Goal: Transaction & Acquisition: Purchase product/service

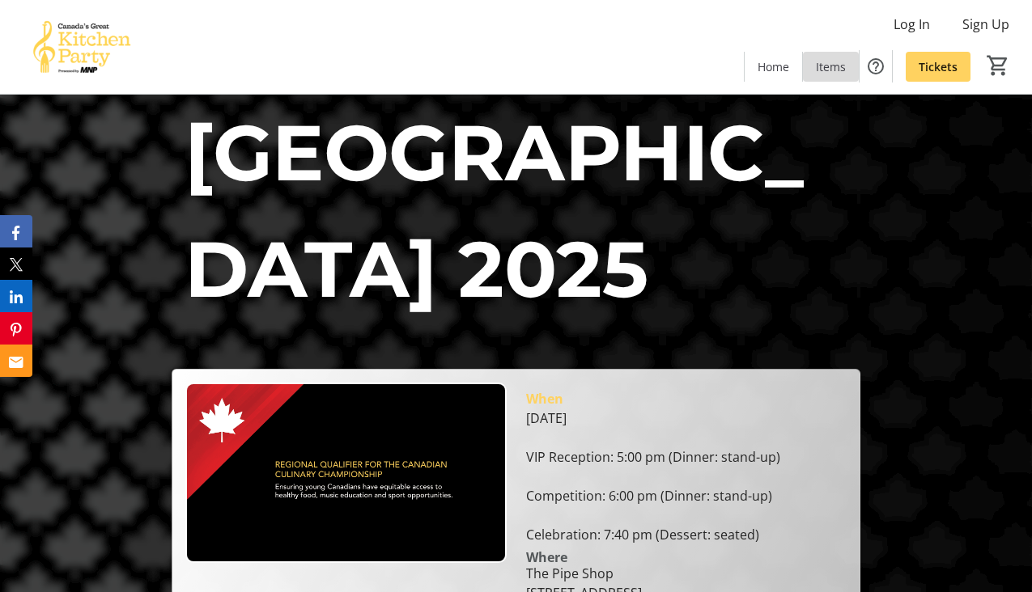
click at [825, 66] on span "Items" at bounding box center [831, 66] width 30 height 17
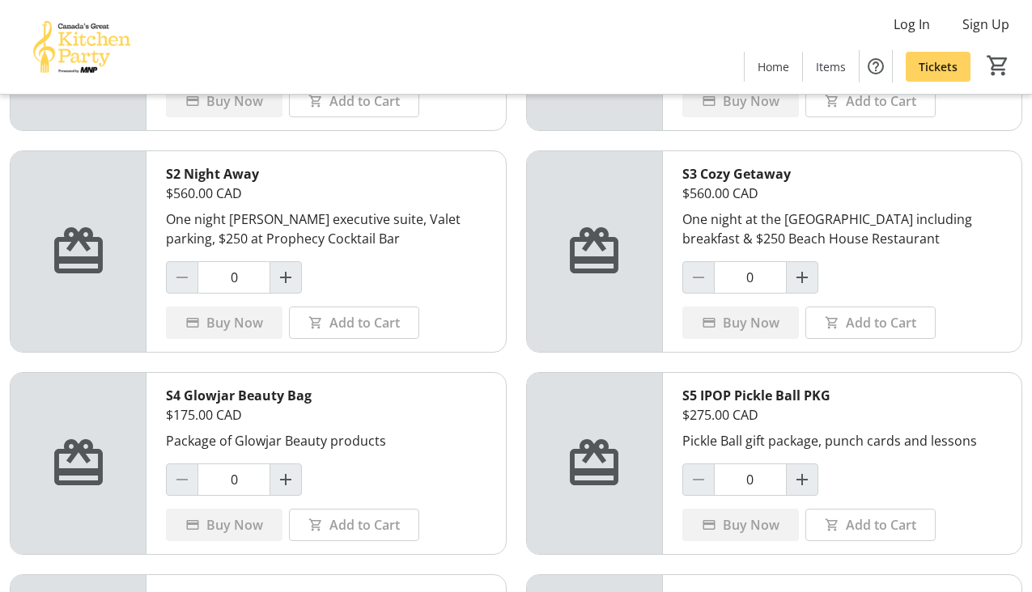
scroll to position [262, 0]
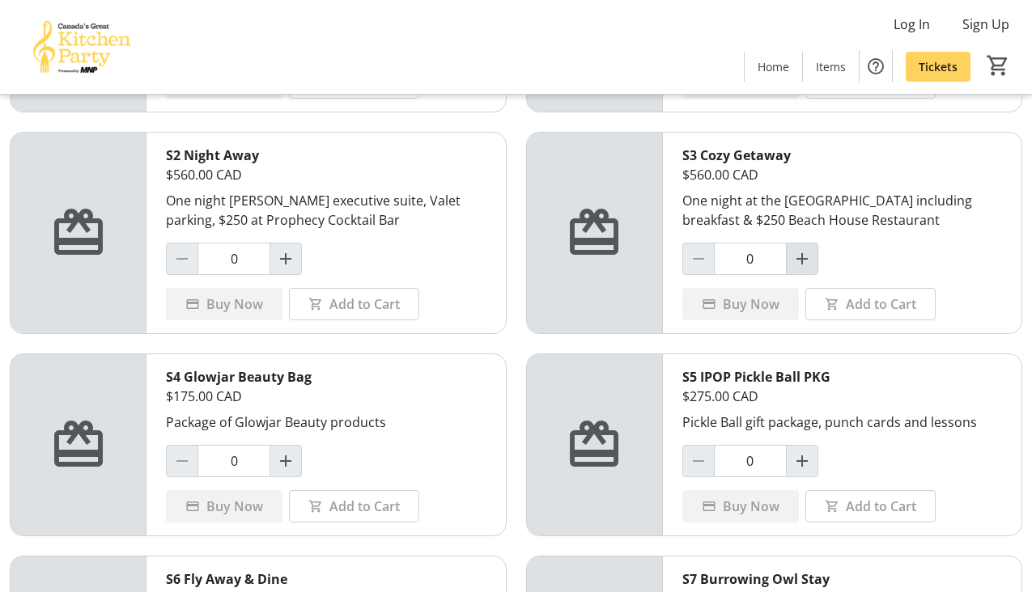
click at [806, 252] on mat-icon "Increment by one" at bounding box center [801, 258] width 19 height 19
click at [869, 307] on span "Add to Cart" at bounding box center [881, 304] width 70 height 19
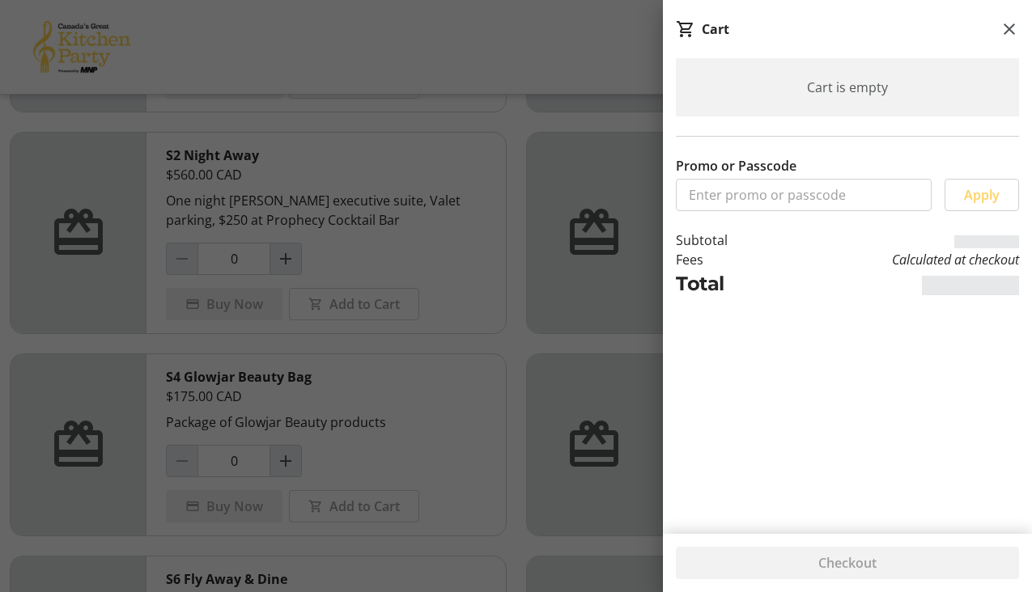
type input "0"
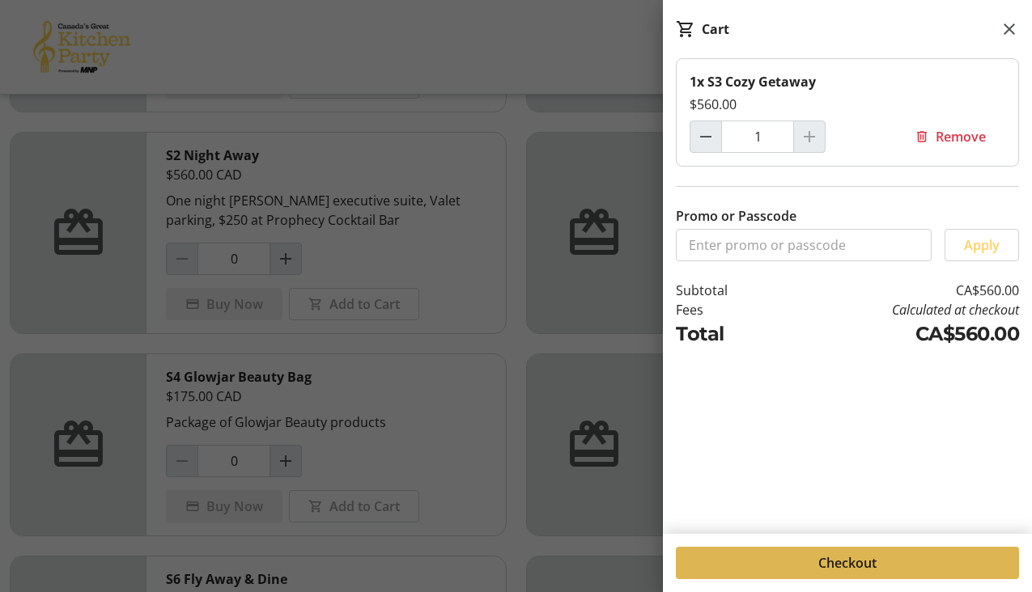
click at [884, 559] on span at bounding box center [847, 563] width 343 height 39
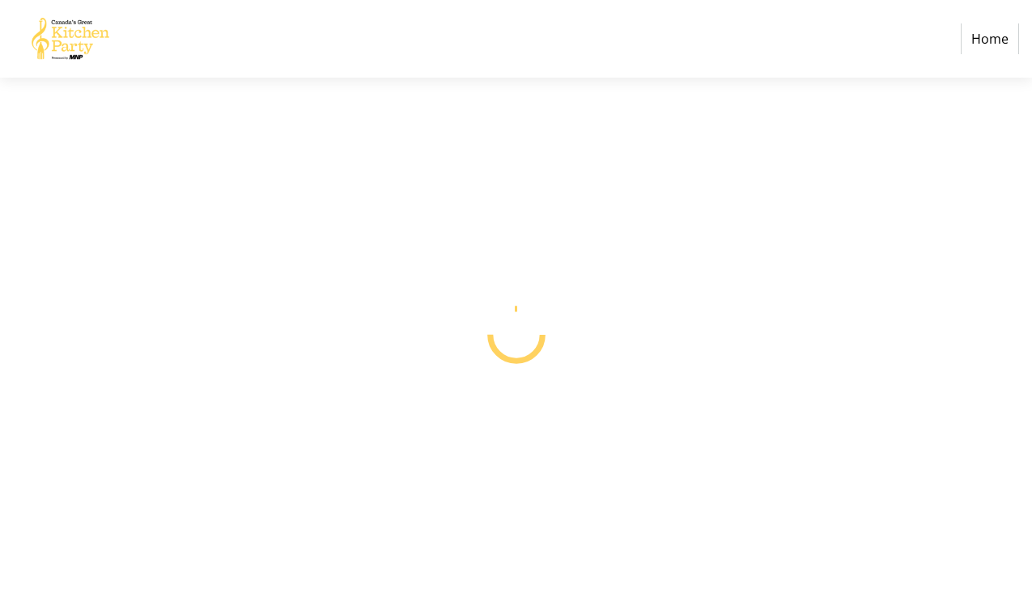
select select "CA"
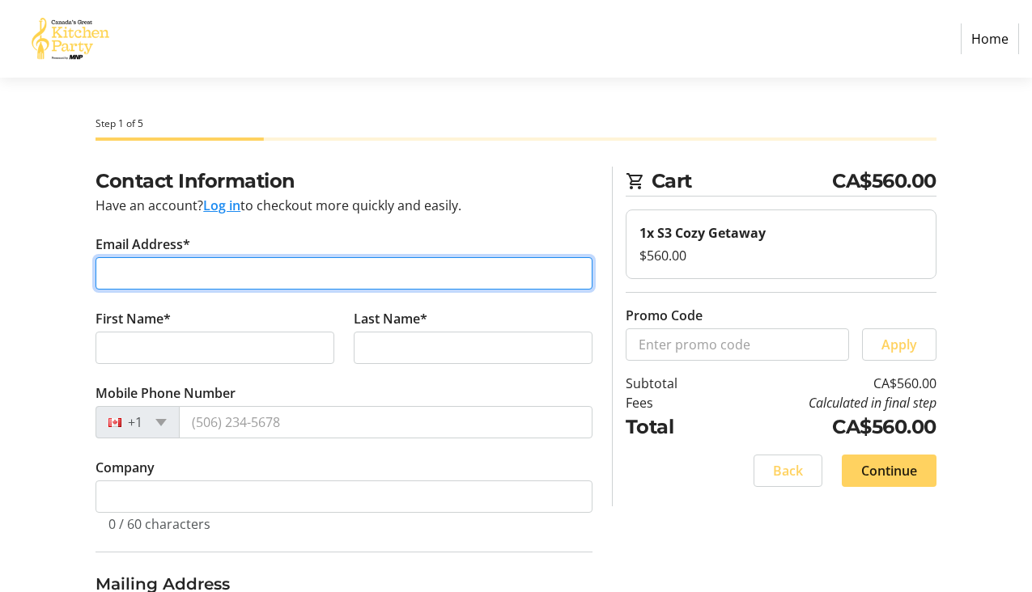
click at [251, 263] on input "Email Address*" at bounding box center [343, 273] width 497 height 32
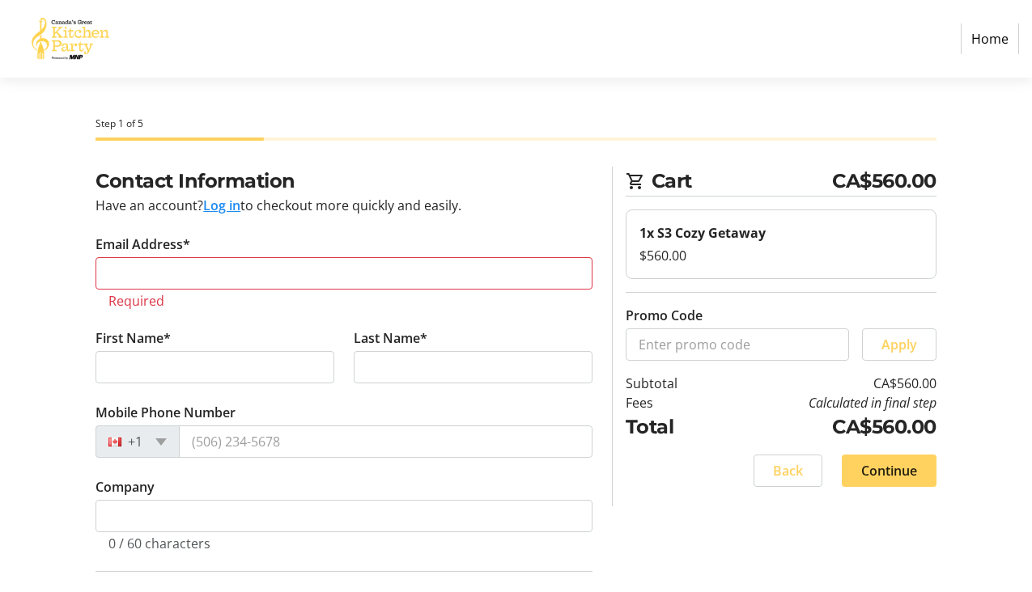
click at [390, 148] on tr-checkout-header-ui "Step 1 of 5" at bounding box center [516, 122] width 860 height 89
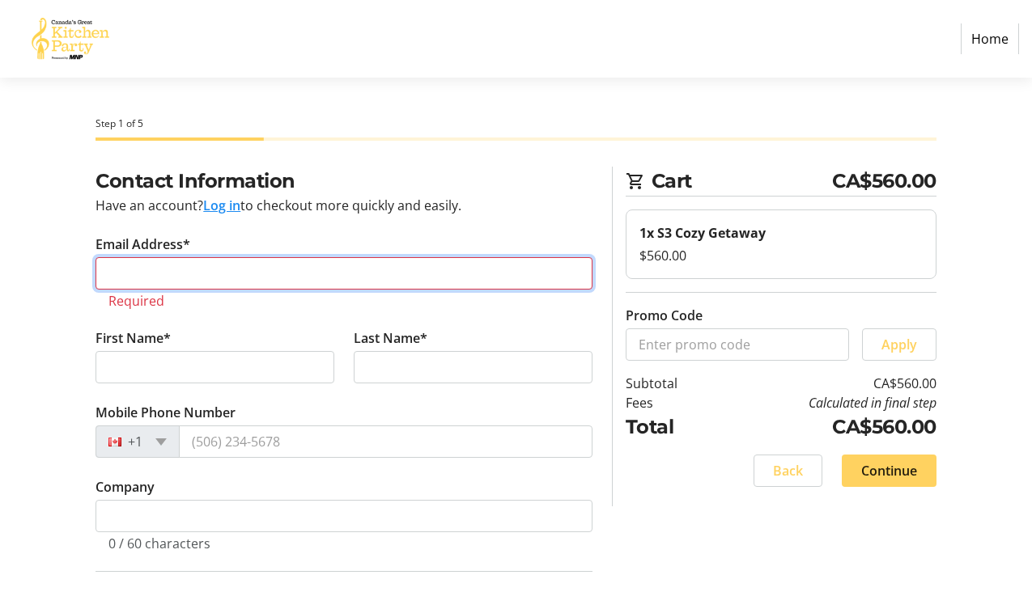
click at [155, 274] on input "Email Address*" at bounding box center [343, 273] width 497 height 32
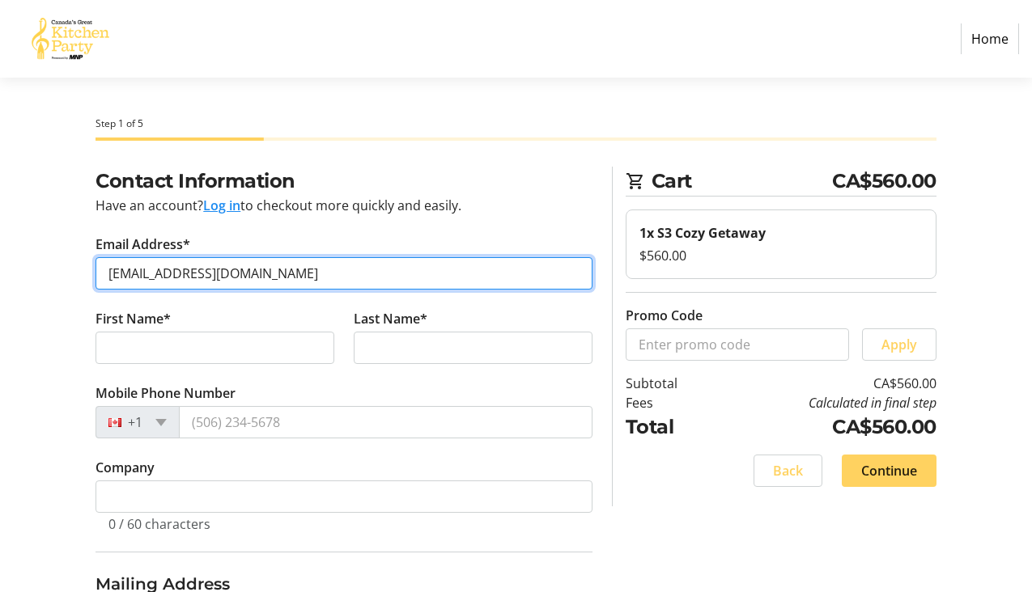
type input "pmogan@mdslawyers.com"
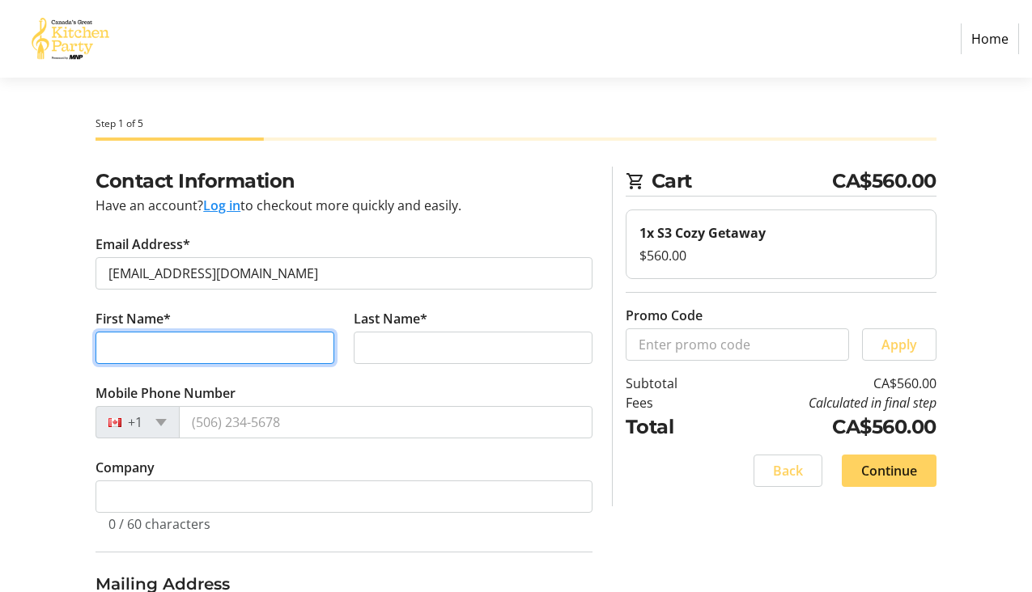
click at [103, 333] on input "First Name*" at bounding box center [214, 348] width 239 height 32
type input "Peter"
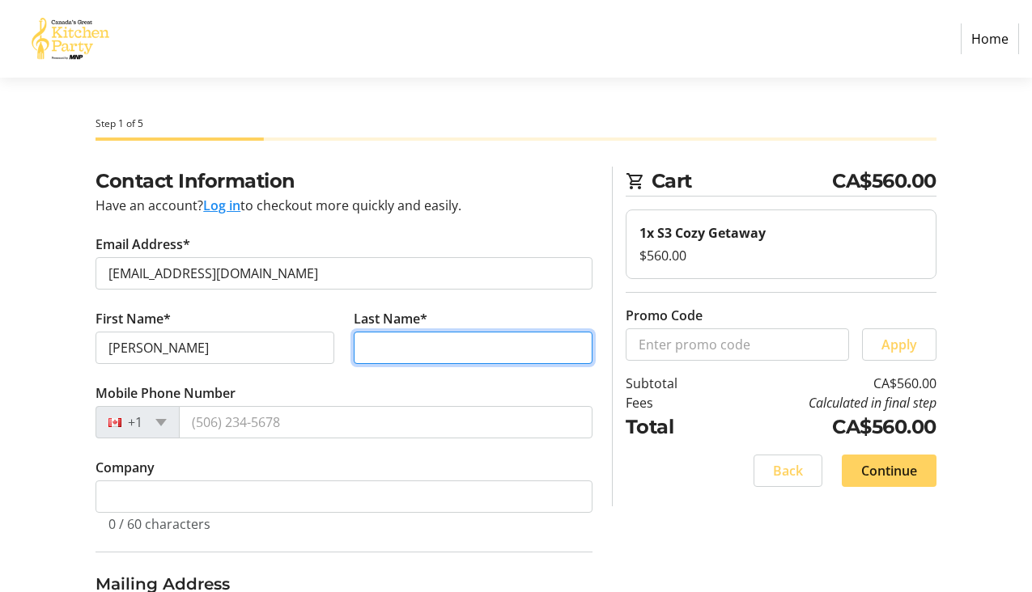
click at [365, 357] on input "Last Name*" at bounding box center [473, 348] width 239 height 32
type input "Mogan"
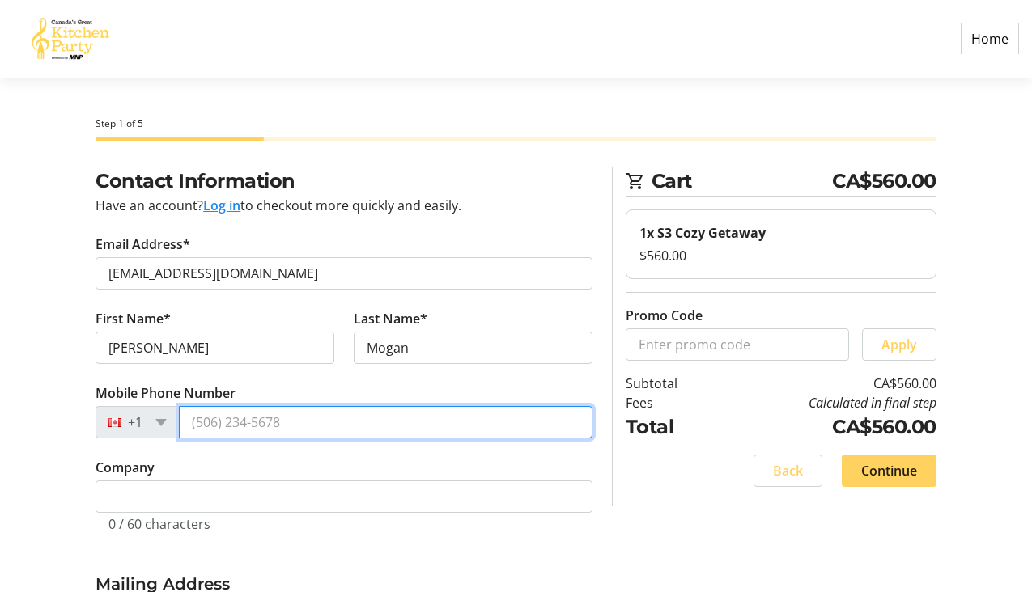
click at [293, 417] on input "Mobile Phone Number" at bounding box center [385, 422] width 413 height 32
type input "(604) 889-1752"
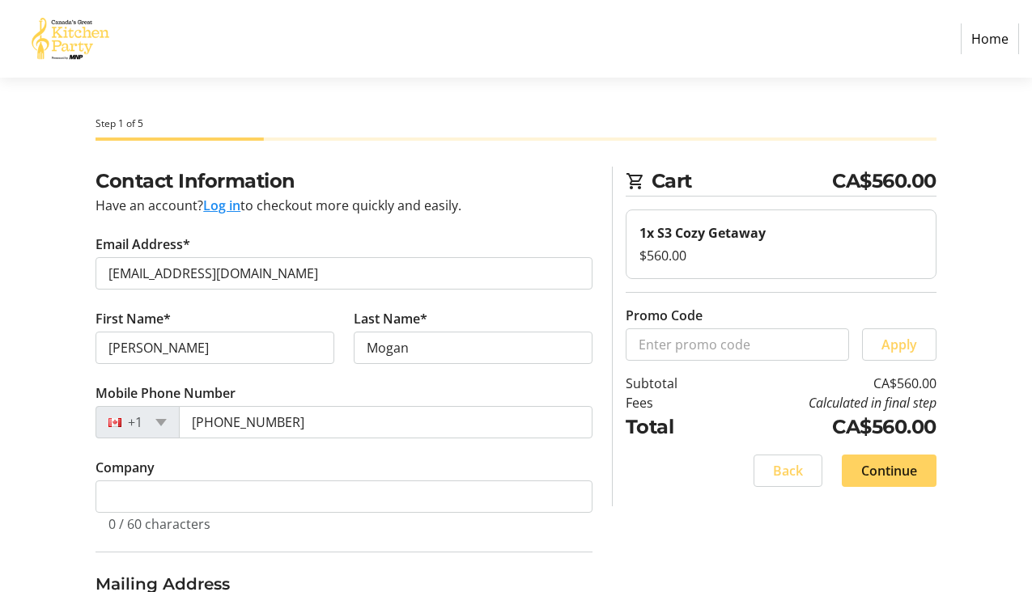
click at [278, 582] on h3 "Mailing Address" at bounding box center [343, 584] width 497 height 24
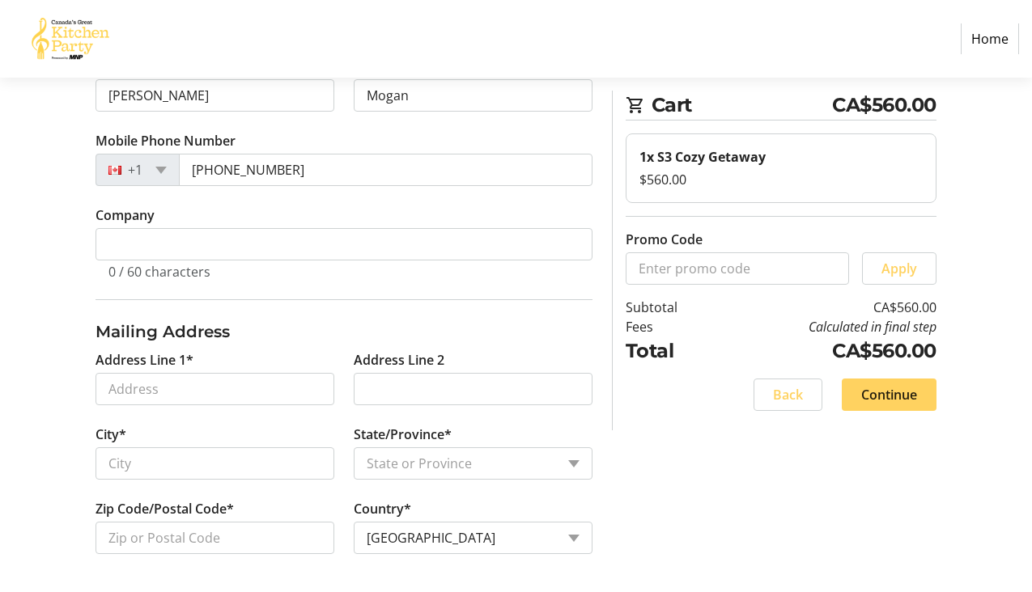
scroll to position [253, 0]
click at [146, 392] on input "Address Line 1*" at bounding box center [214, 388] width 239 height 32
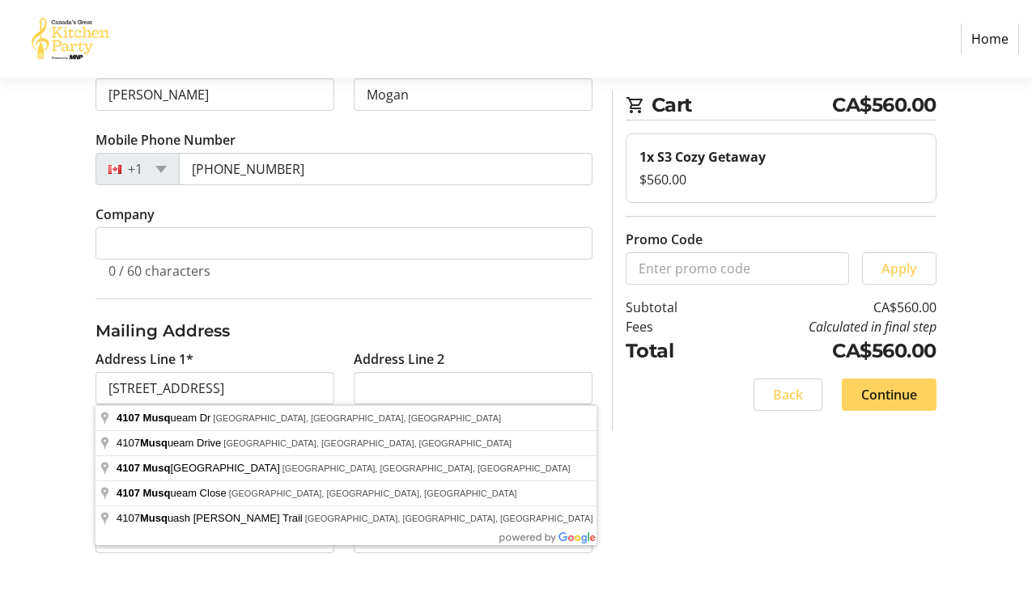
type input "4107 Musqueam Drive"
type input "Vancouver"
select select "BC"
type input "V6N 3R6"
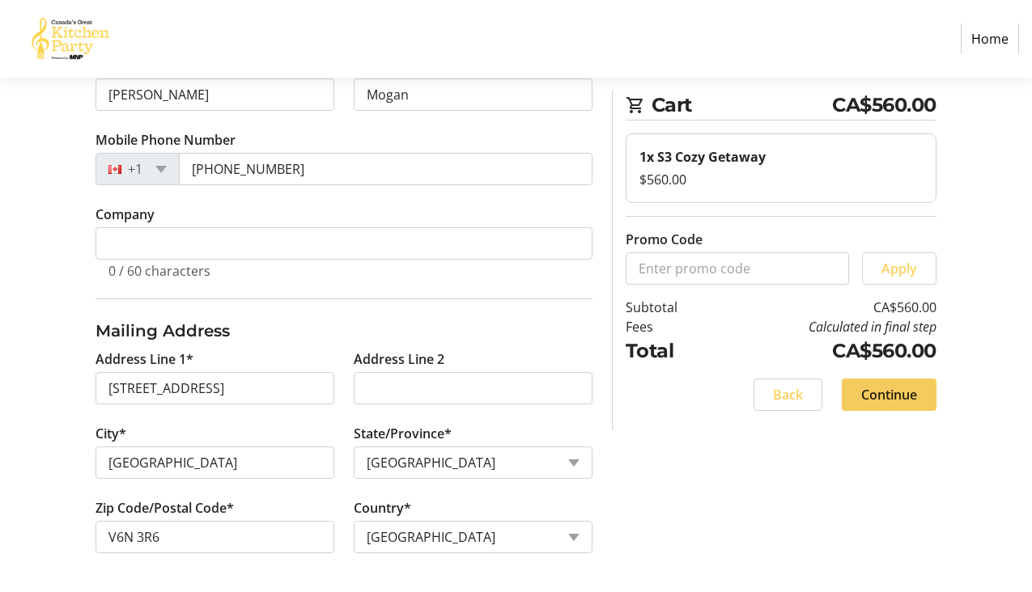
click at [900, 394] on span "Continue" at bounding box center [889, 394] width 56 height 19
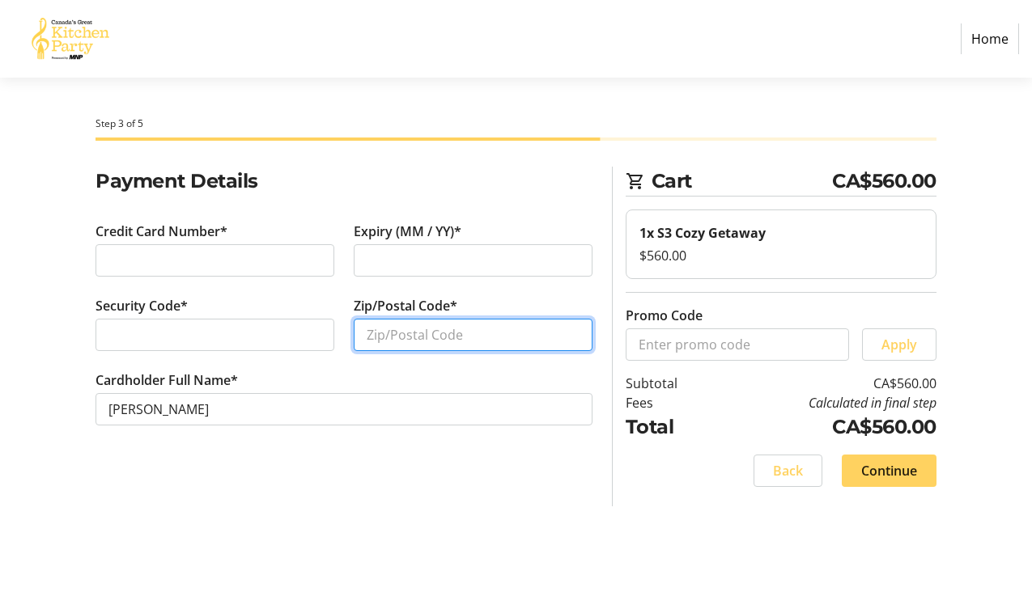
click at [368, 341] on input "Zip/Postal Code*" at bounding box center [473, 335] width 239 height 32
type input "v"
type input "V6N 3R6"
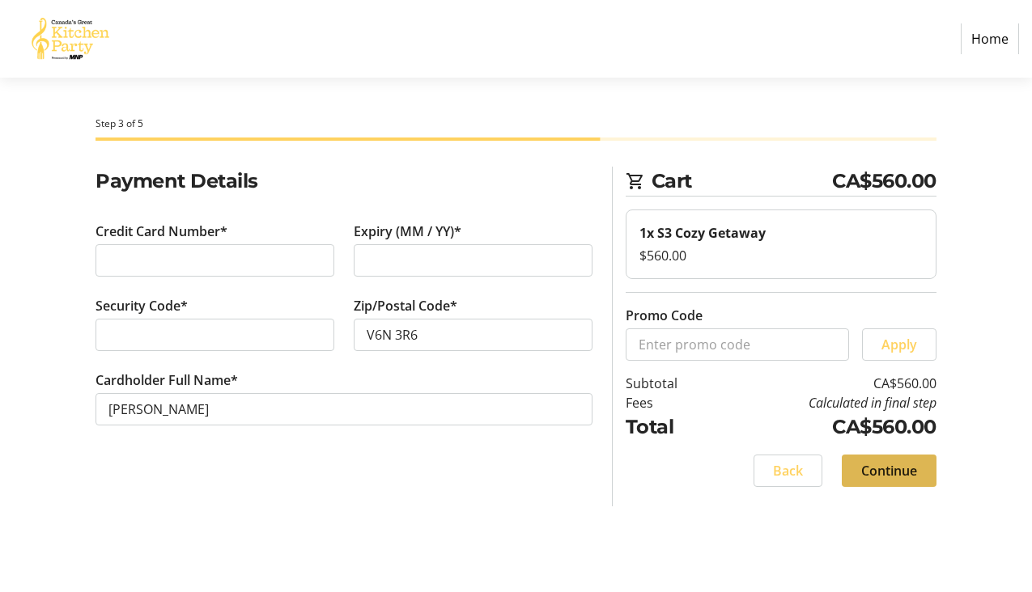
click at [868, 474] on span "Continue" at bounding box center [889, 470] width 56 height 19
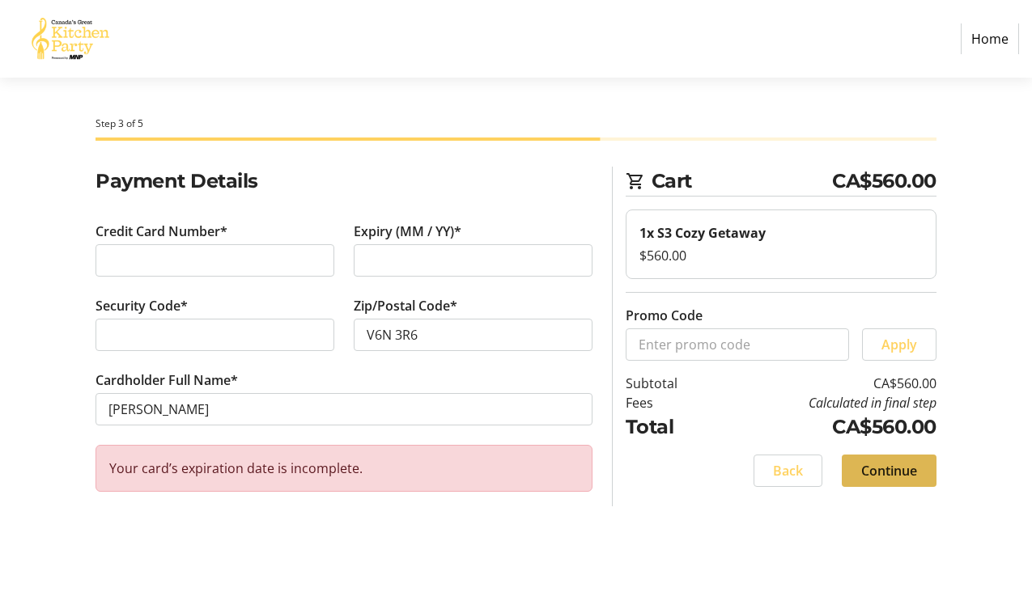
click at [865, 477] on span "Continue" at bounding box center [889, 470] width 56 height 19
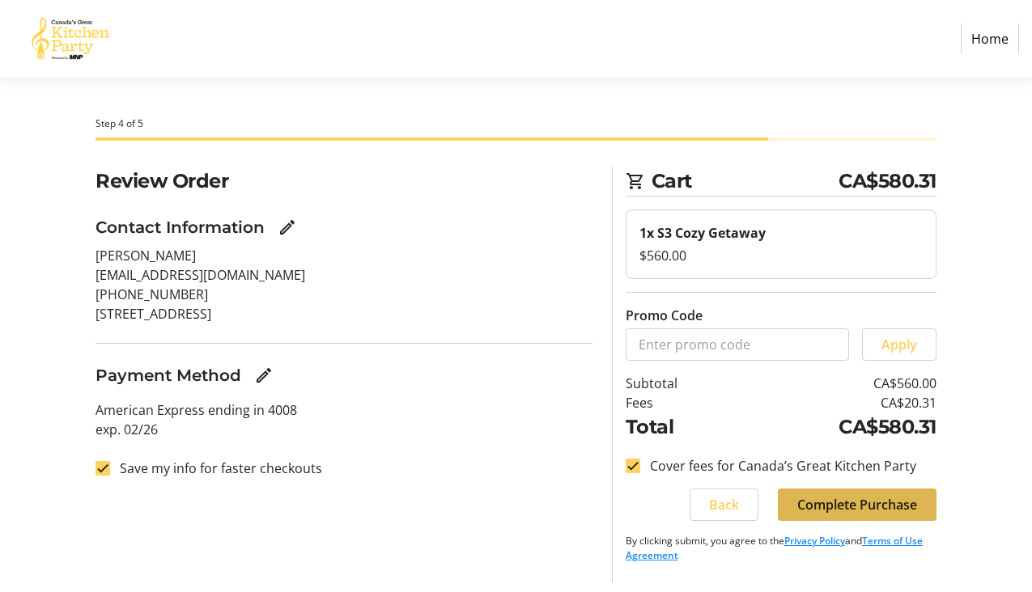
click at [883, 512] on span "Complete Purchase" at bounding box center [857, 504] width 120 height 19
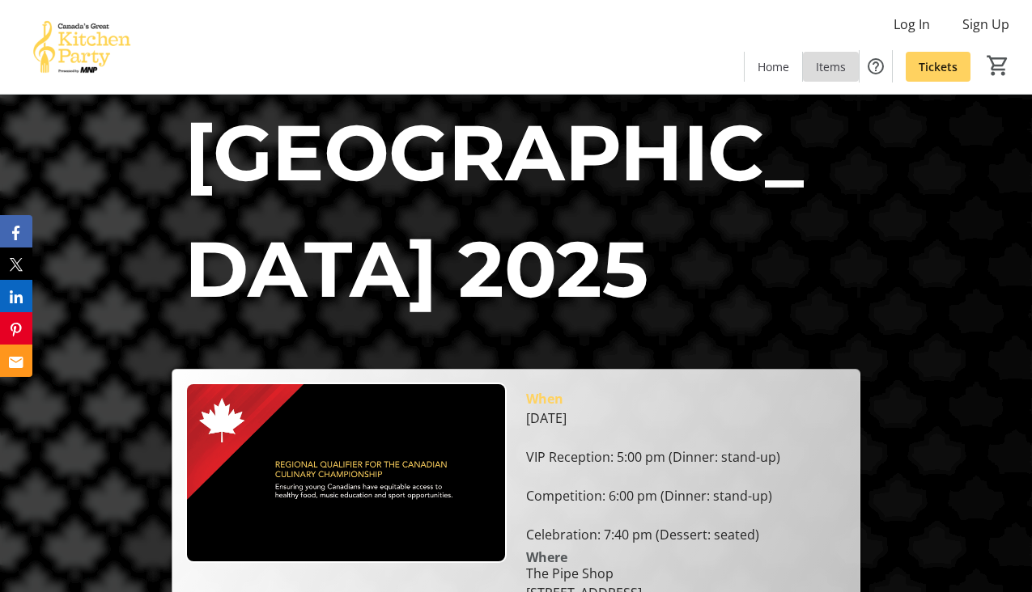
click at [831, 68] on span "Items" at bounding box center [831, 66] width 30 height 17
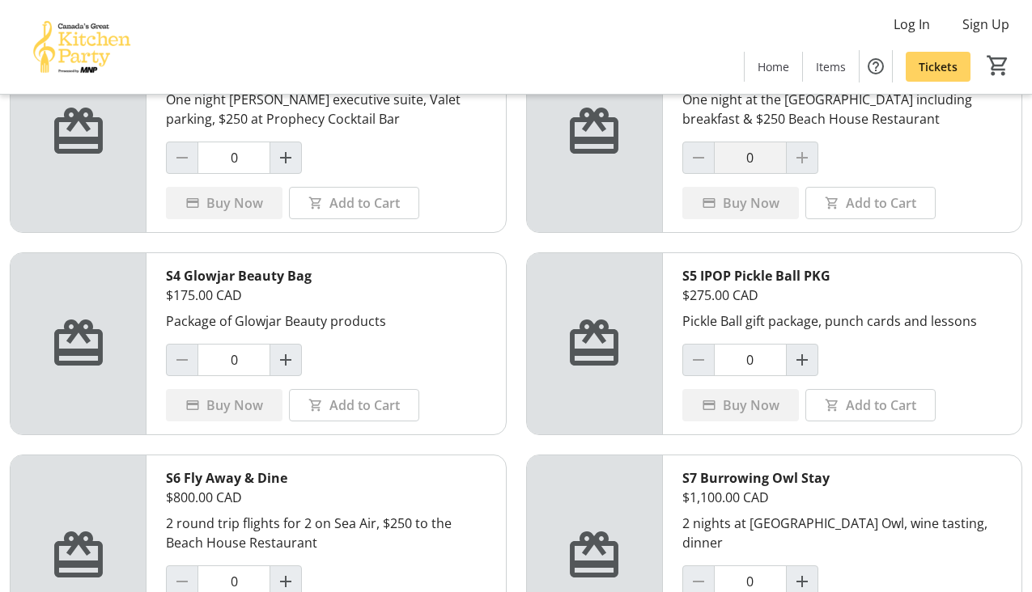
scroll to position [367, 0]
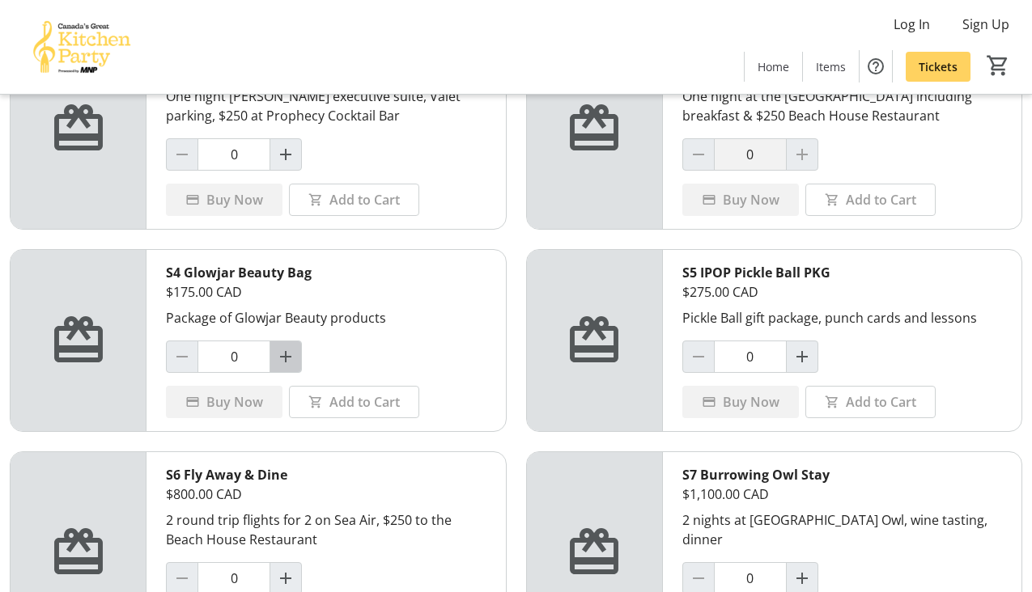
click at [277, 367] on span "Increment by one" at bounding box center [285, 356] width 31 height 31
click at [347, 409] on span "Add to Cart" at bounding box center [364, 401] width 70 height 19
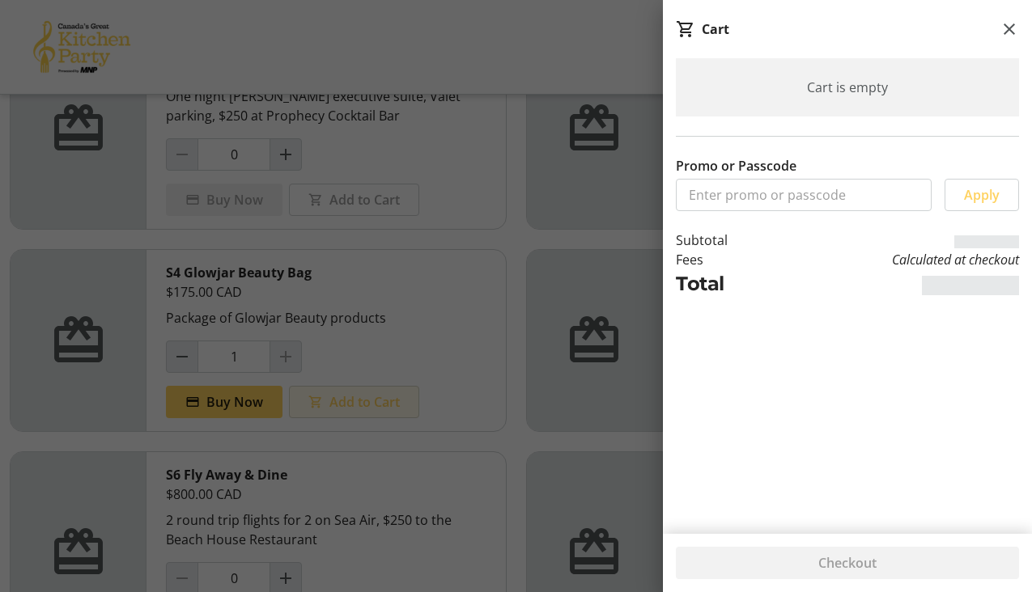
type input "0"
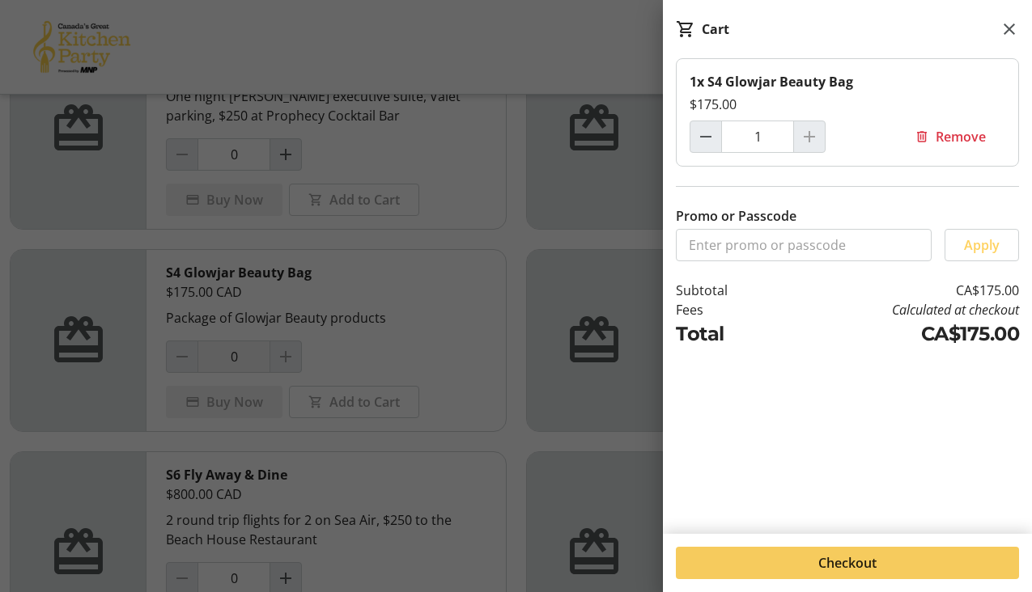
click at [875, 562] on span "Checkout" at bounding box center [847, 562] width 58 height 19
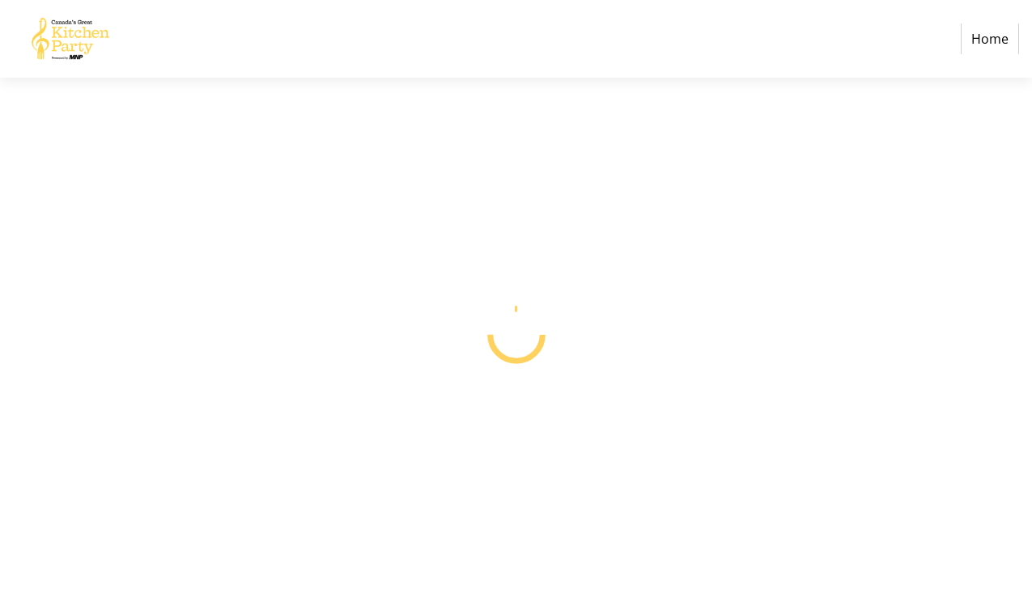
select select "CA"
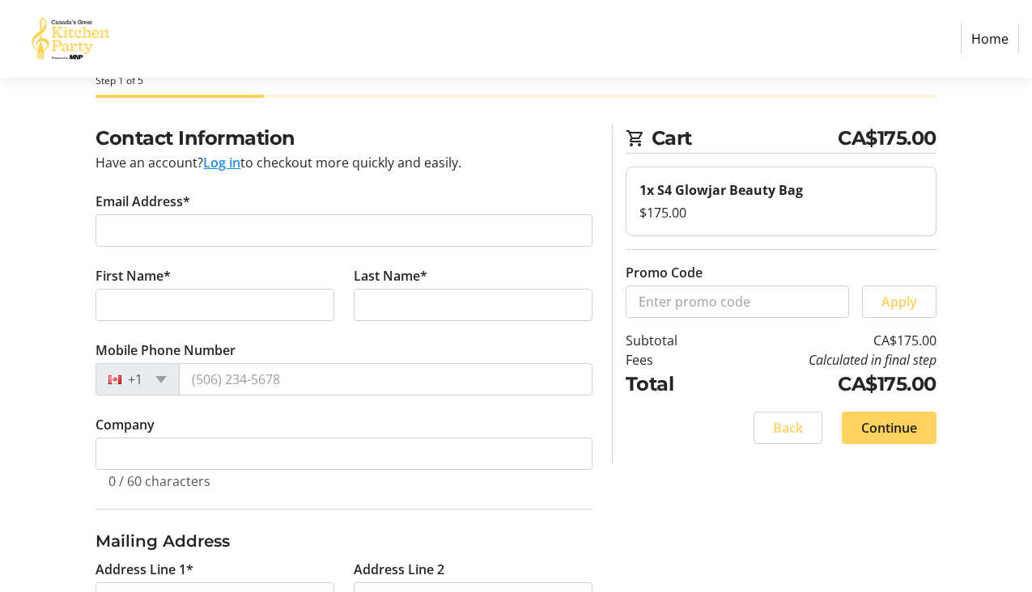
scroll to position [34, 0]
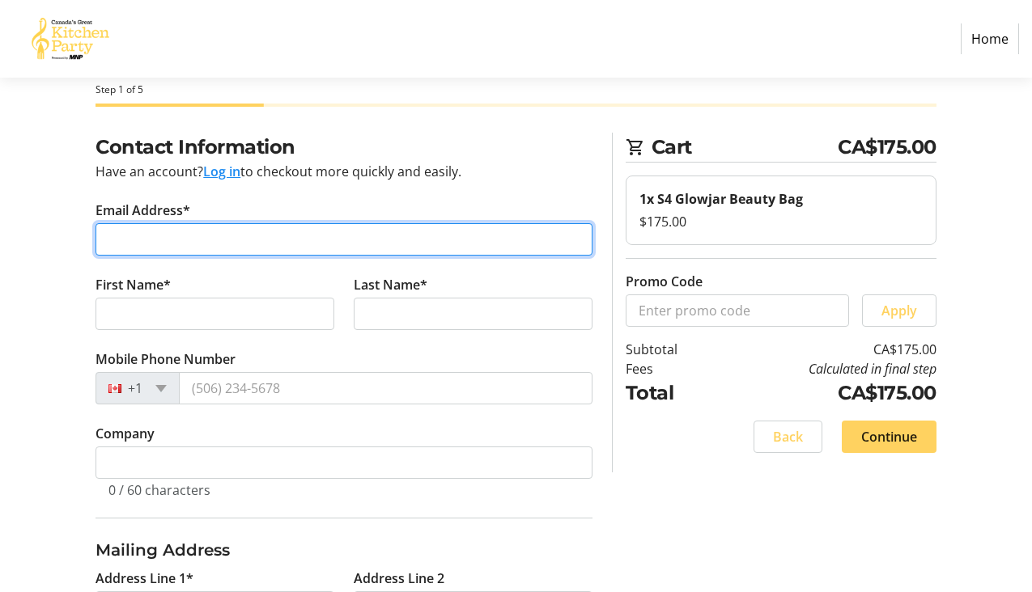
click at [198, 241] on input "Email Address*" at bounding box center [343, 239] width 497 height 32
type input "aucoin.jeannette@gmail.com"
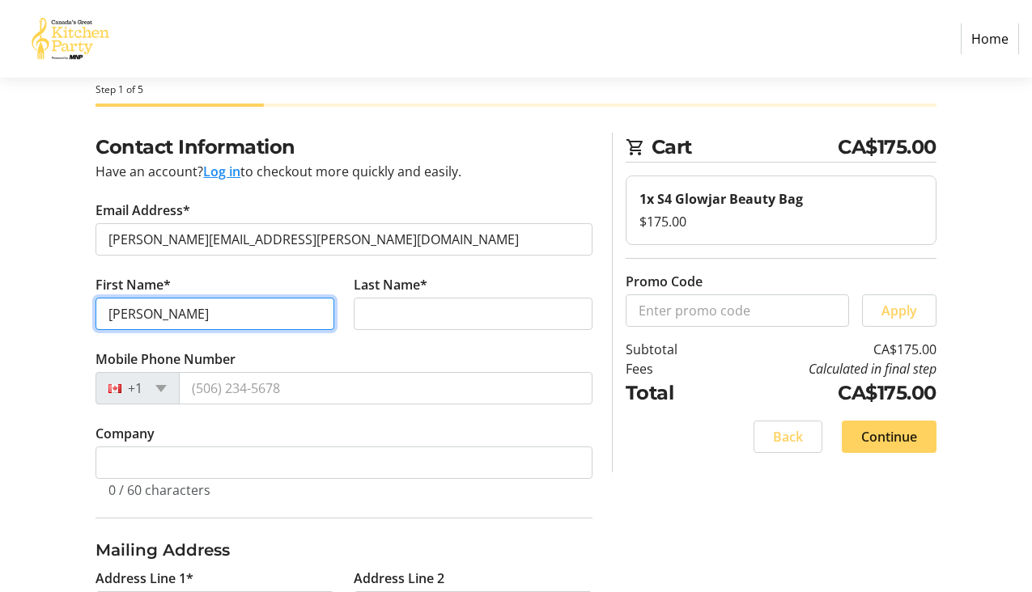
type input "Jeannette"
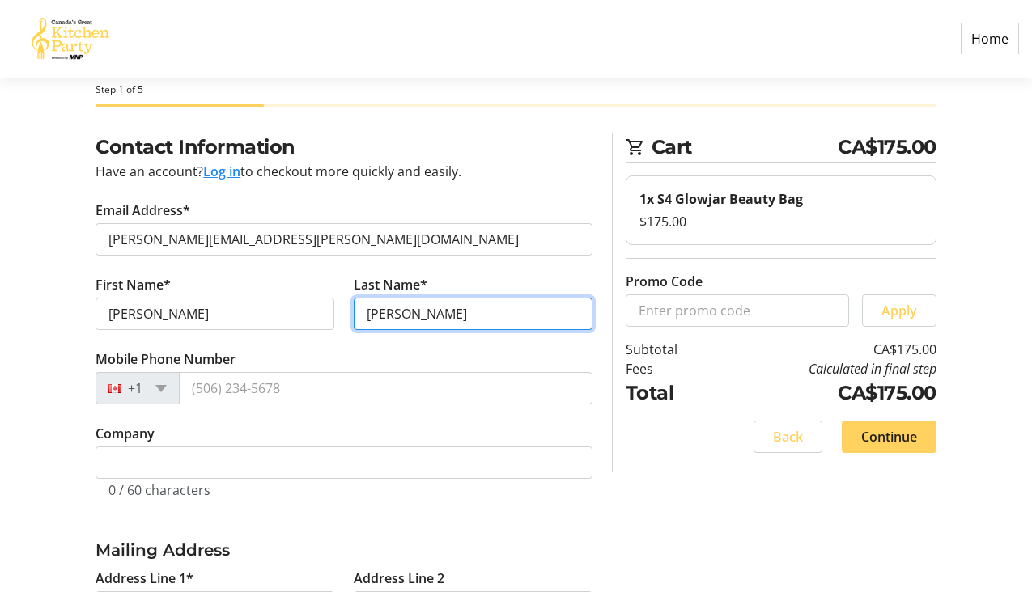
type input "Aucoin"
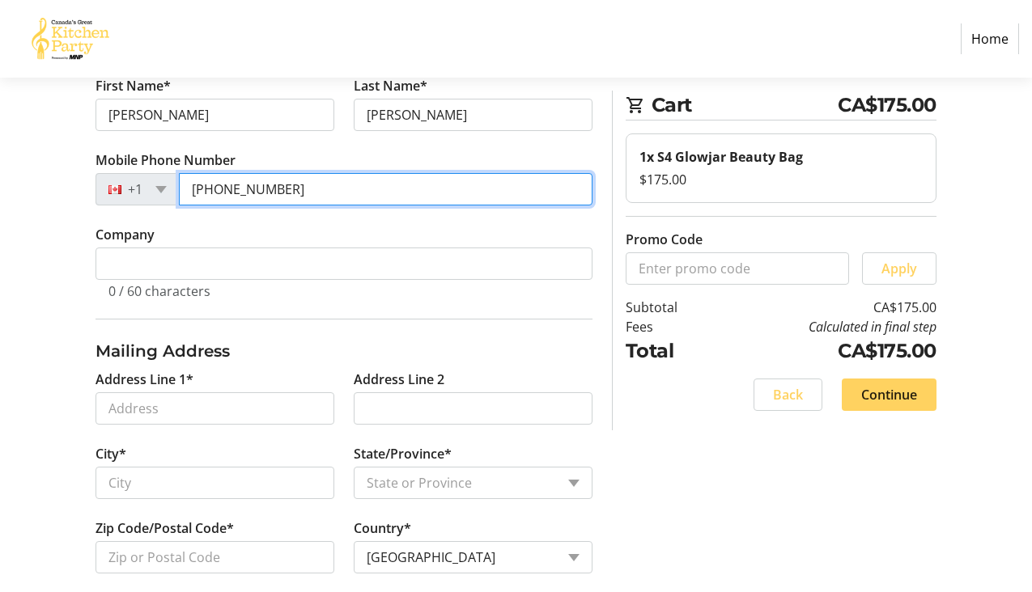
scroll to position [253, 0]
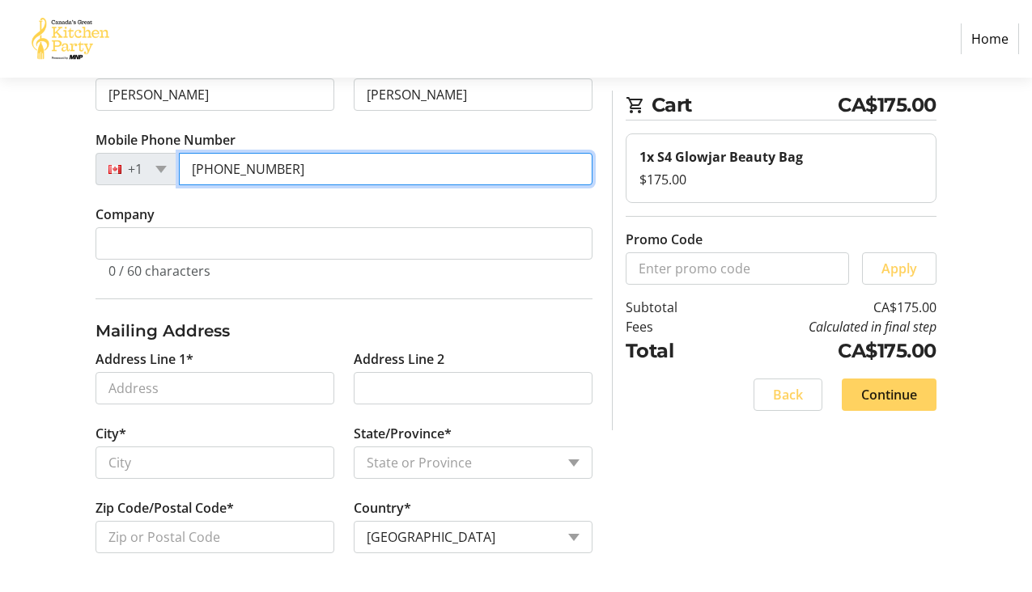
type input "(604) 562-2295"
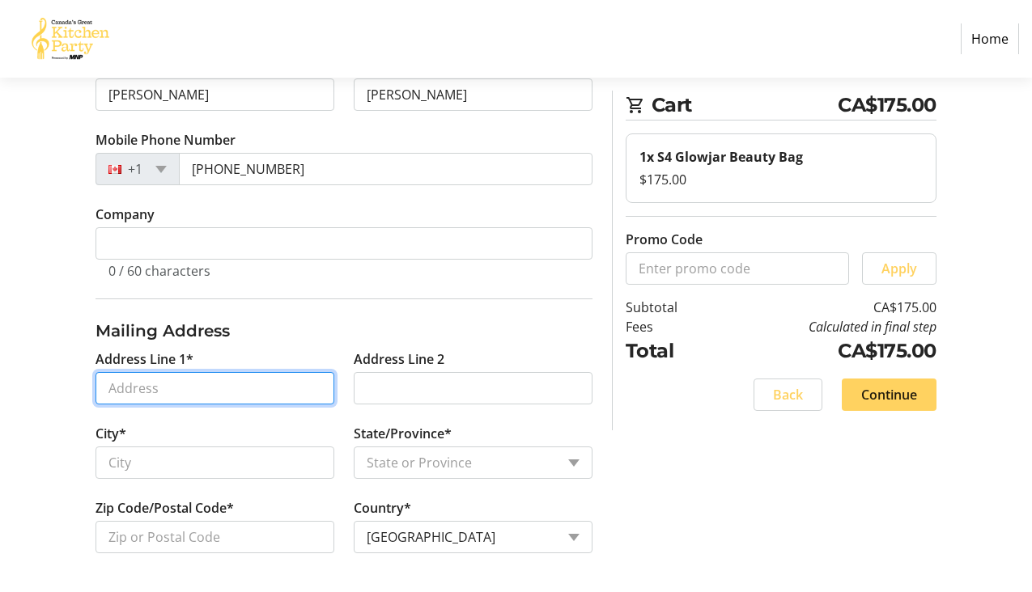
click at [148, 388] on input "Address Line 1*" at bounding box center [214, 388] width 239 height 32
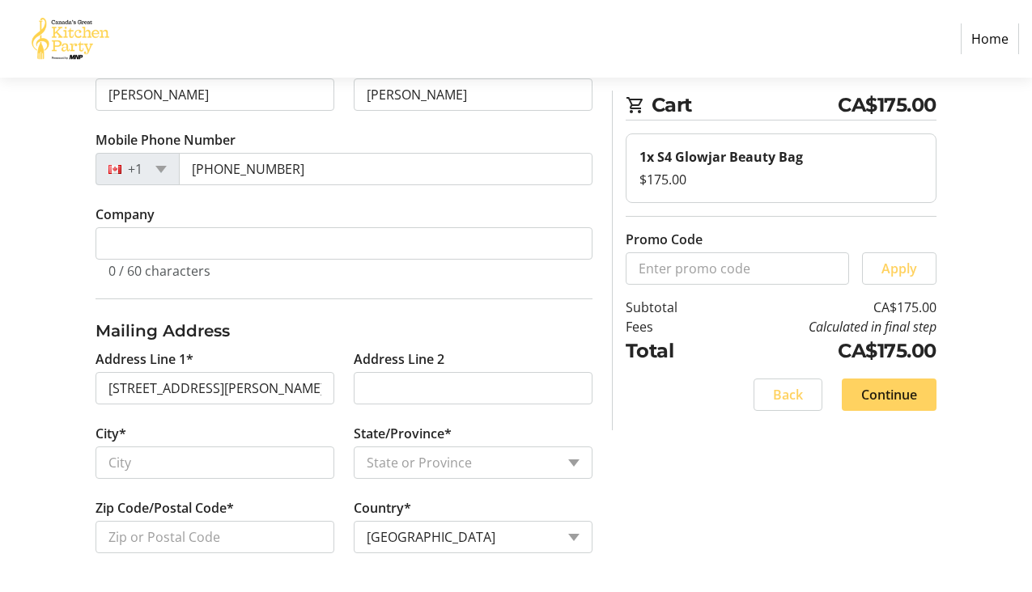
type input "1920 Casano Drive"
type input "North Vancouver"
select select "BC"
type input "V7J 2R2"
click at [905, 391] on span "Continue" at bounding box center [889, 394] width 56 height 19
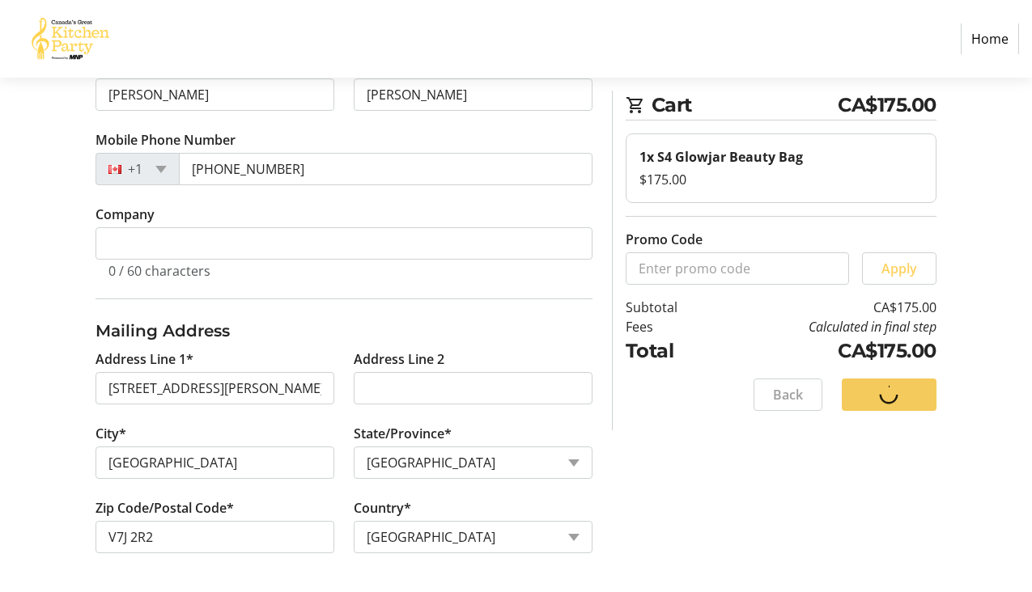
scroll to position [0, 0]
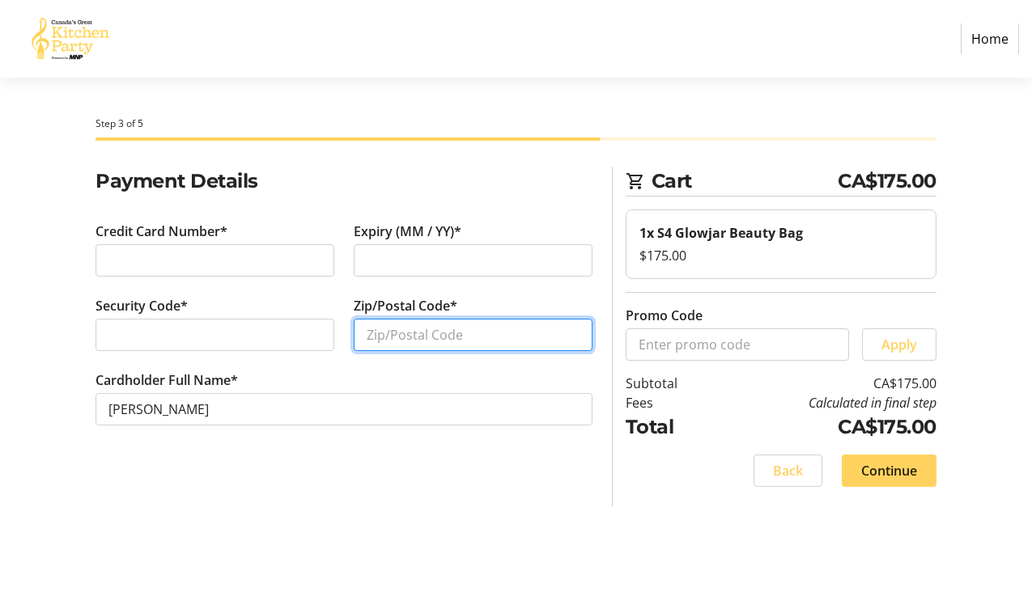
click at [490, 330] on input "Zip/Postal Code*" at bounding box center [473, 335] width 239 height 32
type input "V7J2R2"
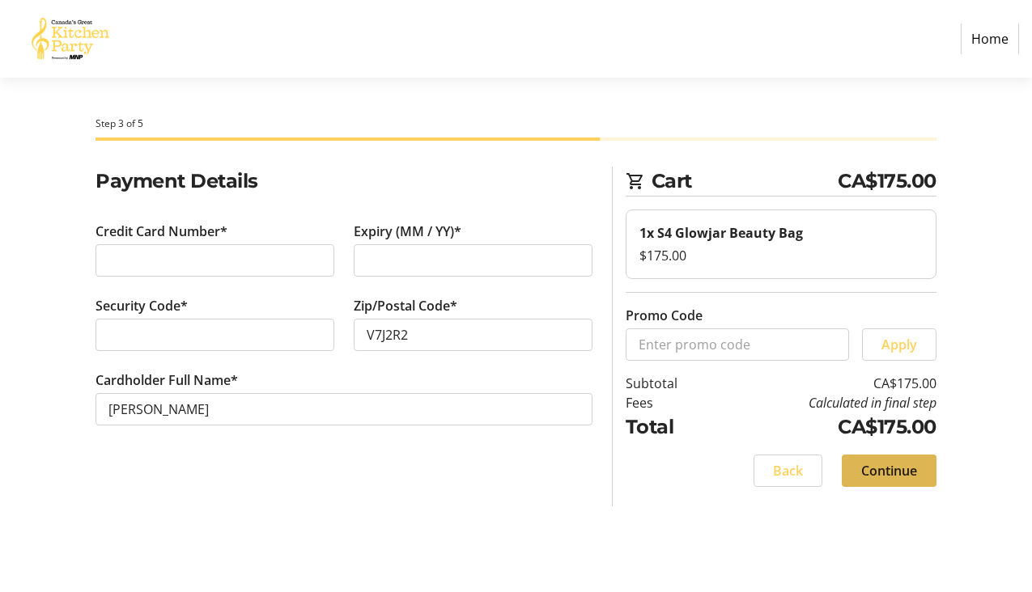
click at [903, 467] on span "Continue" at bounding box center [889, 470] width 56 height 19
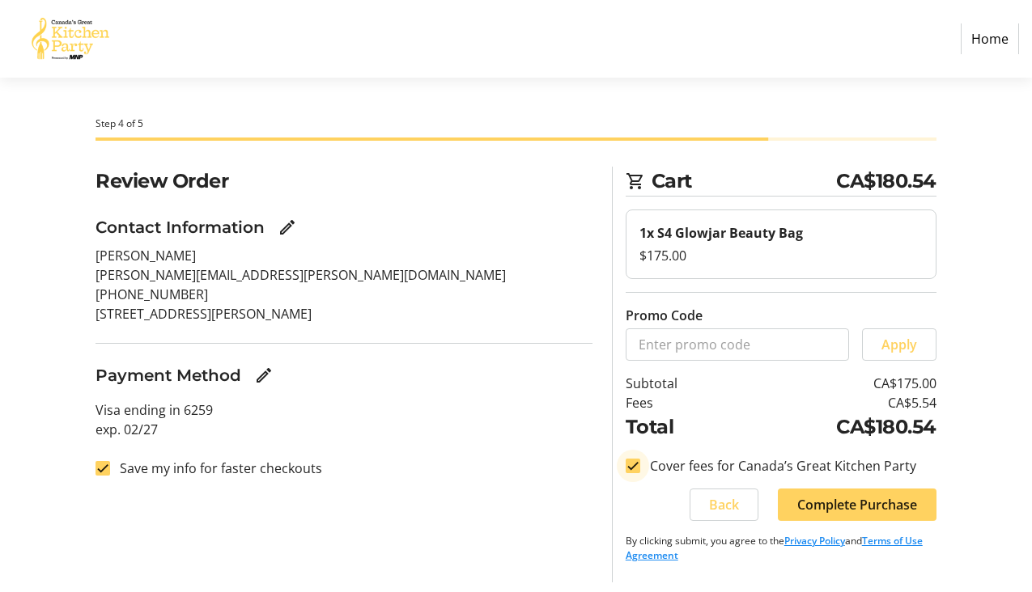
click at [638, 469] on input "Cover fees for Canada’s Great Kitchen Party" at bounding box center [632, 466] width 15 height 15
checkbox input "false"
click at [105, 471] on input "Save my info for faster checkouts" at bounding box center [102, 468] width 15 height 15
checkbox input "false"
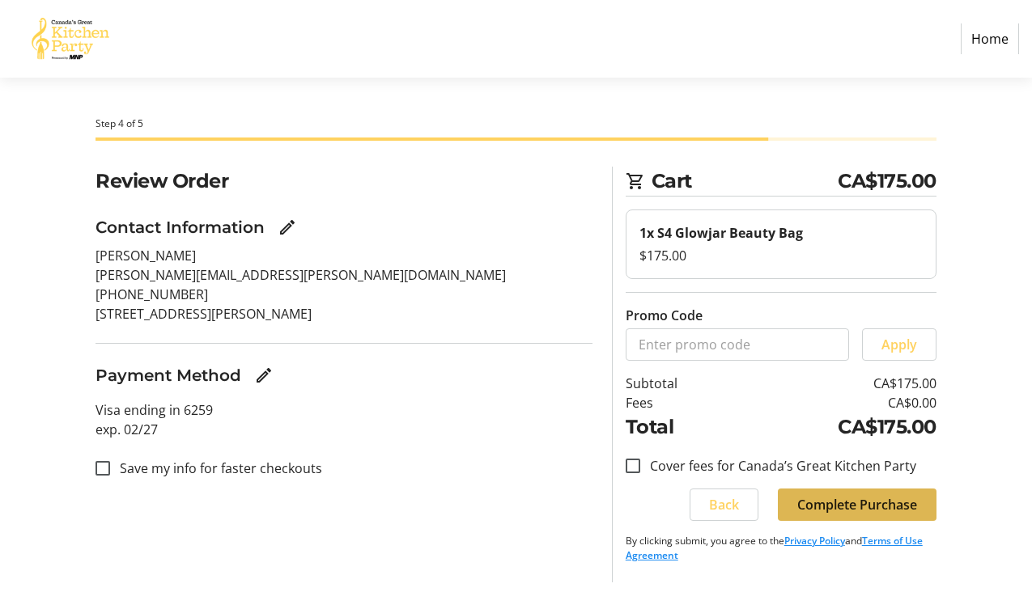
click at [861, 514] on span "Complete Purchase" at bounding box center [857, 504] width 120 height 19
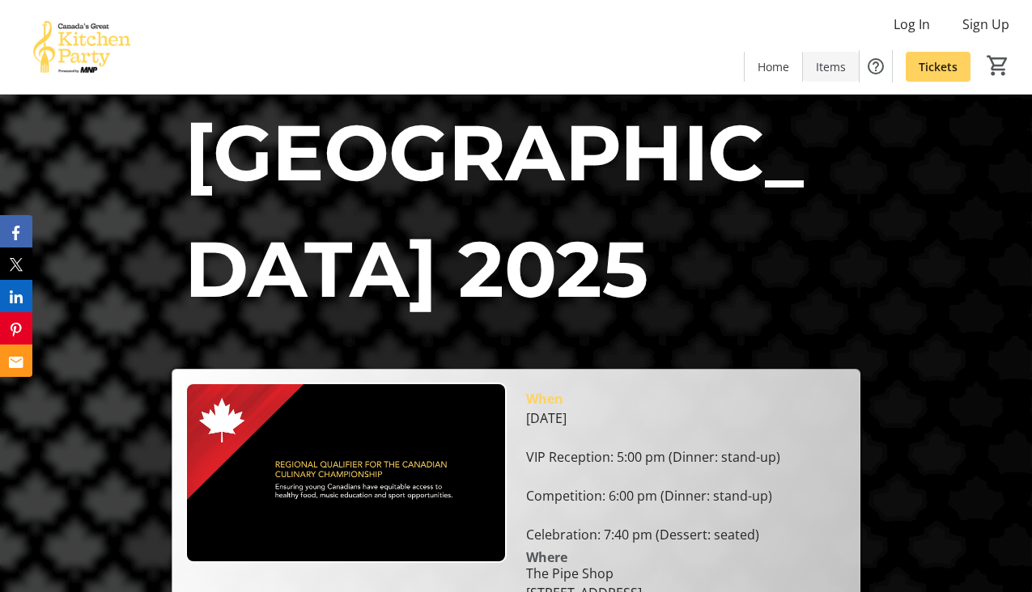
click at [828, 73] on span "Items" at bounding box center [831, 66] width 30 height 17
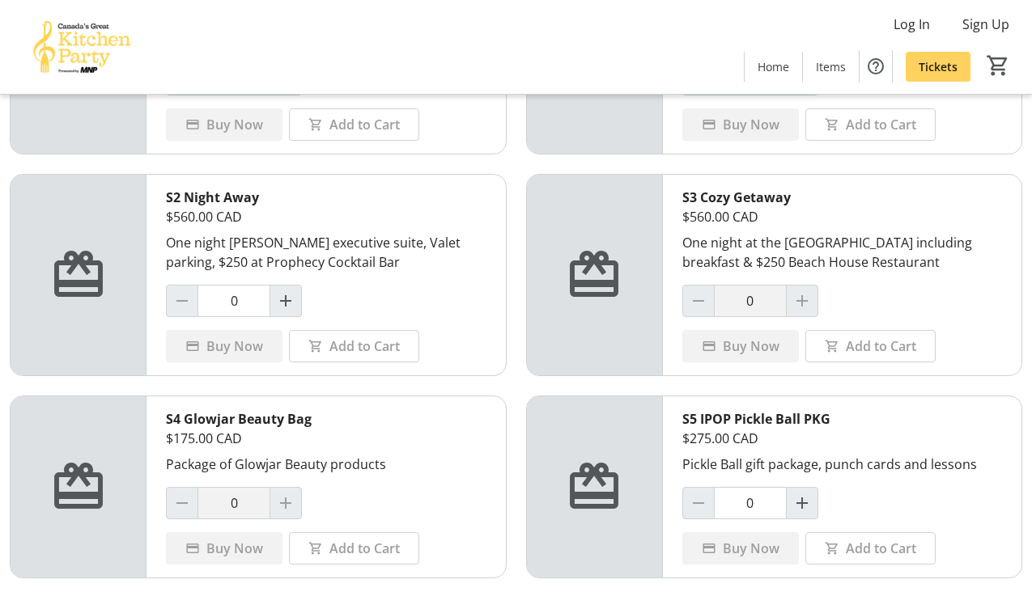
scroll to position [221, 0]
click at [804, 299] on div at bounding box center [802, 300] width 32 height 32
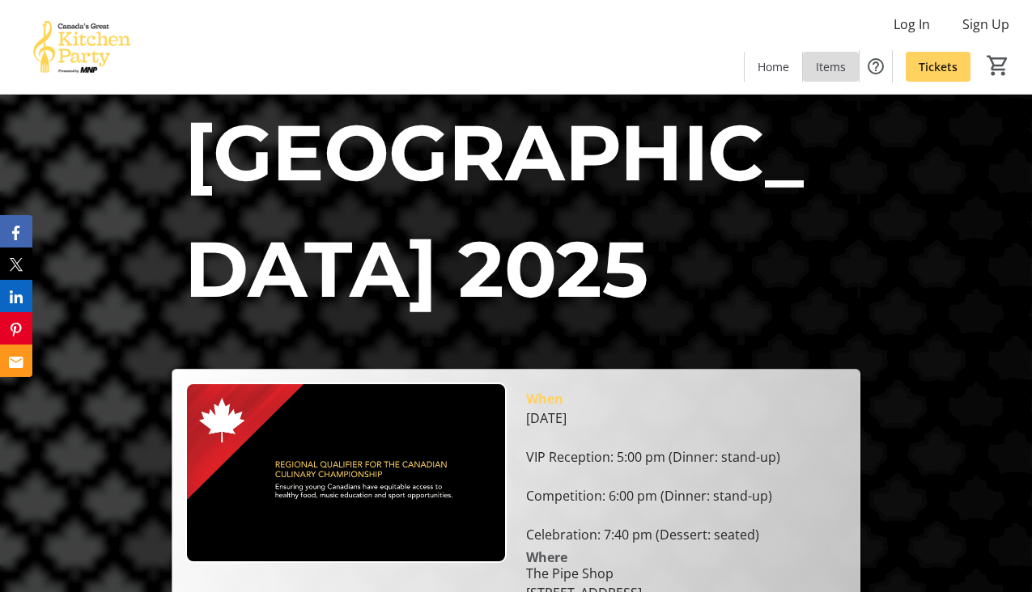
click at [831, 70] on span "Items" at bounding box center [831, 66] width 30 height 17
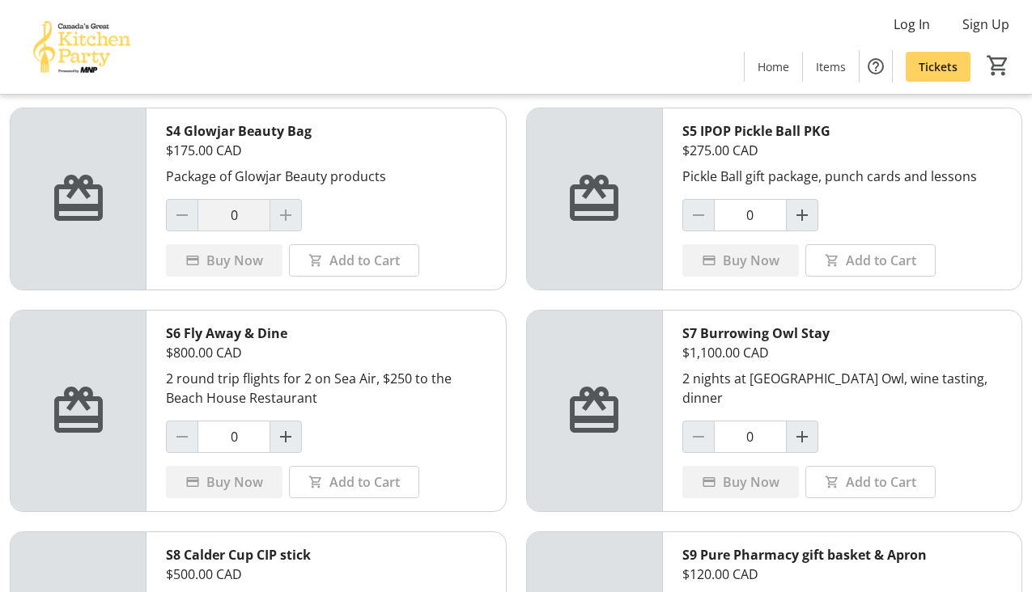
scroll to position [511, 0]
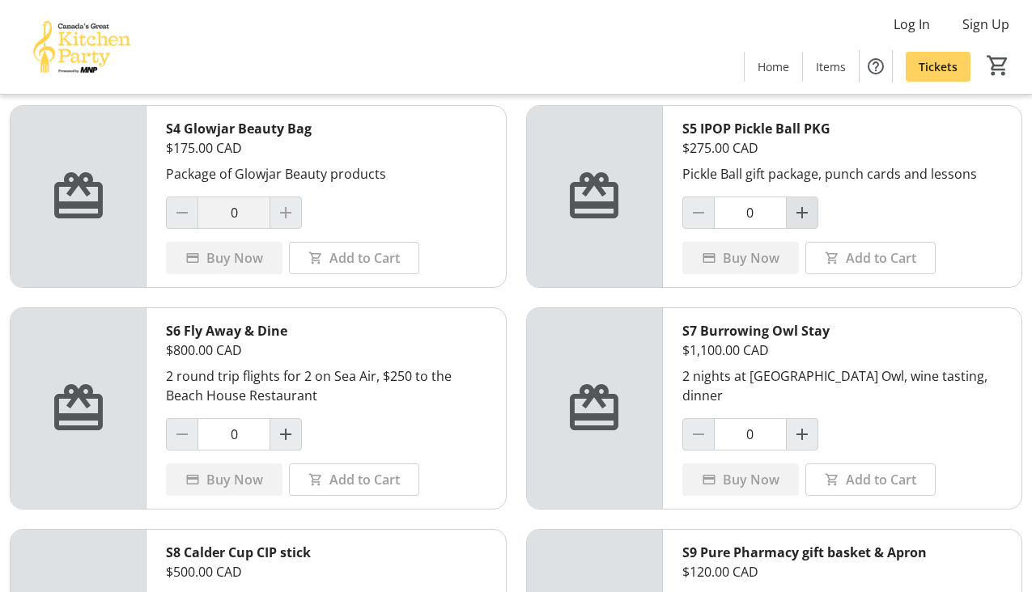
click at [808, 206] on mat-icon "Increment by one" at bounding box center [801, 212] width 19 height 19
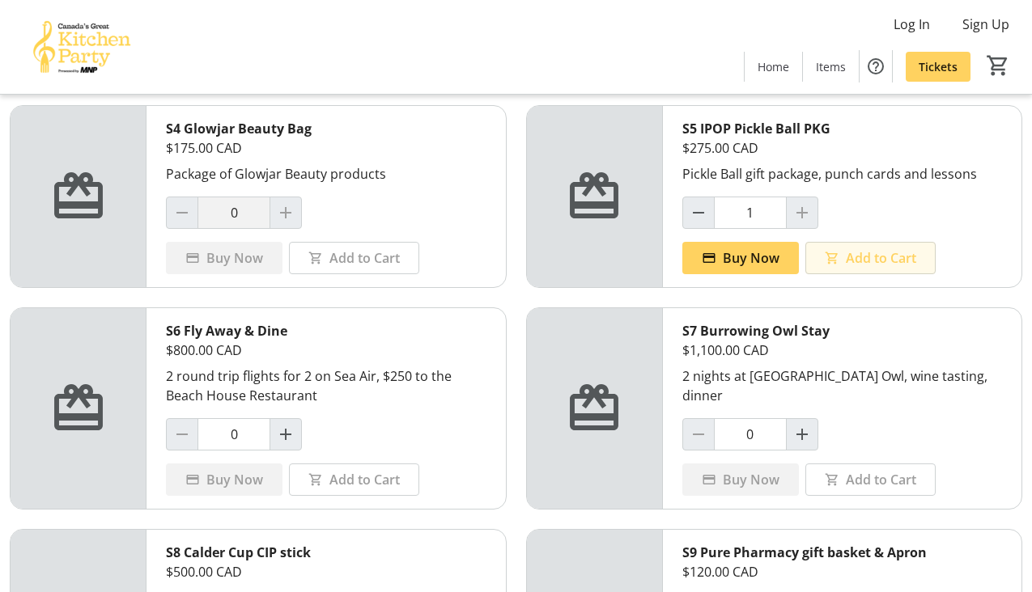
click at [873, 257] on span "Add to Cart" at bounding box center [881, 257] width 70 height 19
type input "0"
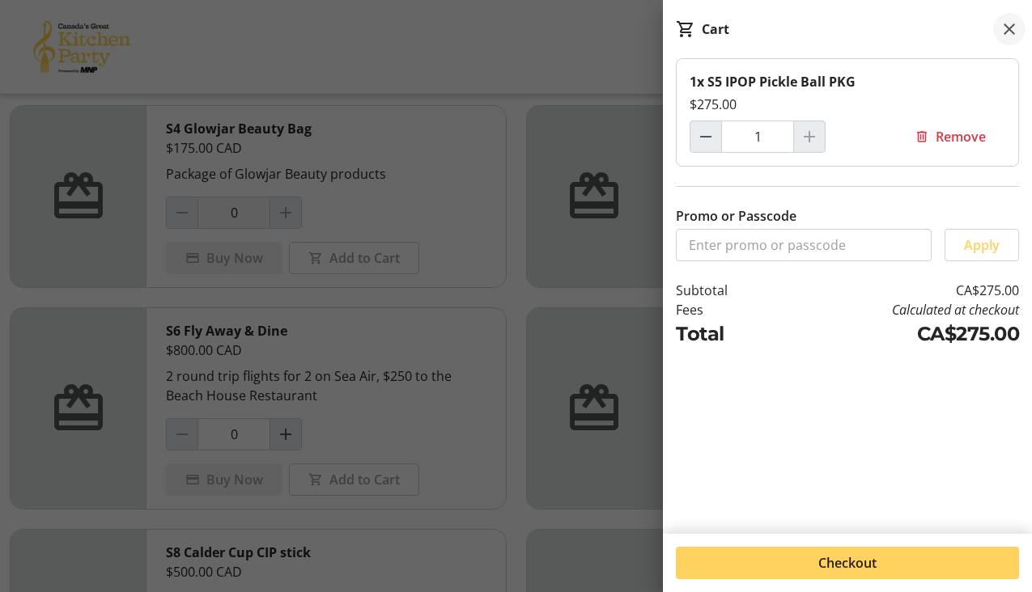
click at [1008, 22] on mat-icon at bounding box center [1008, 28] width 19 height 19
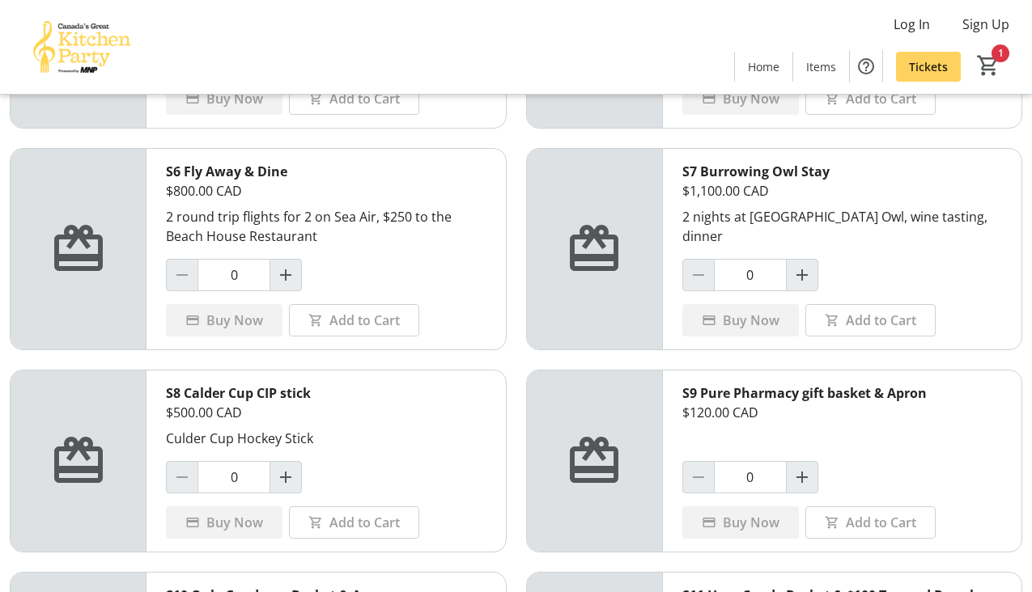
scroll to position [688, 0]
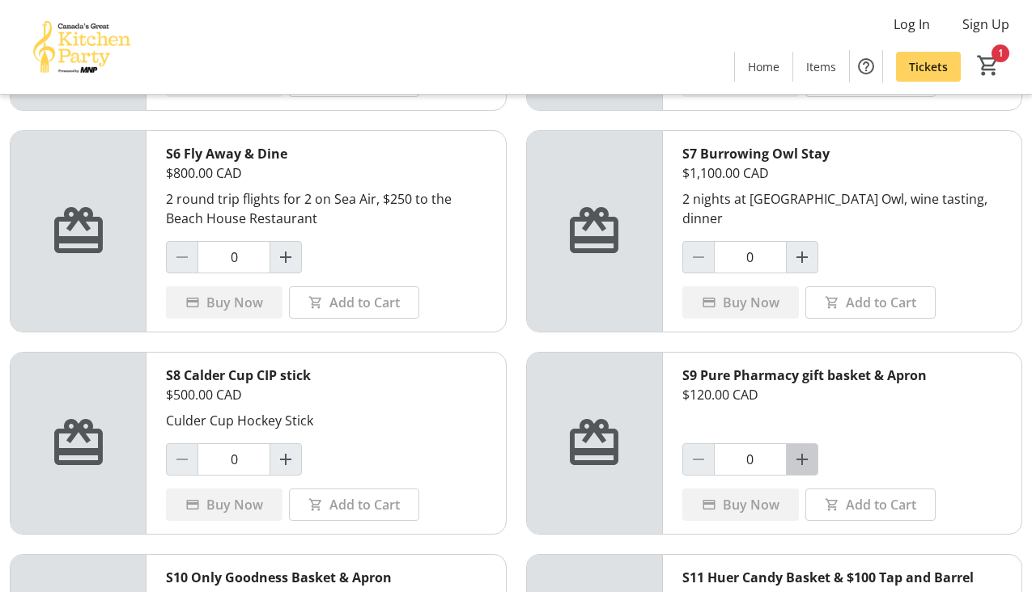
click at [801, 460] on mat-icon "Increment by one" at bounding box center [801, 459] width 19 height 19
click at [880, 507] on span "Add to Cart" at bounding box center [881, 504] width 70 height 19
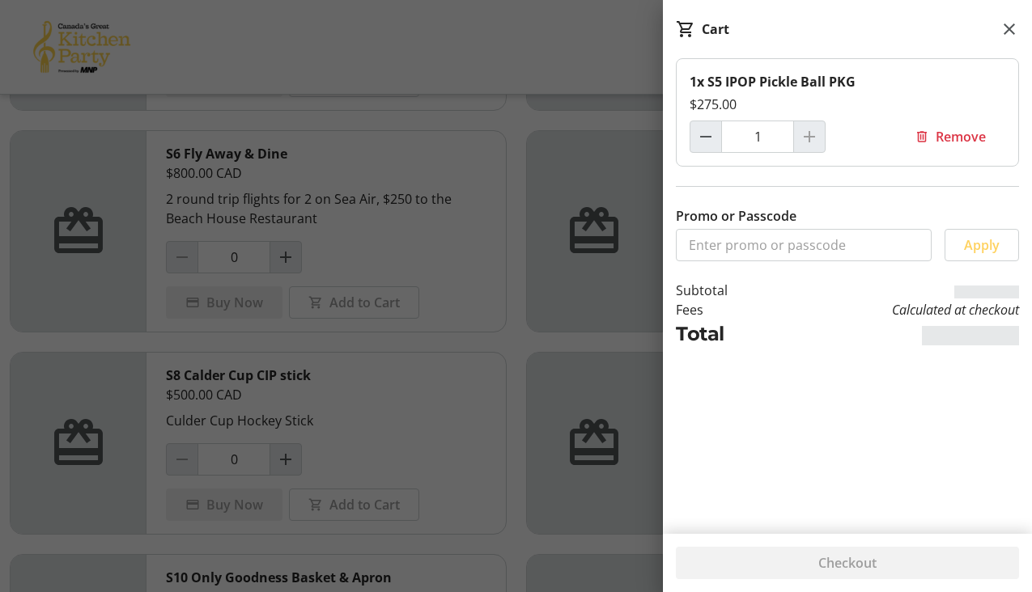
type input "0"
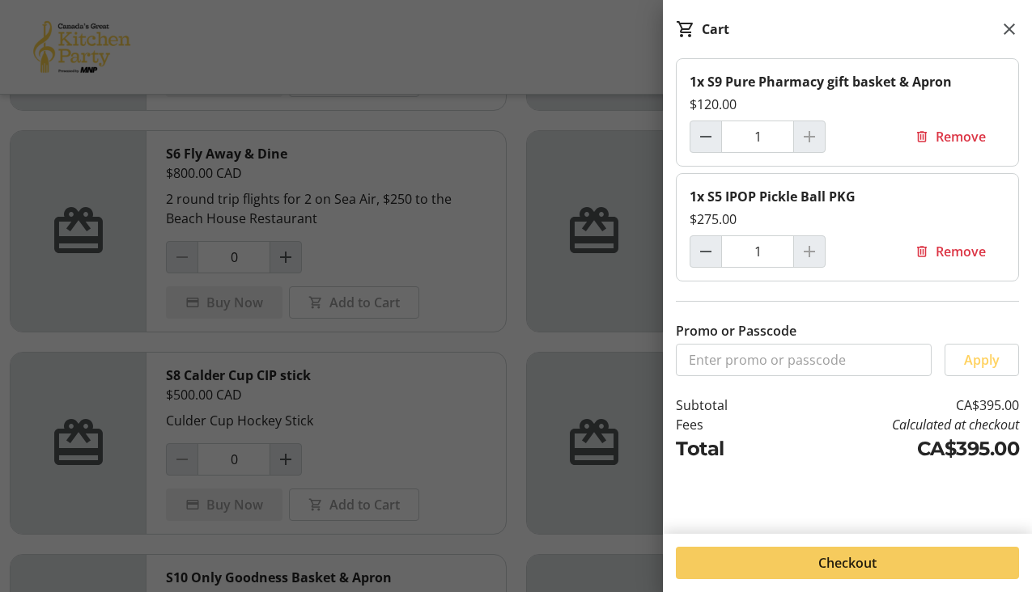
click at [887, 566] on span at bounding box center [847, 563] width 343 height 39
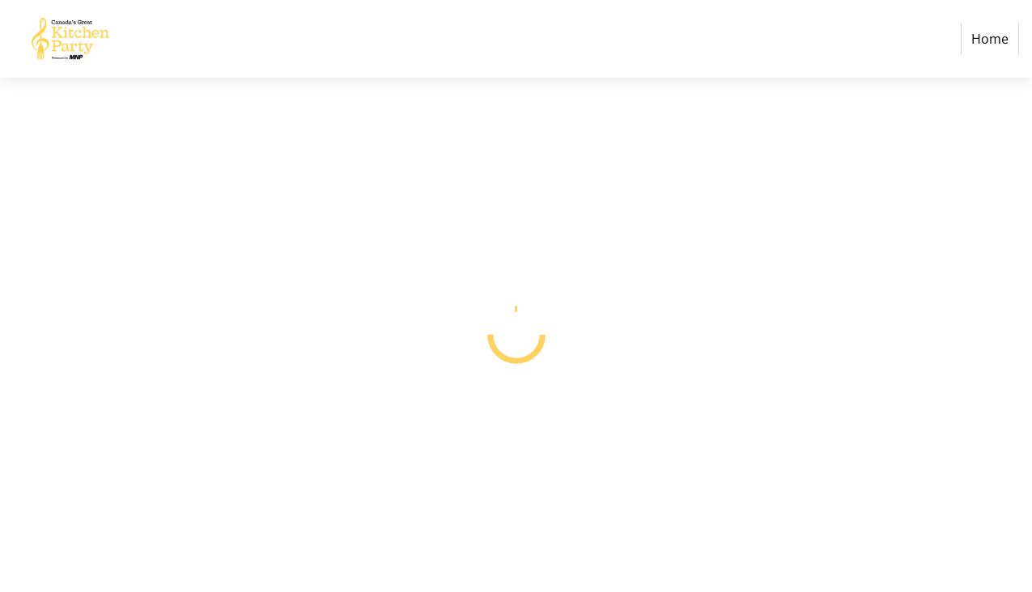
select select "CA"
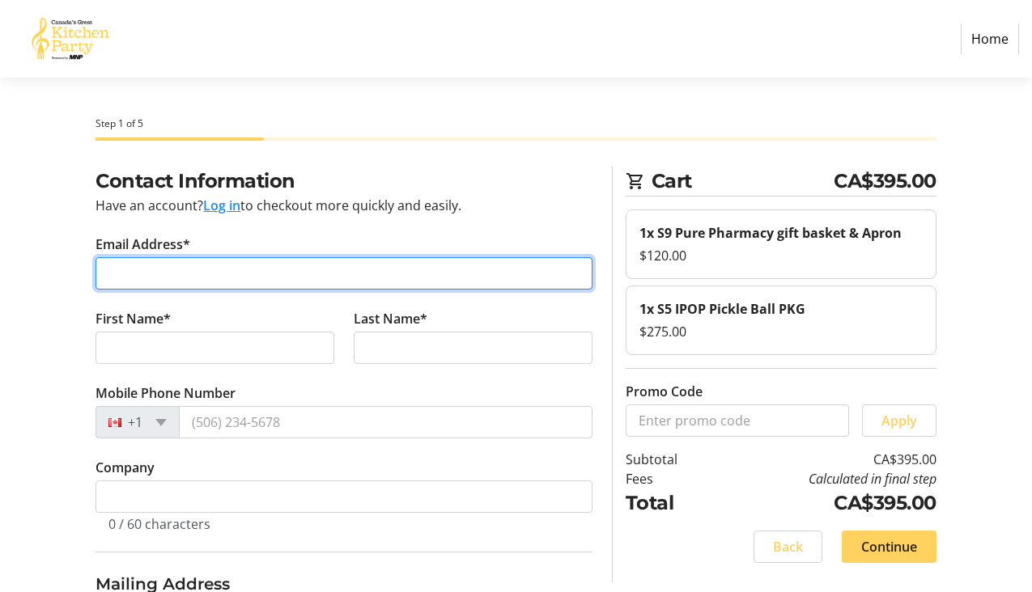
click at [253, 267] on input "Email Address*" at bounding box center [343, 273] width 497 height 32
type input "donna.fuller@mnp.ca"
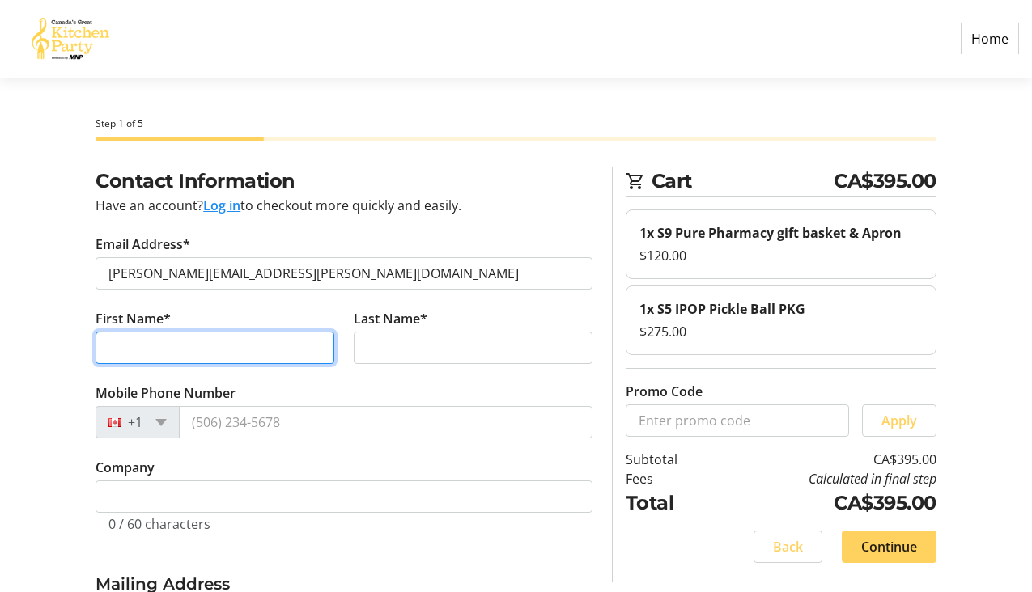
click at [135, 355] on input "First Name*" at bounding box center [214, 348] width 239 height 32
type input "Donna"
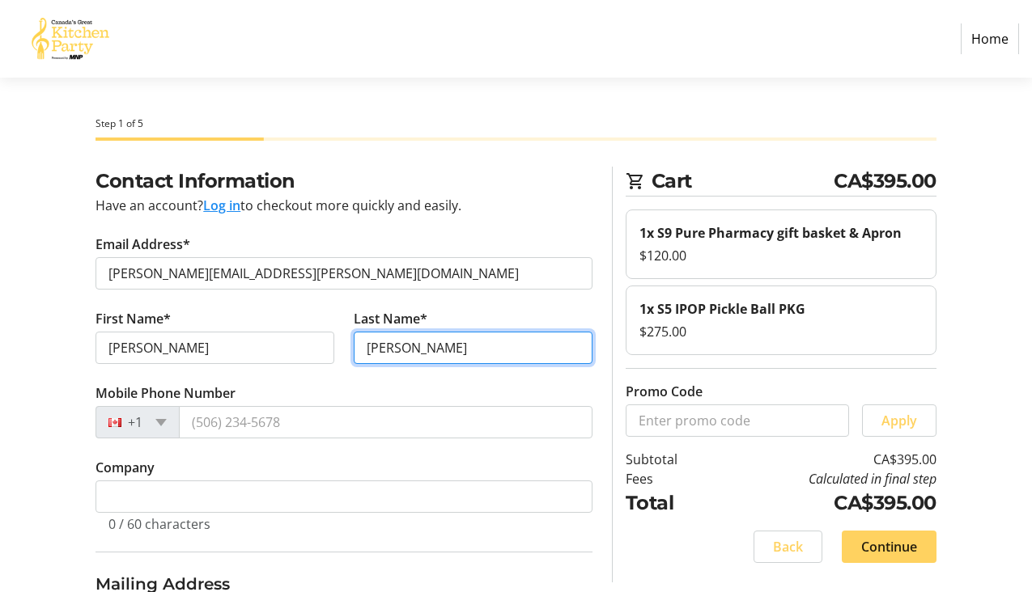
type input "Fuller"
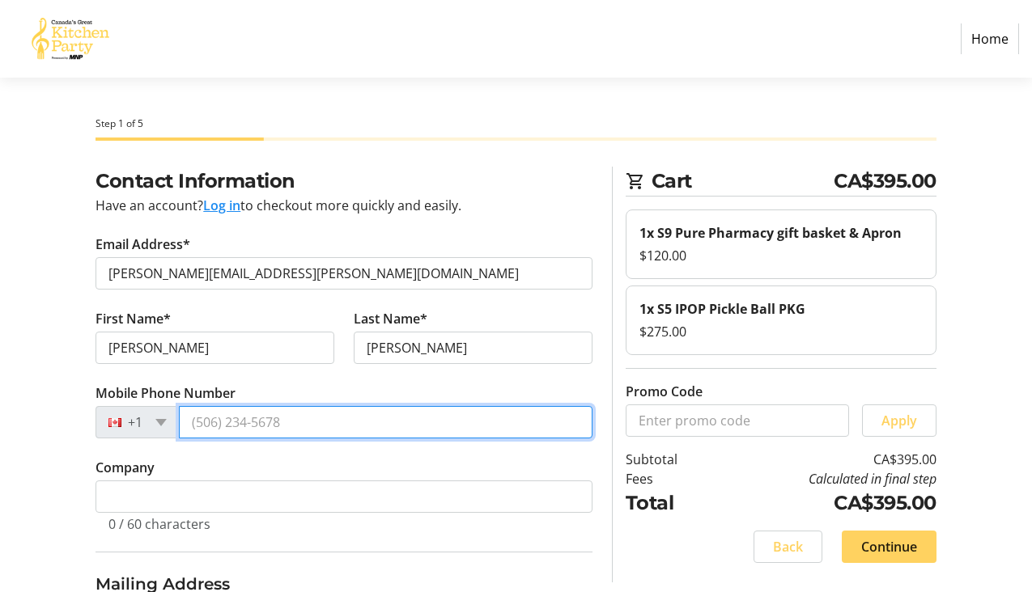
click at [228, 416] on input "Mobile Phone Number" at bounding box center [385, 422] width 413 height 32
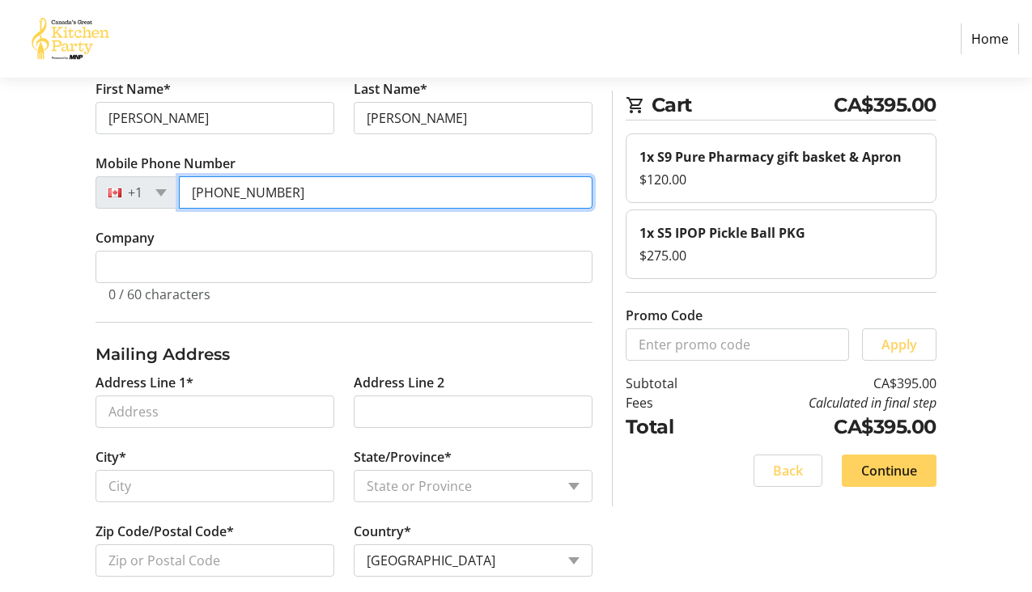
scroll to position [253, 0]
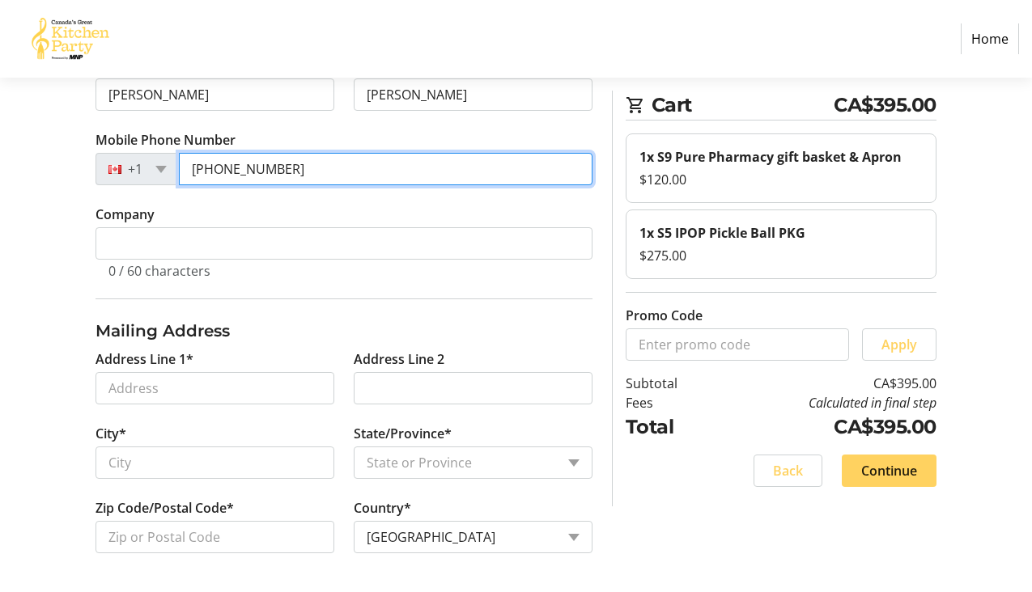
type input "(604) 328-0839"
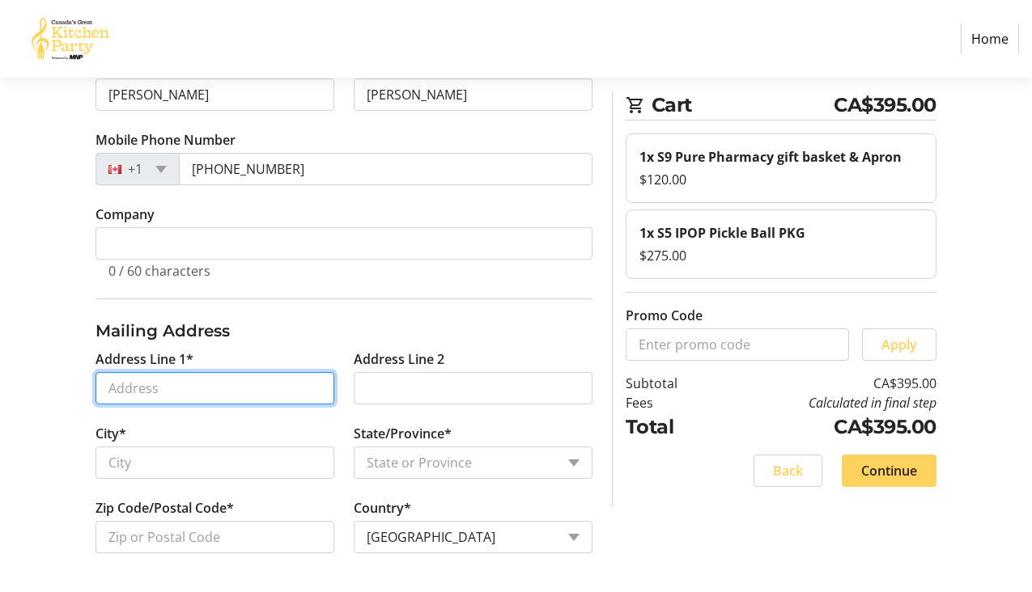
click at [150, 390] on input "Address Line 1*" at bounding box center [214, 388] width 239 height 32
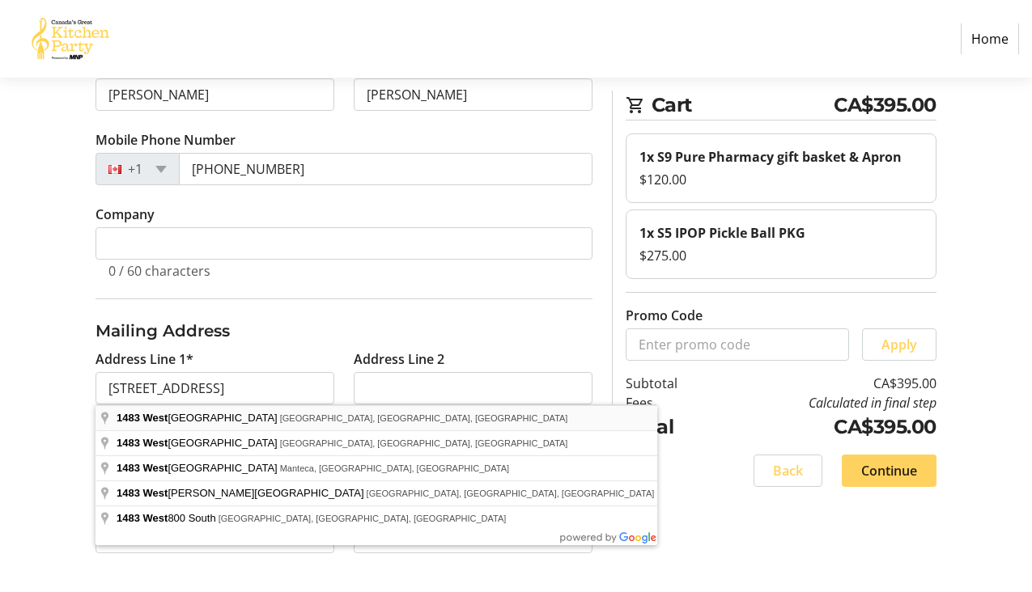
type input "1483 West 7th Avenue"
type input "Vancouver"
select select "BC"
type input "V6H 4H6"
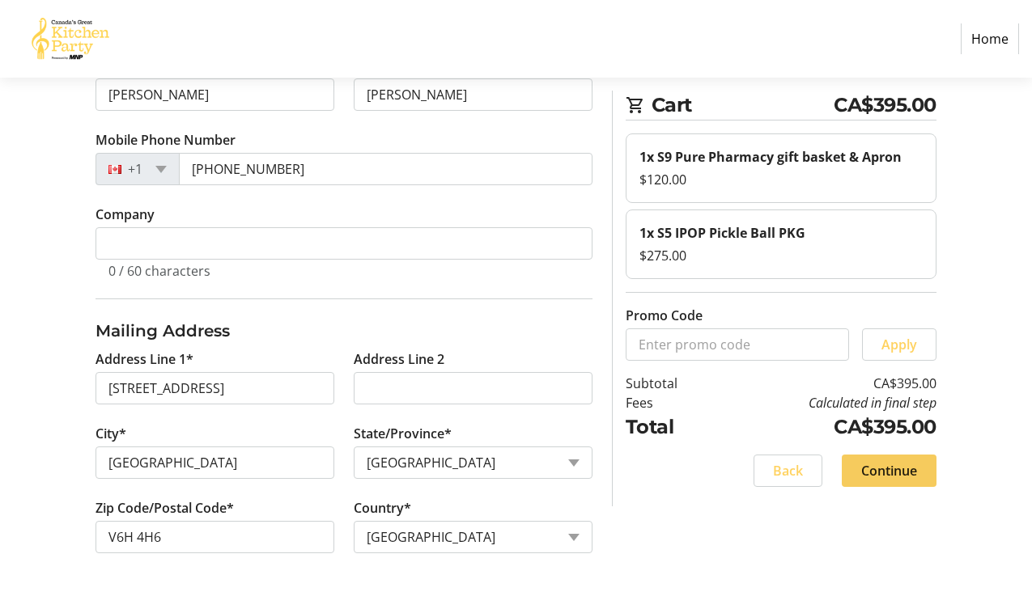
click at [887, 467] on span "Continue" at bounding box center [889, 470] width 56 height 19
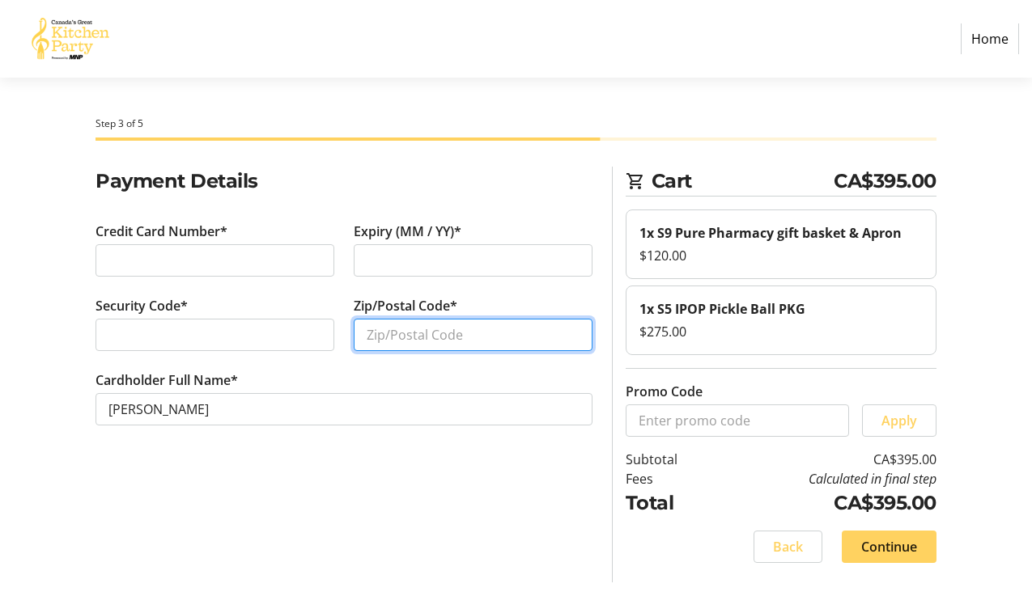
click at [423, 333] on input "Zip/Postal Code*" at bounding box center [473, 335] width 239 height 32
type input "V6H4H6"
click at [900, 544] on span "Continue" at bounding box center [889, 546] width 56 height 19
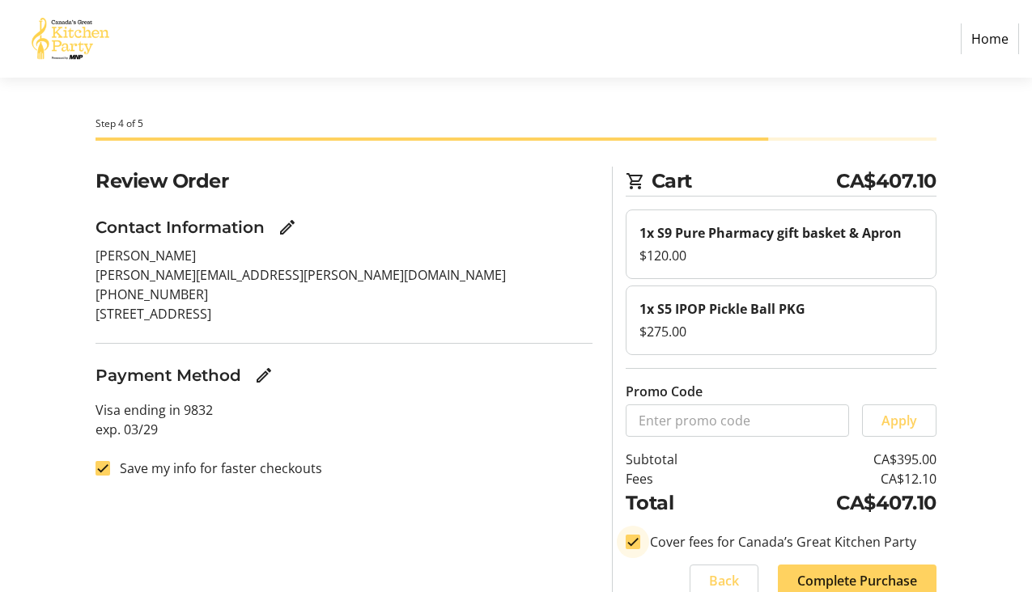
click at [635, 546] on input "Cover fees for Canada’s Great Kitchen Party" at bounding box center [632, 542] width 15 height 15
checkbox input "false"
click at [107, 470] on input "Save my info for faster checkouts" at bounding box center [102, 468] width 15 height 15
checkbox input "false"
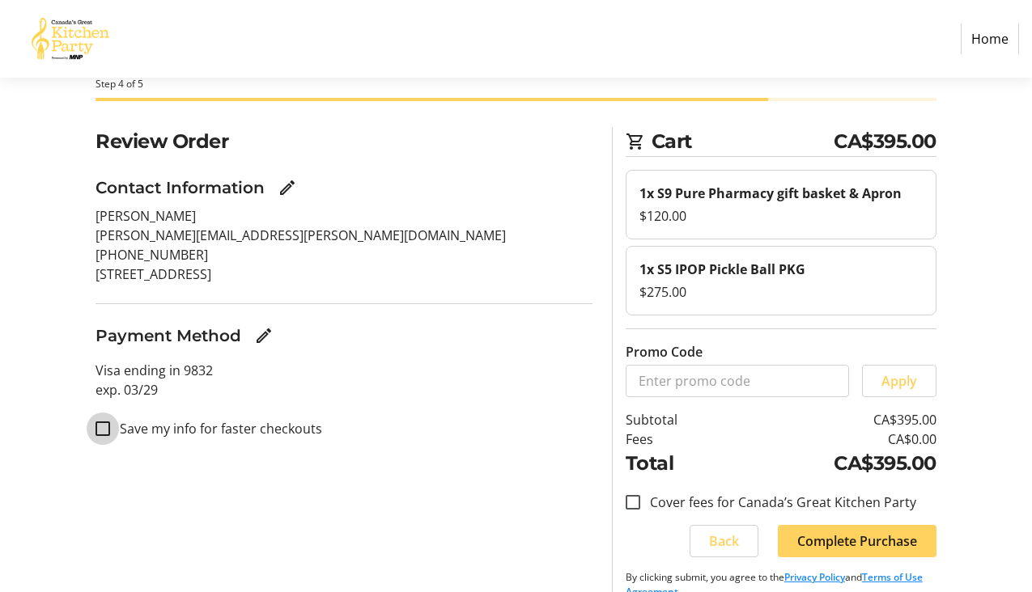
scroll to position [66, 0]
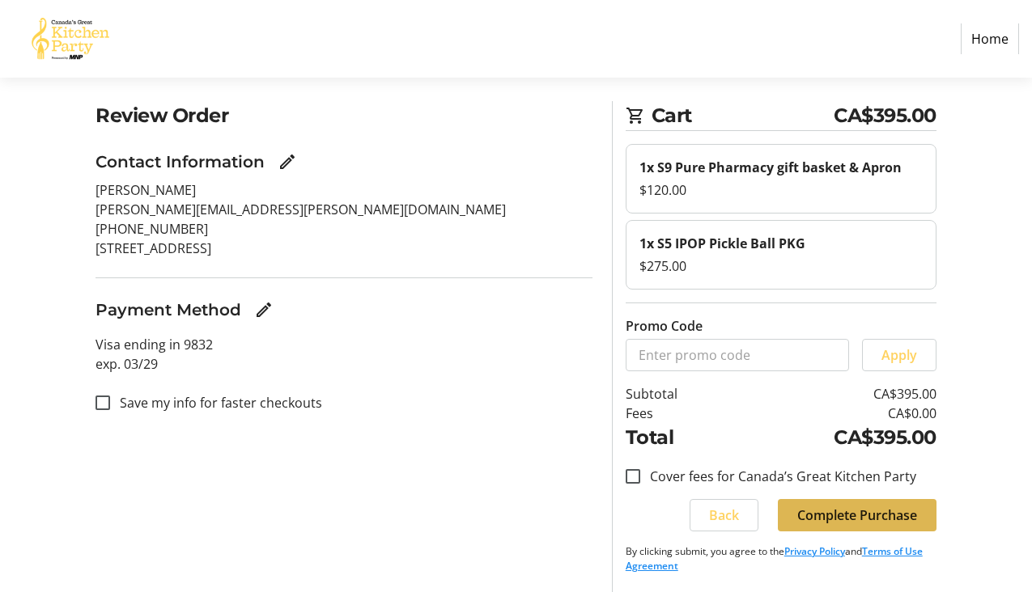
click at [870, 524] on span "Complete Purchase" at bounding box center [857, 515] width 120 height 19
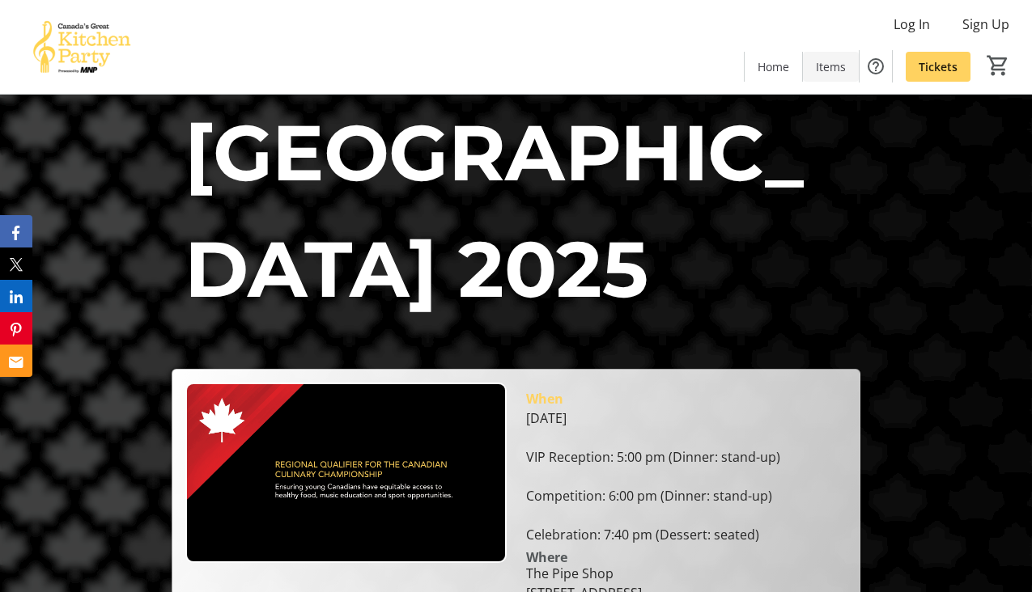
click at [832, 69] on span "Items" at bounding box center [831, 66] width 30 height 17
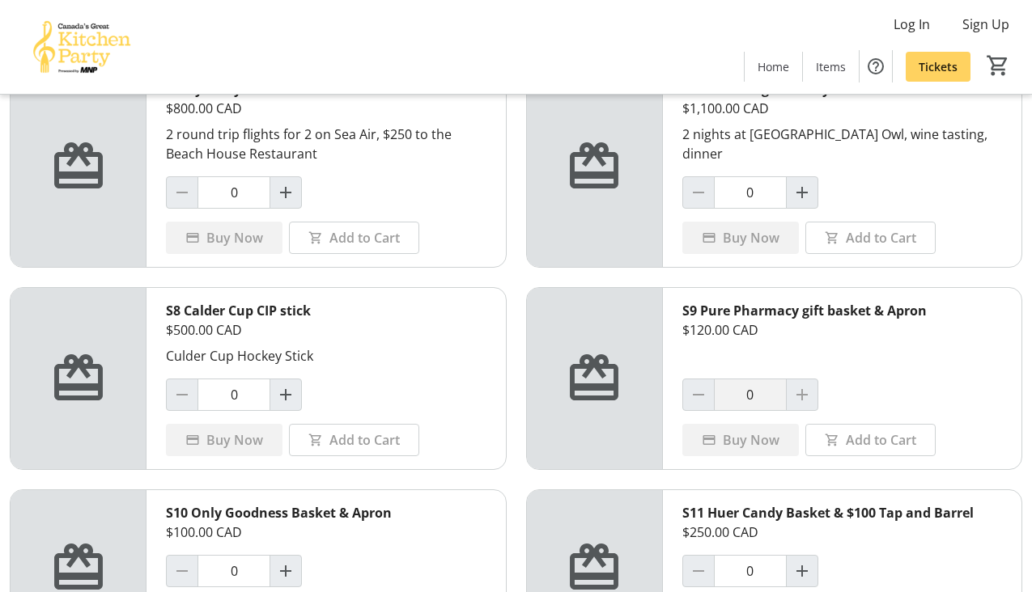
scroll to position [757, 0]
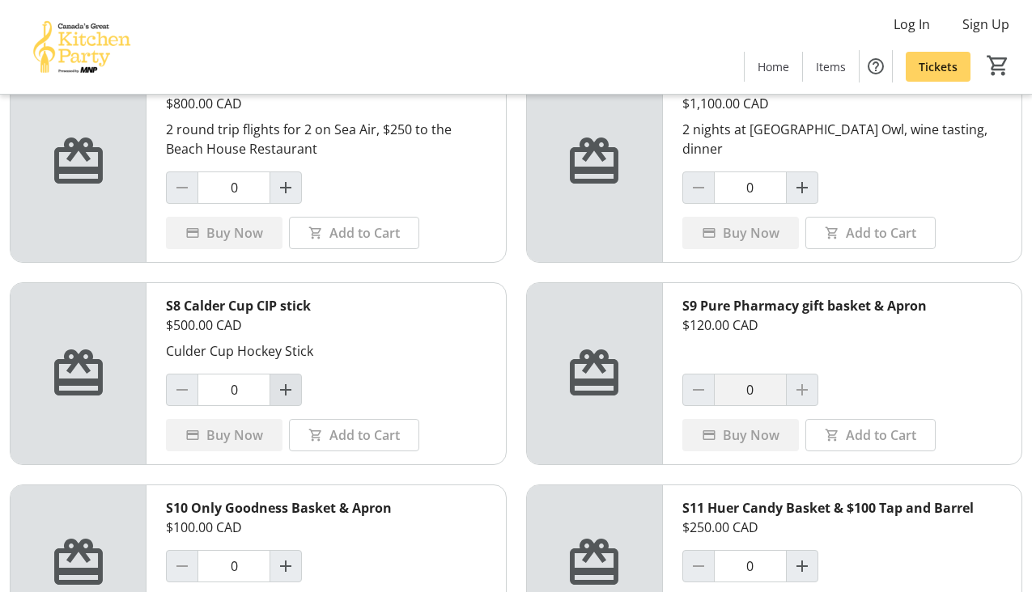
click at [288, 389] on mat-icon "Increment by one" at bounding box center [285, 389] width 19 height 19
click at [335, 430] on span "Add to Cart" at bounding box center [364, 435] width 70 height 19
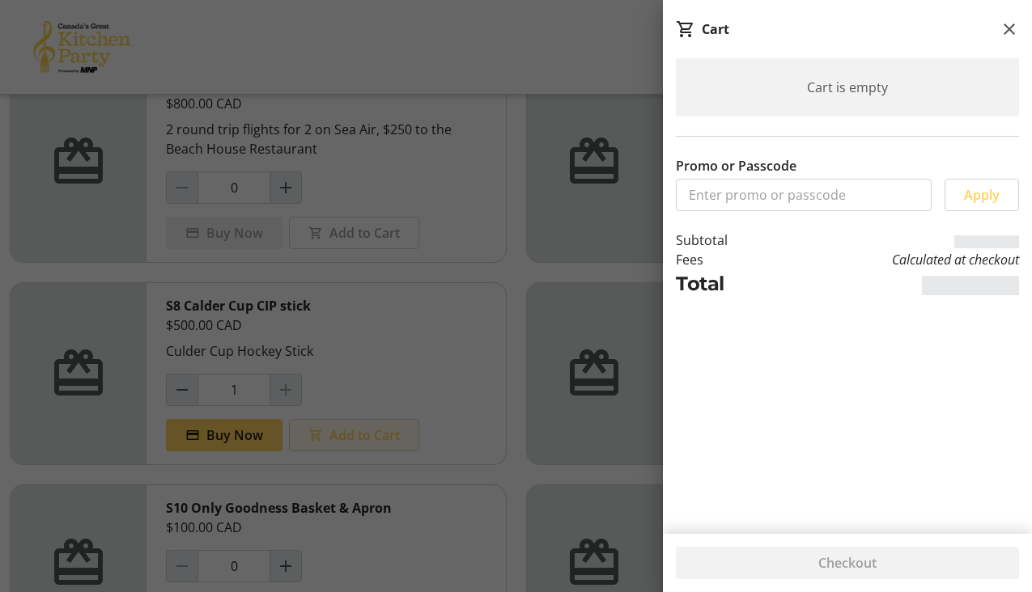
type input "0"
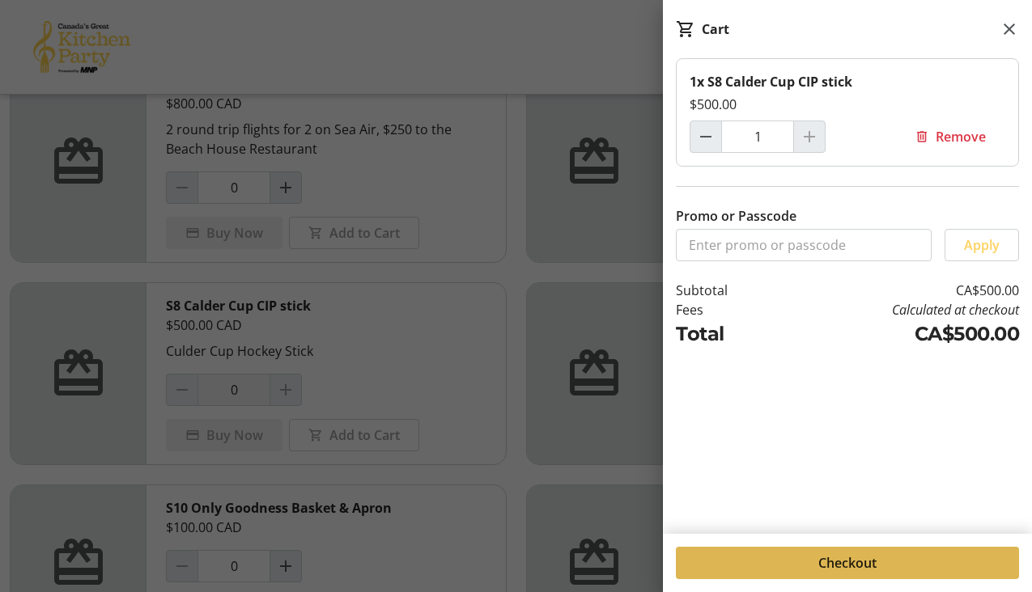
click at [875, 562] on span "Checkout" at bounding box center [847, 562] width 58 height 19
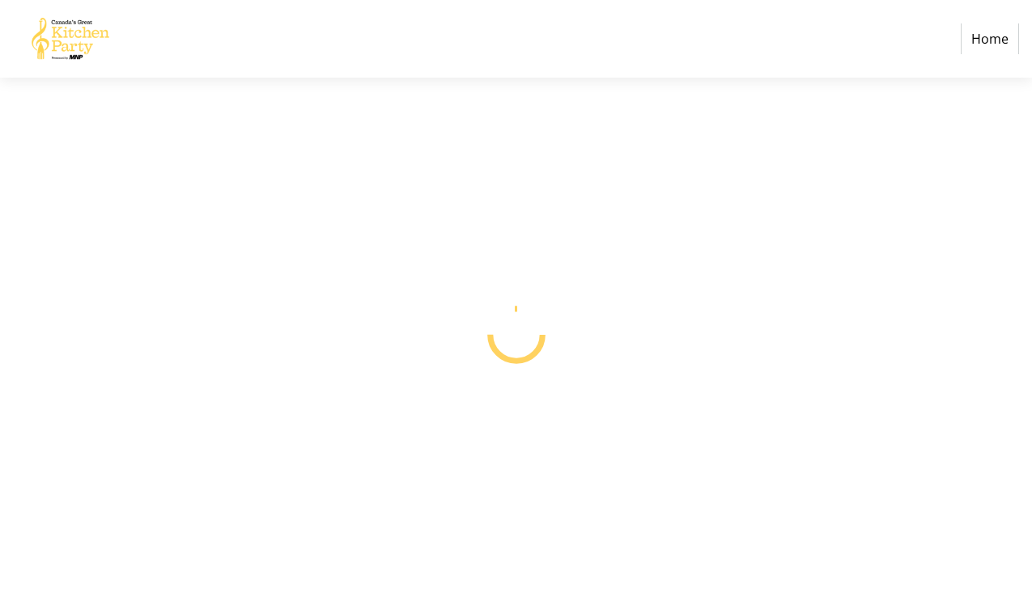
select select "CA"
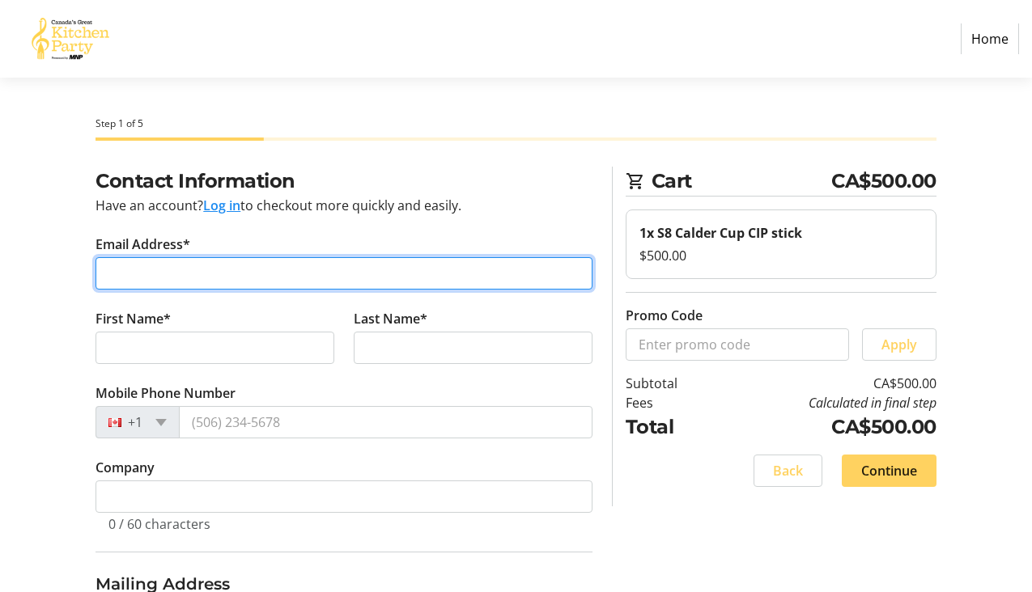
click at [189, 282] on input "Email Address*" at bounding box center [343, 273] width 497 height 32
type input "robert@mackay.one"
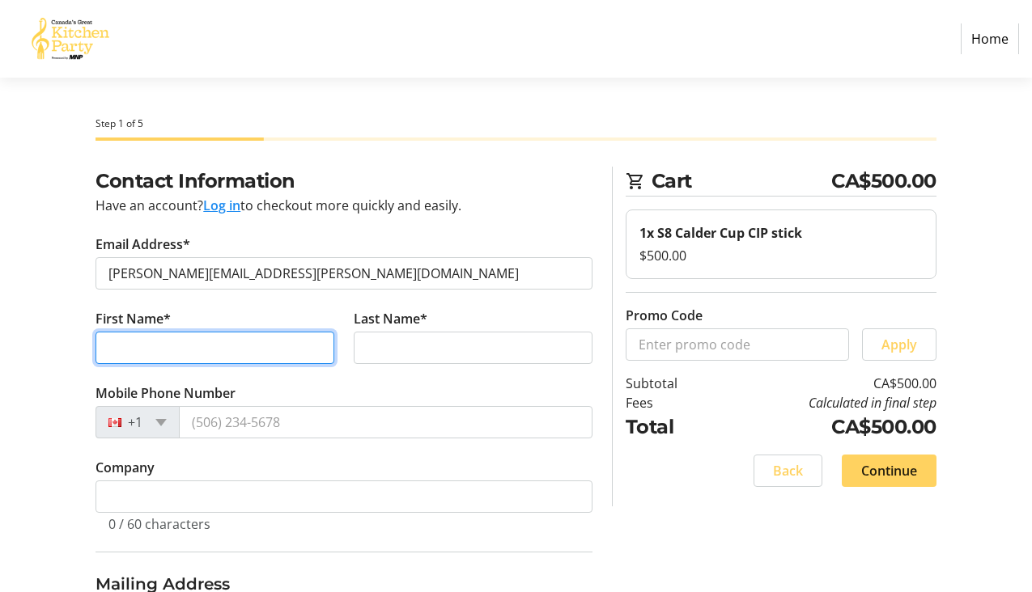
click at [159, 357] on input "First Name*" at bounding box center [214, 348] width 239 height 32
type input "Robert"
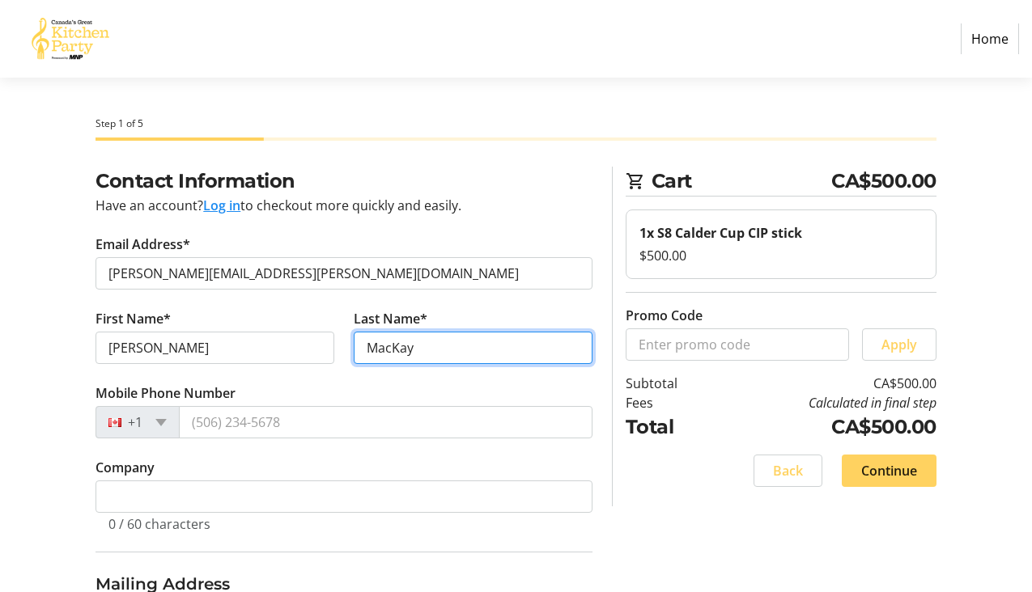
type input "MacKay"
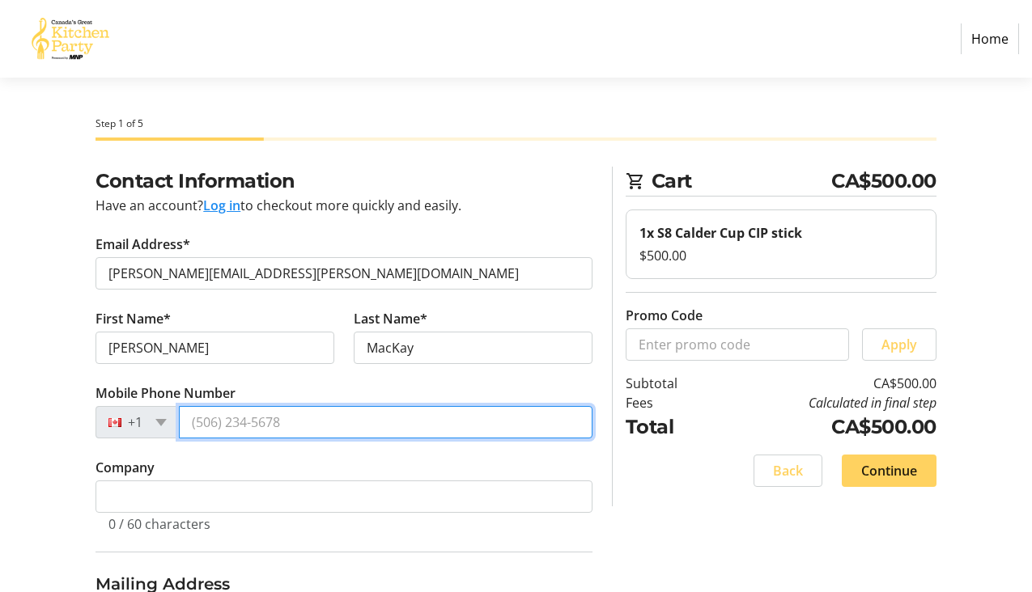
click at [276, 425] on input "Mobile Phone Number" at bounding box center [385, 422] width 413 height 32
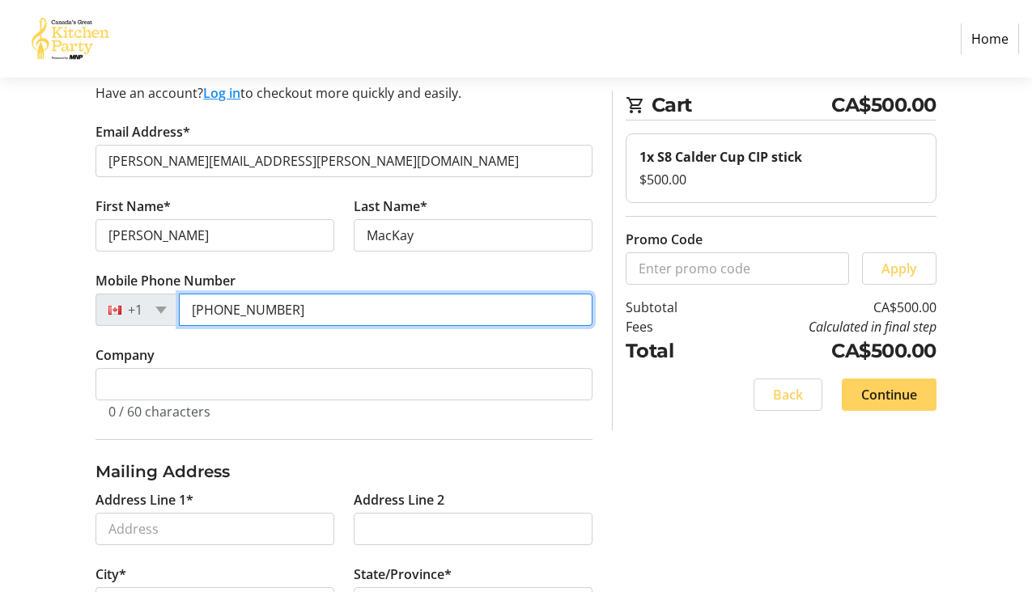
scroll to position [173, 0]
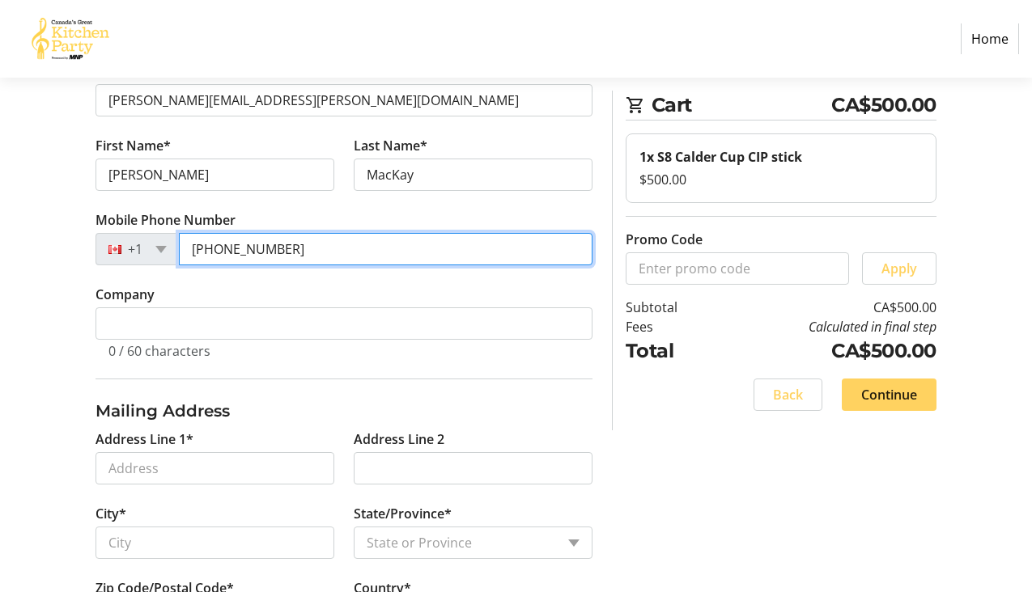
type input "(604) 862-9870"
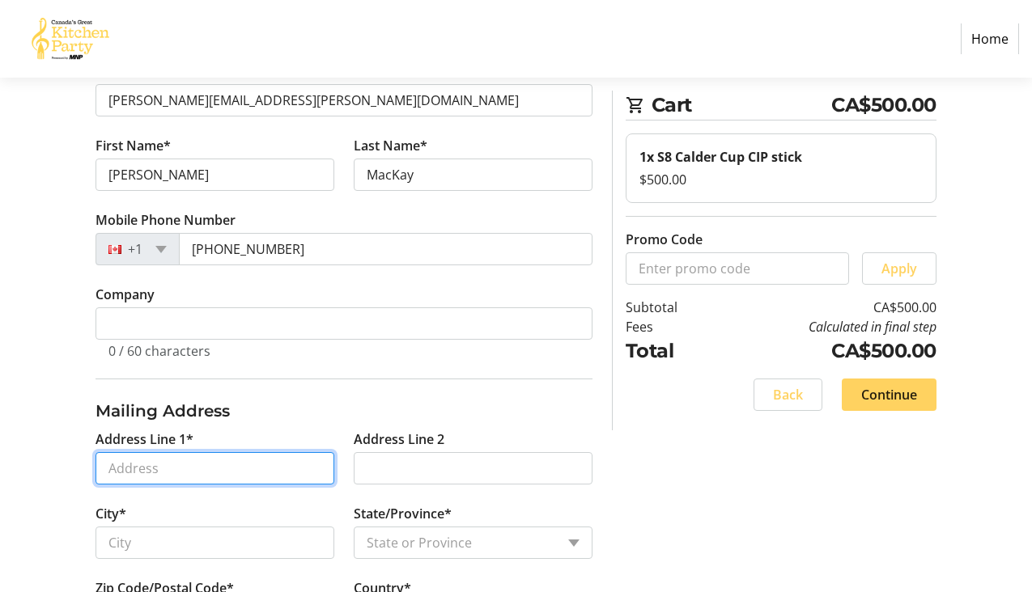
click at [162, 464] on input "Address Line 1*" at bounding box center [214, 468] width 239 height 32
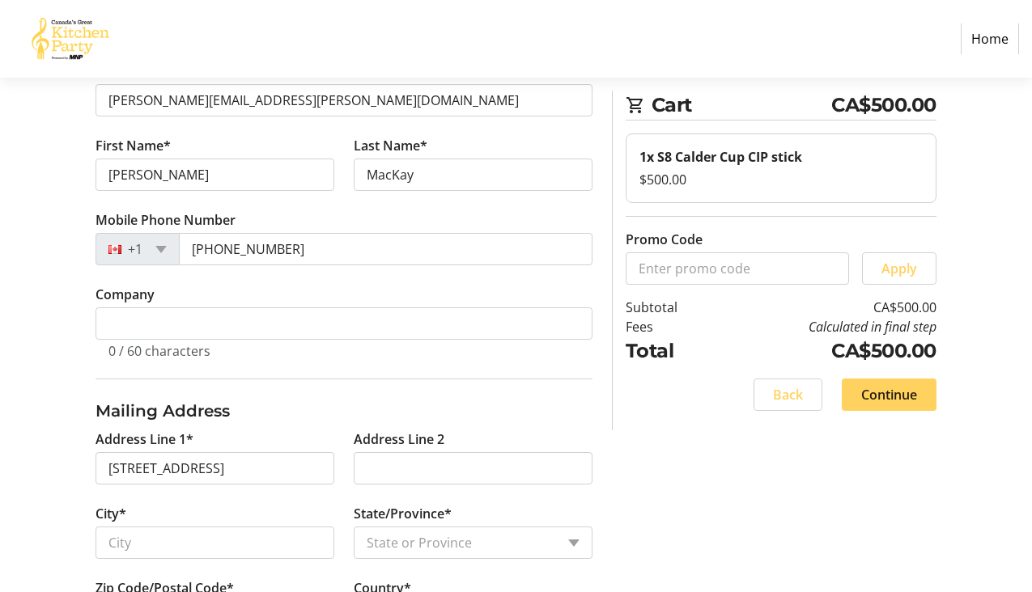
type input "4189 Rockridge Road"
type input "West Vancouver"
select select "BC"
type input "V7W 1A3"
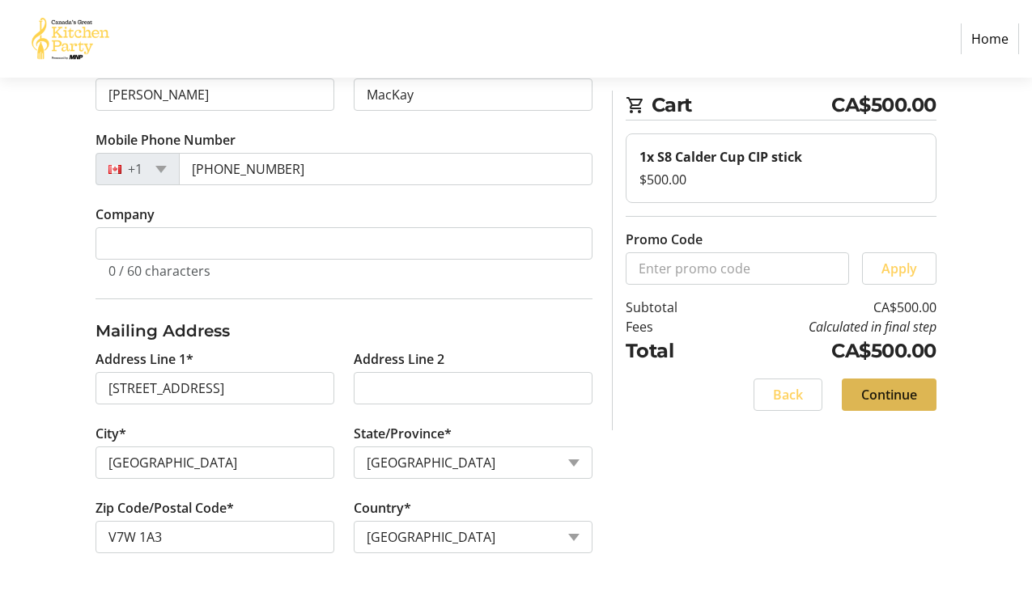
click at [901, 391] on span "Continue" at bounding box center [889, 394] width 56 height 19
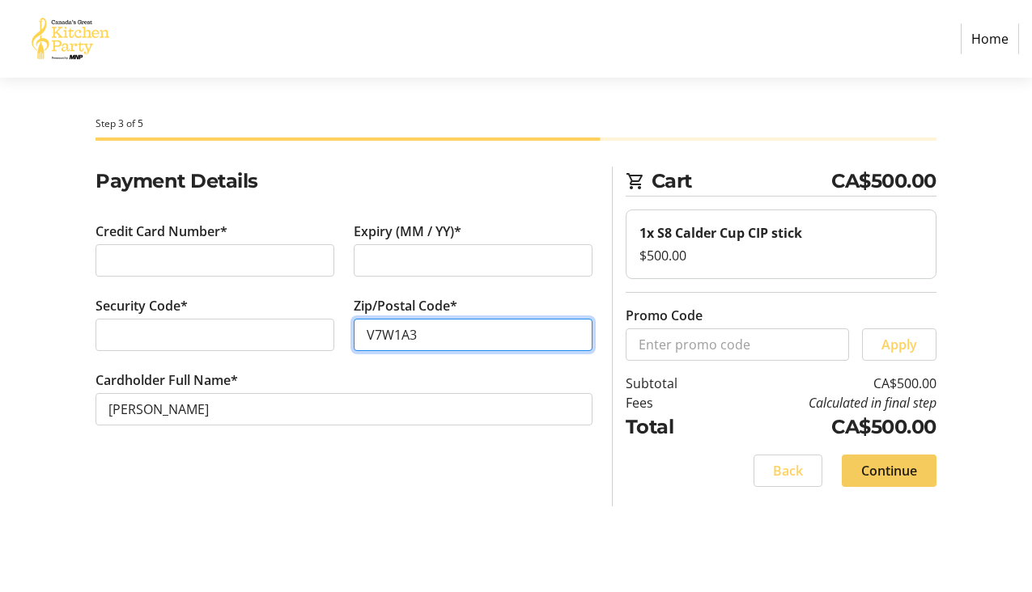
type input "V7W1A3"
click at [905, 469] on span "Continue" at bounding box center [889, 470] width 56 height 19
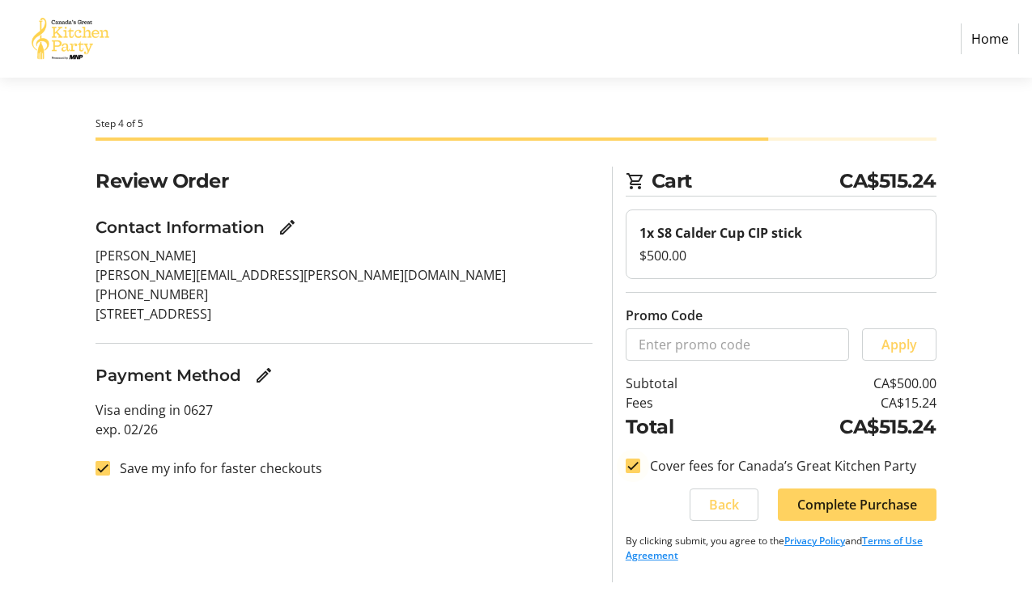
click at [640, 461] on div at bounding box center [632, 466] width 39 height 39
checkbox input "false"
click at [110, 464] on input "Save my info for faster checkouts" at bounding box center [102, 468] width 15 height 15
checkbox input "false"
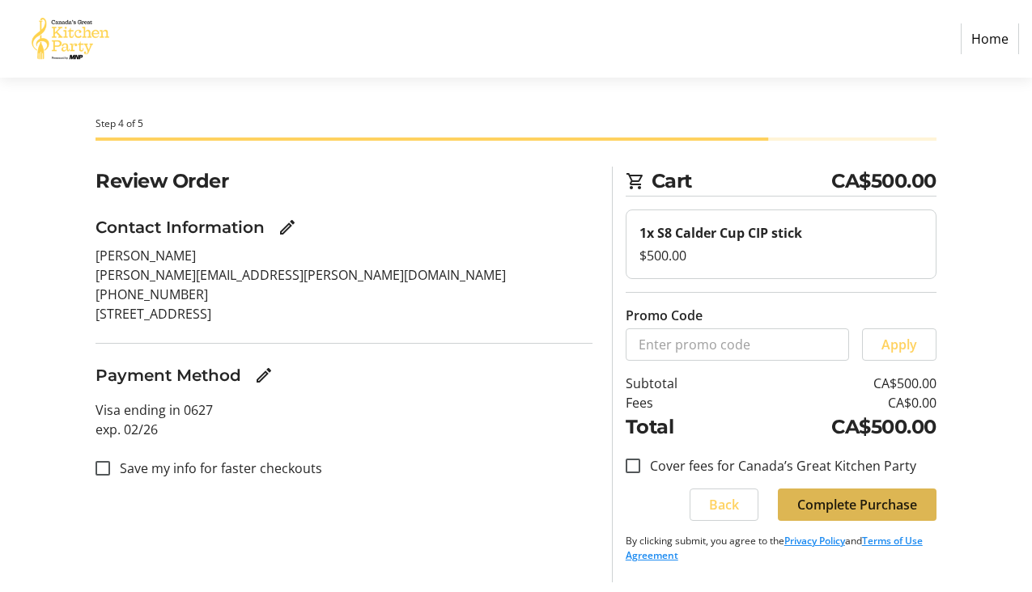
click at [883, 507] on span "Complete Purchase" at bounding box center [857, 504] width 120 height 19
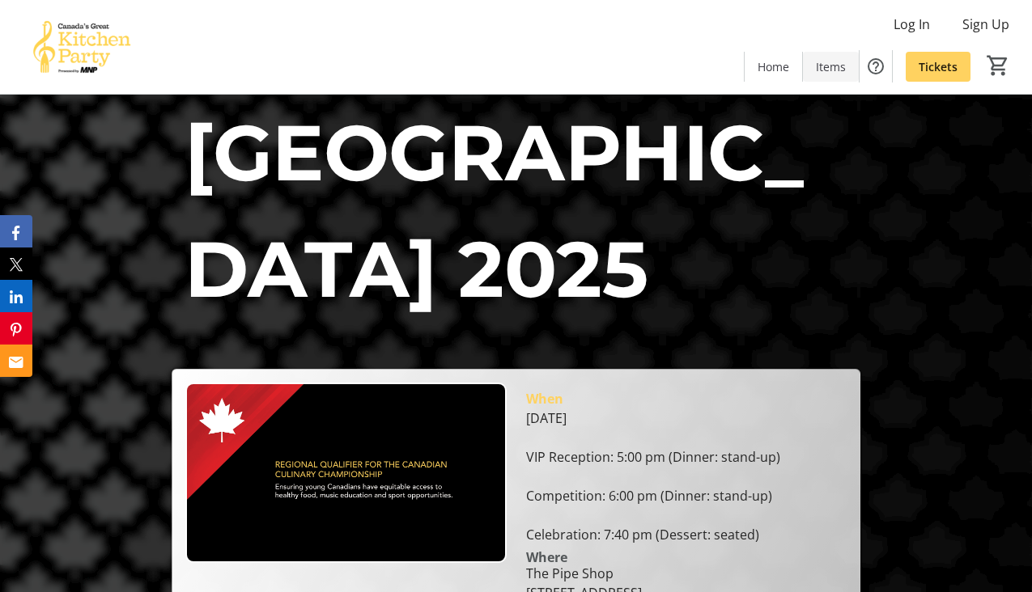
click at [833, 70] on span "Items" at bounding box center [831, 66] width 30 height 17
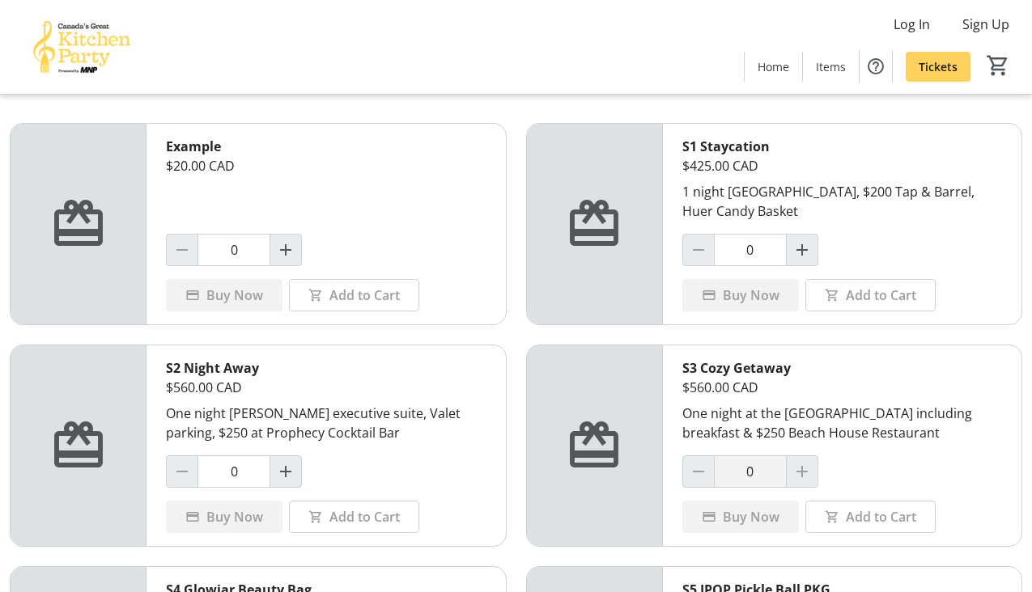
scroll to position [57, 0]
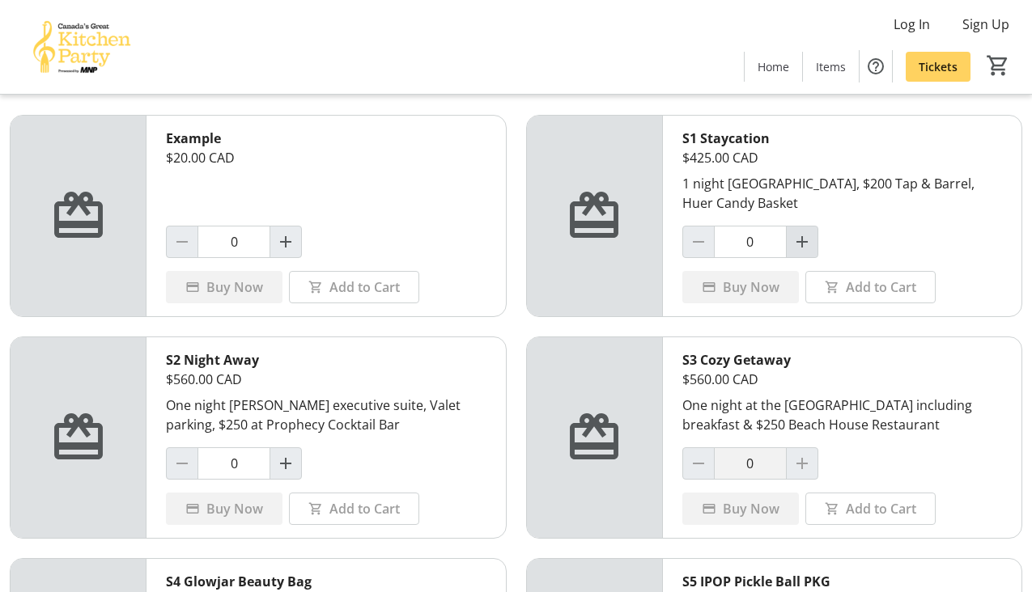
click at [811, 240] on span "Increment by one" at bounding box center [802, 242] width 31 height 31
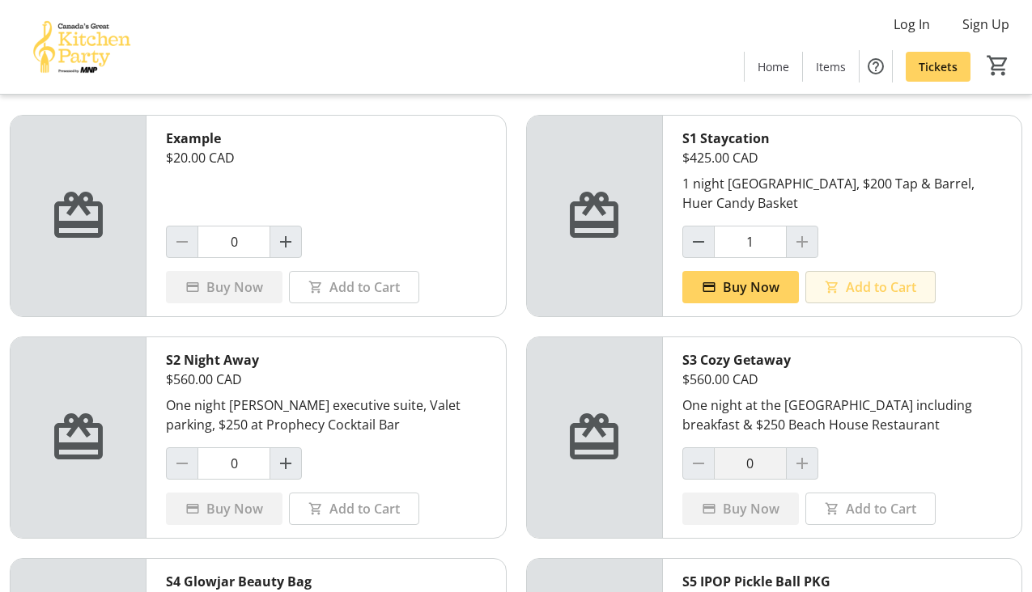
click at [879, 290] on span "Add to Cart" at bounding box center [881, 287] width 70 height 19
type input "0"
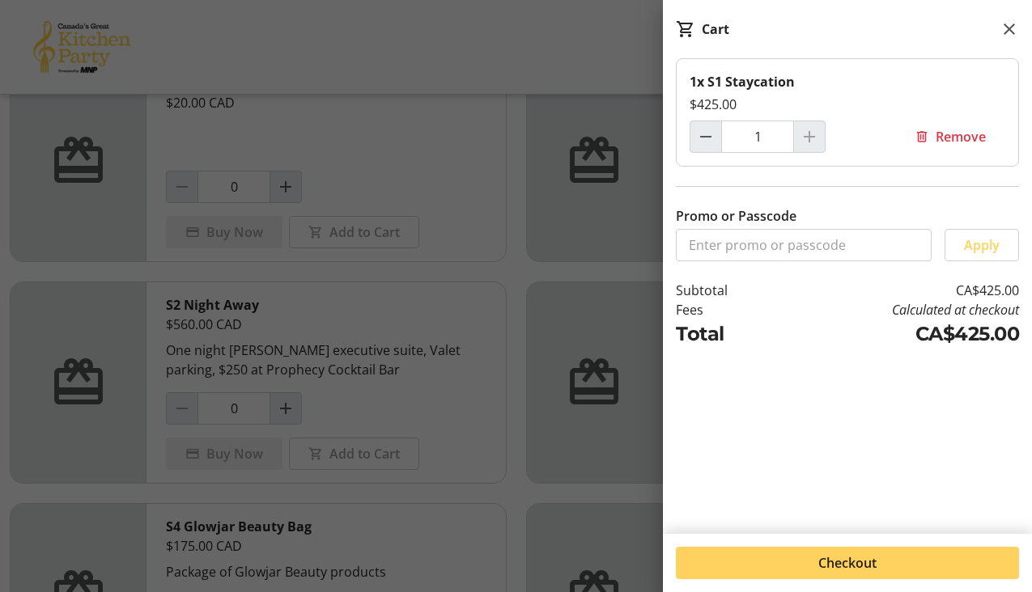
scroll to position [124, 0]
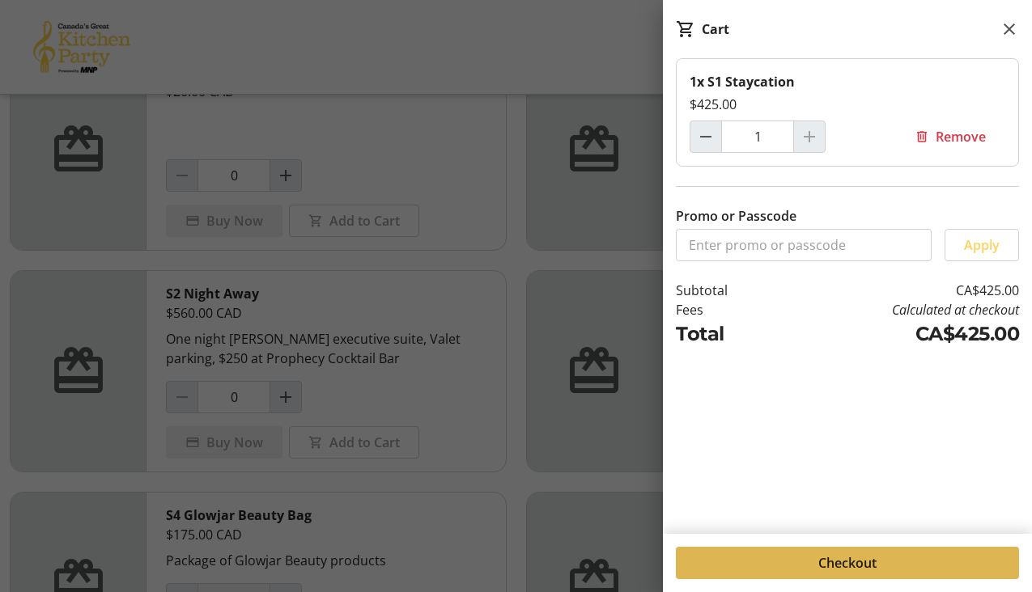
click at [873, 565] on span "Checkout" at bounding box center [847, 562] width 58 height 19
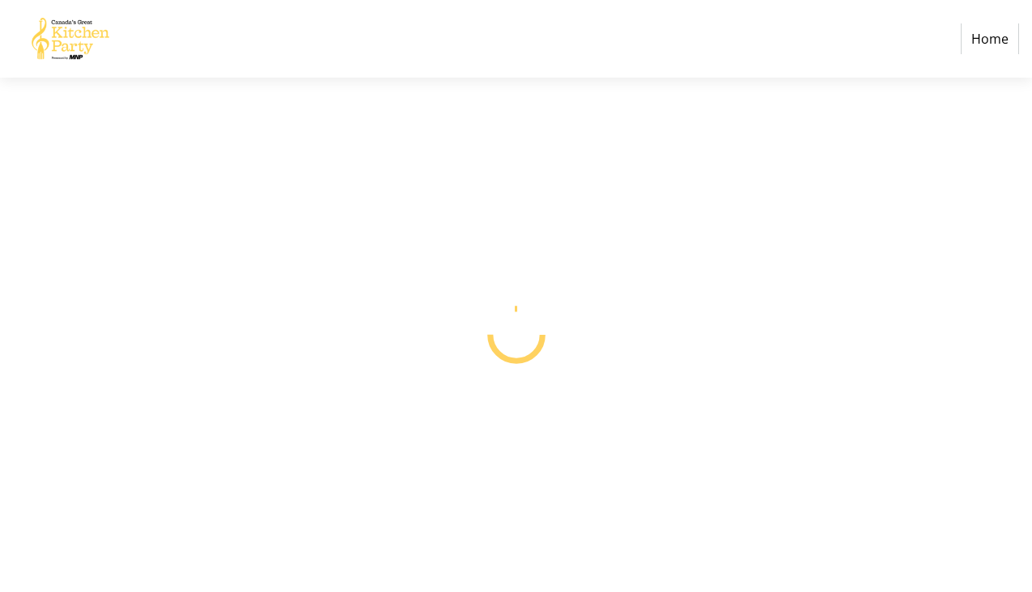
select select "CA"
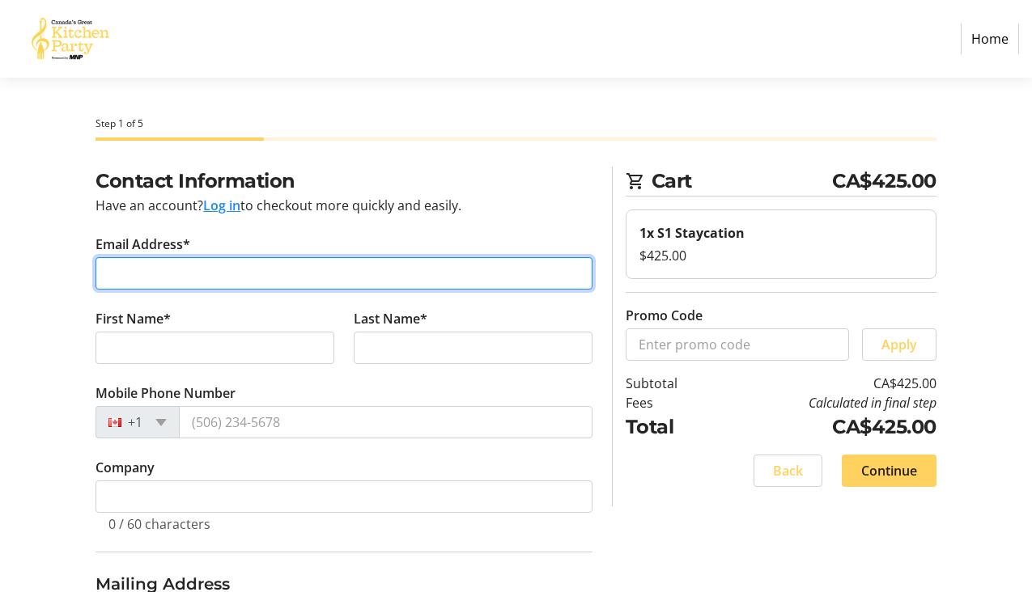
click at [207, 277] on input "Email Address*" at bounding box center [343, 273] width 497 height 32
type input "[PERSON_NAME][EMAIL_ADDRESS][PERSON_NAME][DOMAIN_NAME]"
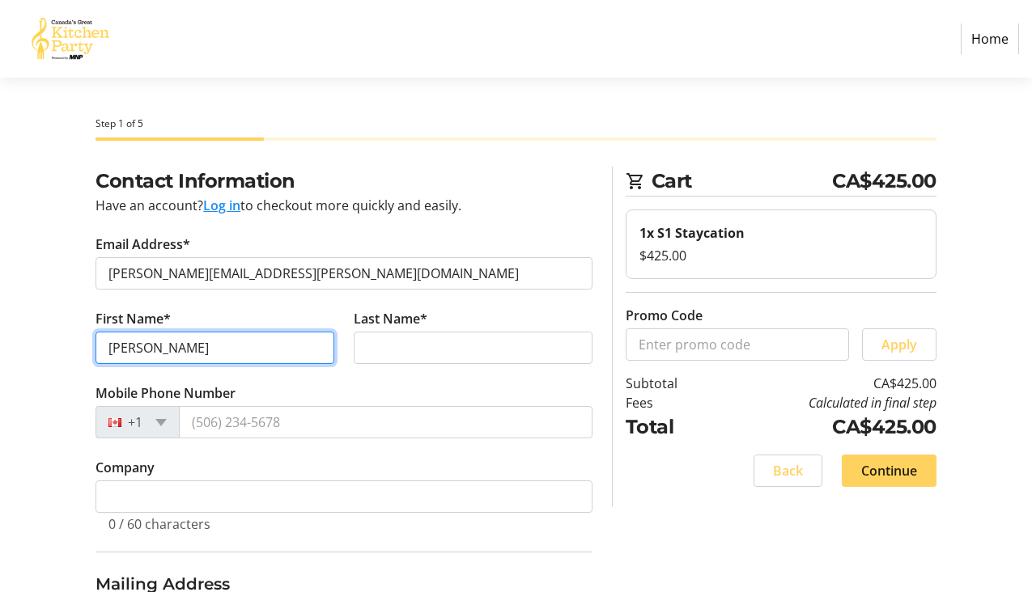
type input "[PERSON_NAME]"
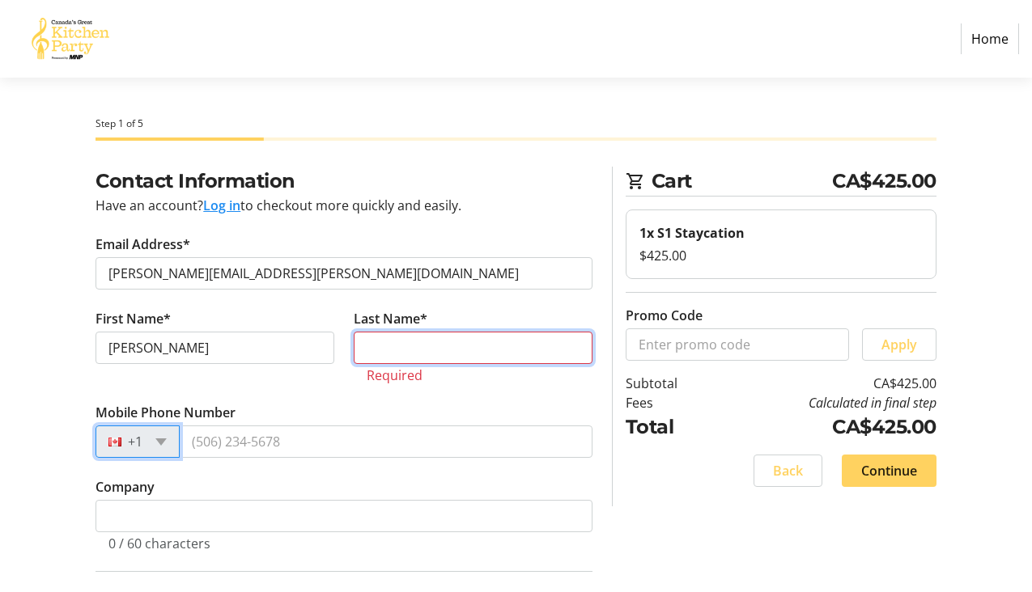
click at [404, 350] on input "Last Name*" at bounding box center [473, 348] width 239 height 32
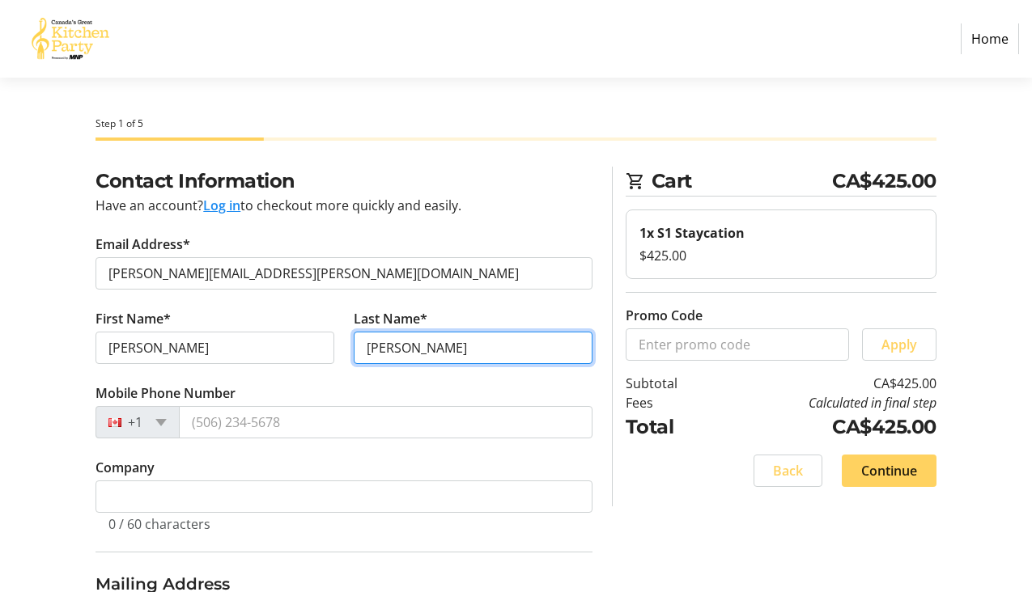
type input "[PERSON_NAME]"
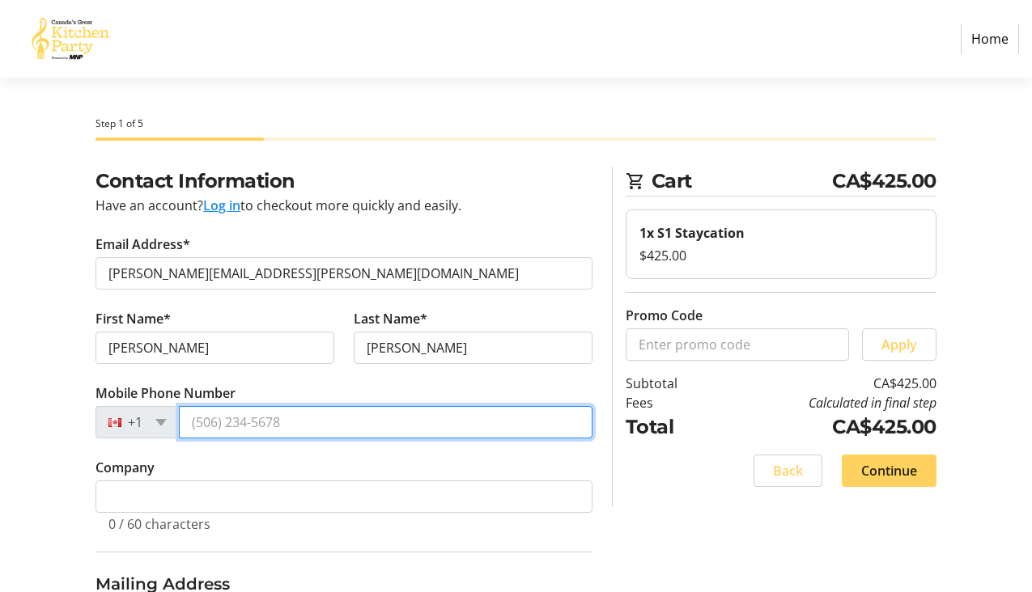
click at [326, 418] on input "Mobile Phone Number" at bounding box center [385, 422] width 413 height 32
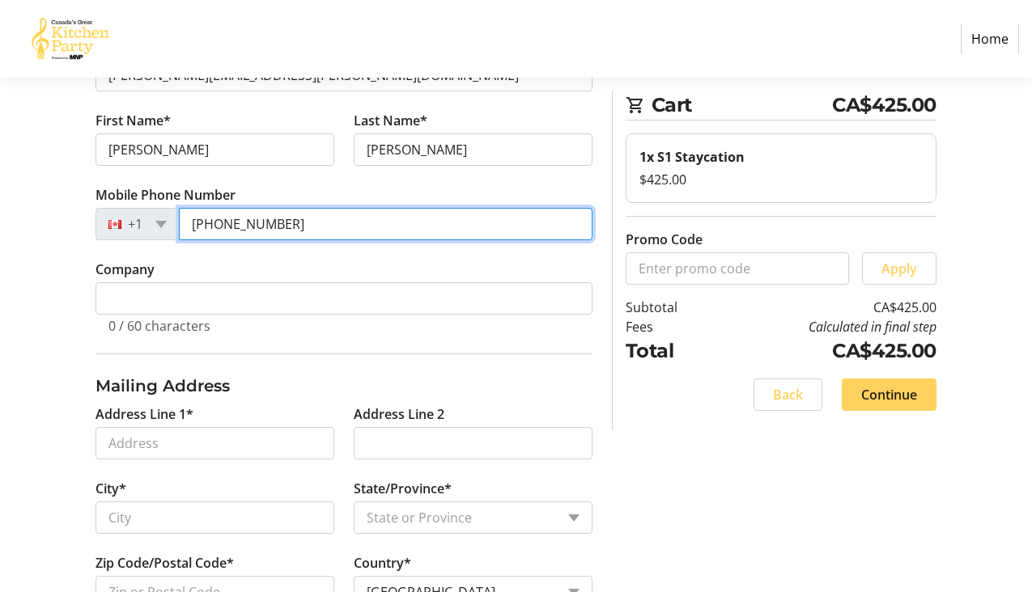
scroll to position [207, 0]
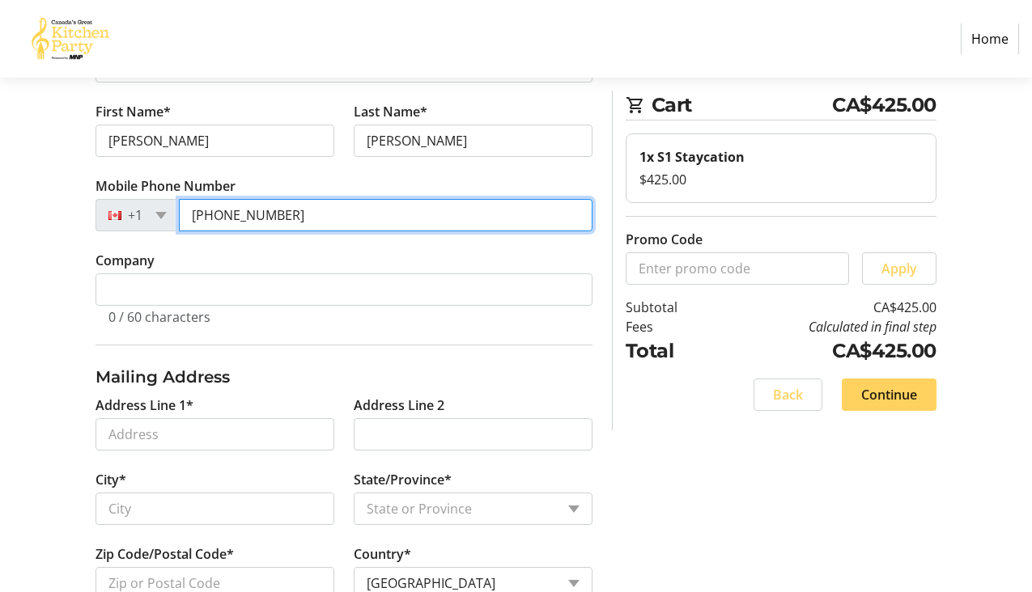
type input "[PHONE_NUMBER]"
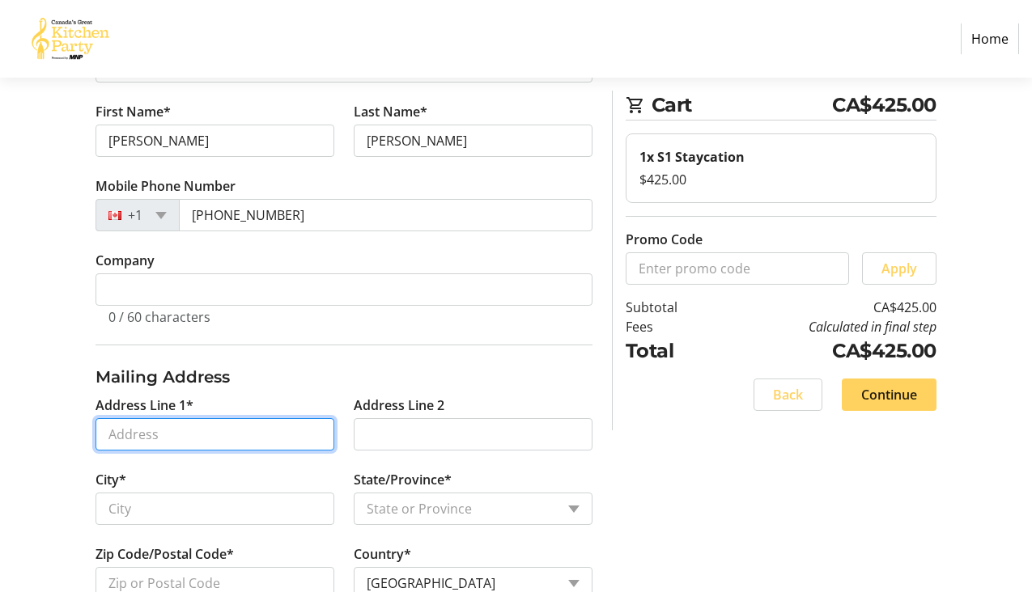
click at [206, 421] on input "Address Line 1*" at bounding box center [214, 434] width 239 height 32
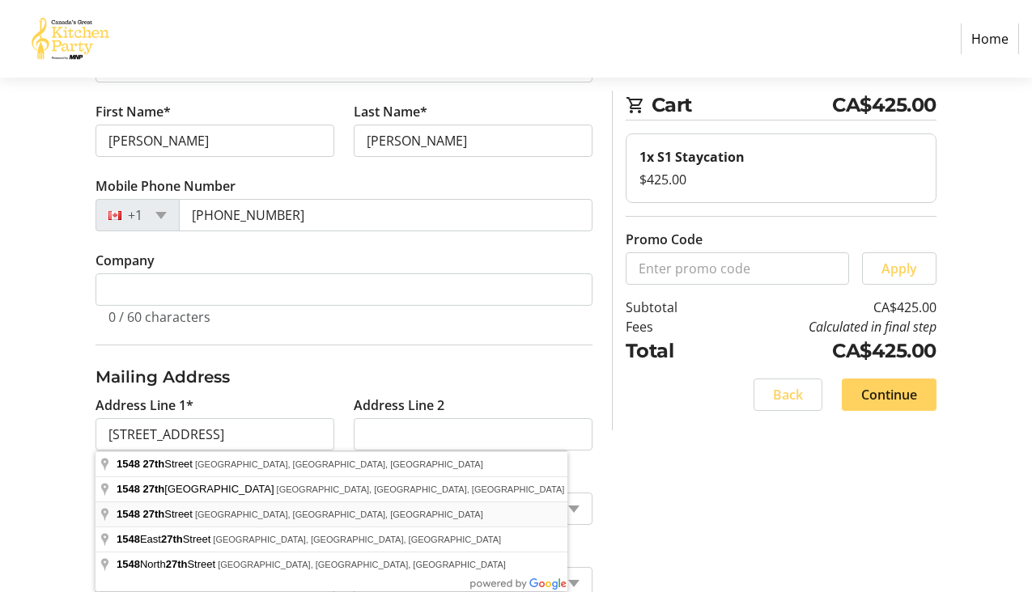
type input "[STREET_ADDRESS]"
type input "[GEOGRAPHIC_DATA]"
select select "BC"
type input "V7J 1S8"
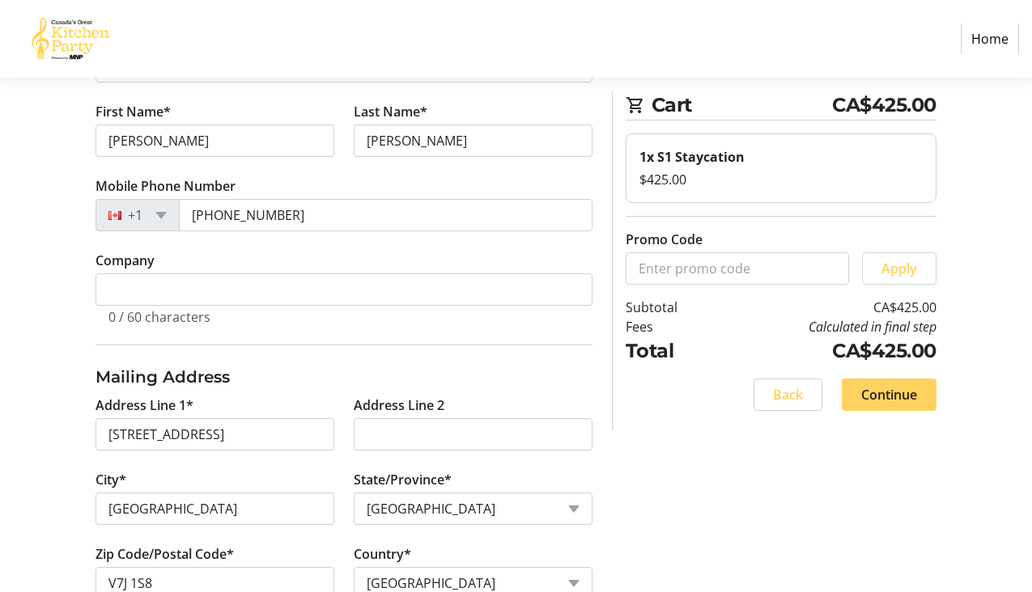
scroll to position [253, 0]
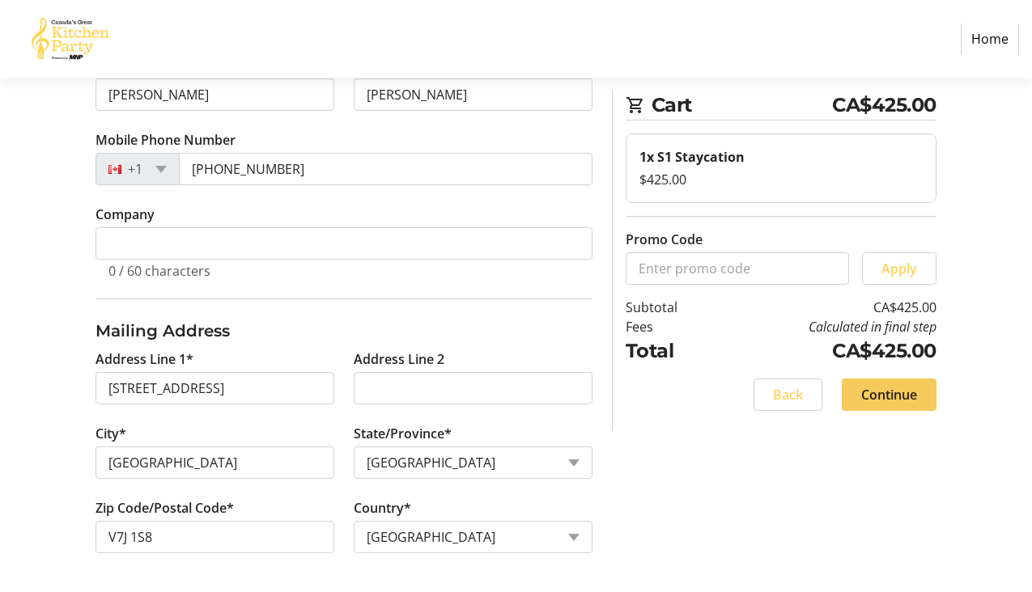
click at [901, 402] on span "Continue" at bounding box center [889, 394] width 56 height 19
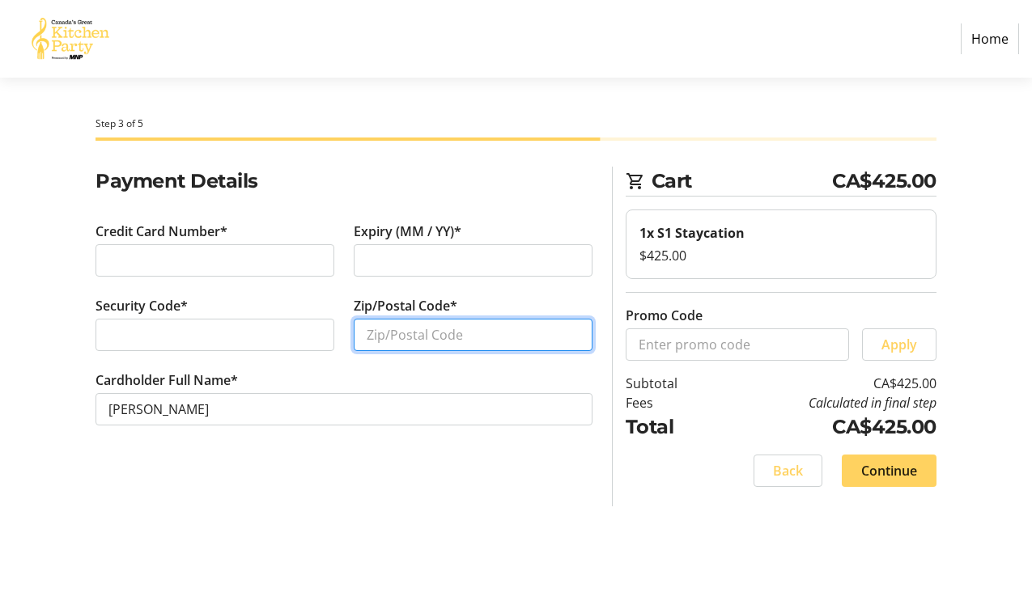
click at [395, 324] on input "Zip/Postal Code*" at bounding box center [473, 335] width 239 height 32
type input "V7J1S8"
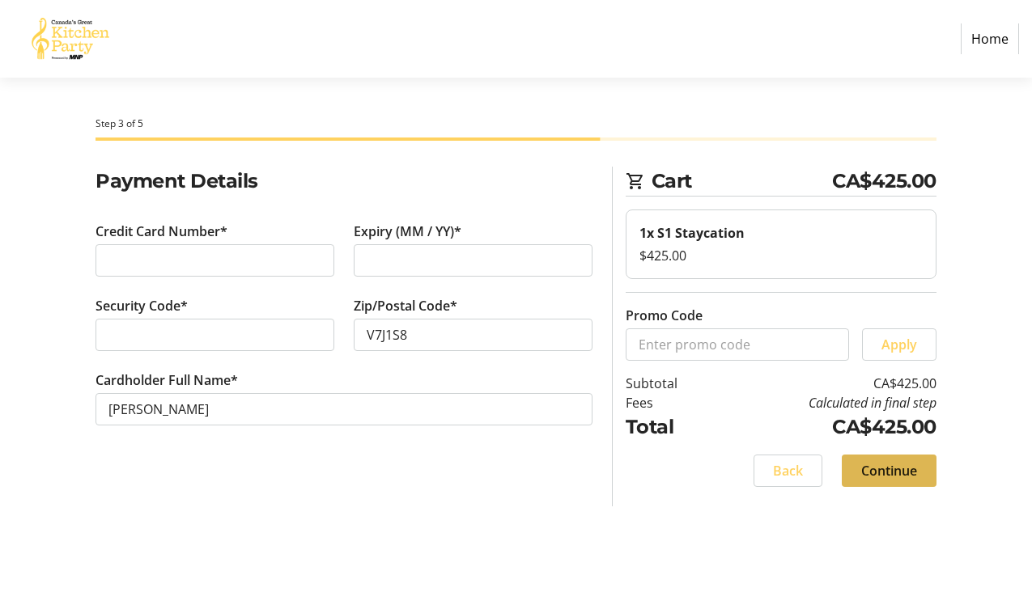
click at [893, 469] on span "Continue" at bounding box center [889, 470] width 56 height 19
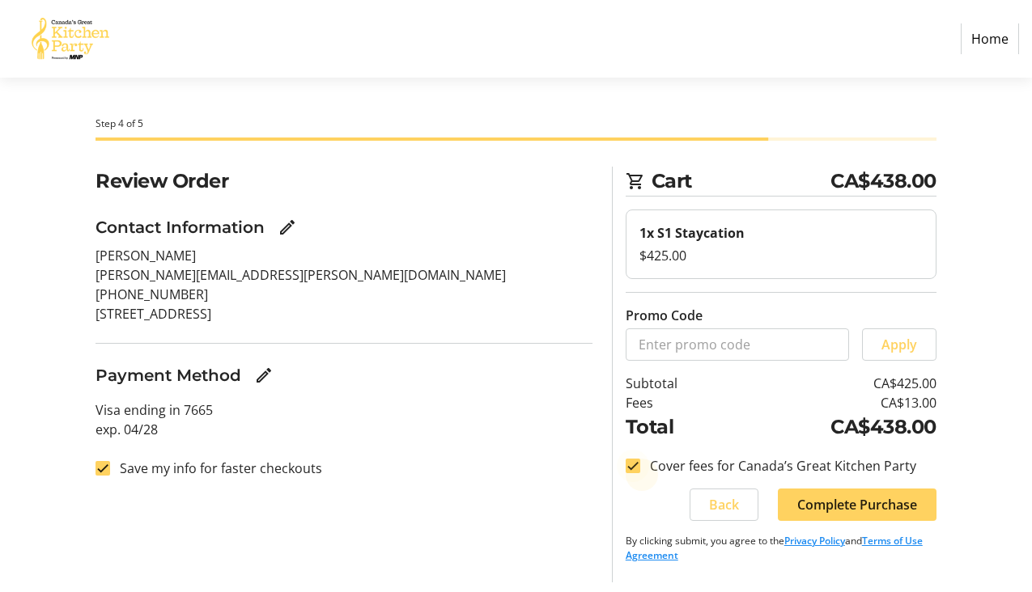
click at [642, 467] on div at bounding box center [632, 466] width 39 height 39
checkbox input "false"
click at [104, 469] on input "Save my info for faster checkouts" at bounding box center [102, 468] width 15 height 15
checkbox input "false"
click at [876, 505] on span "Complete Purchase" at bounding box center [857, 504] width 120 height 19
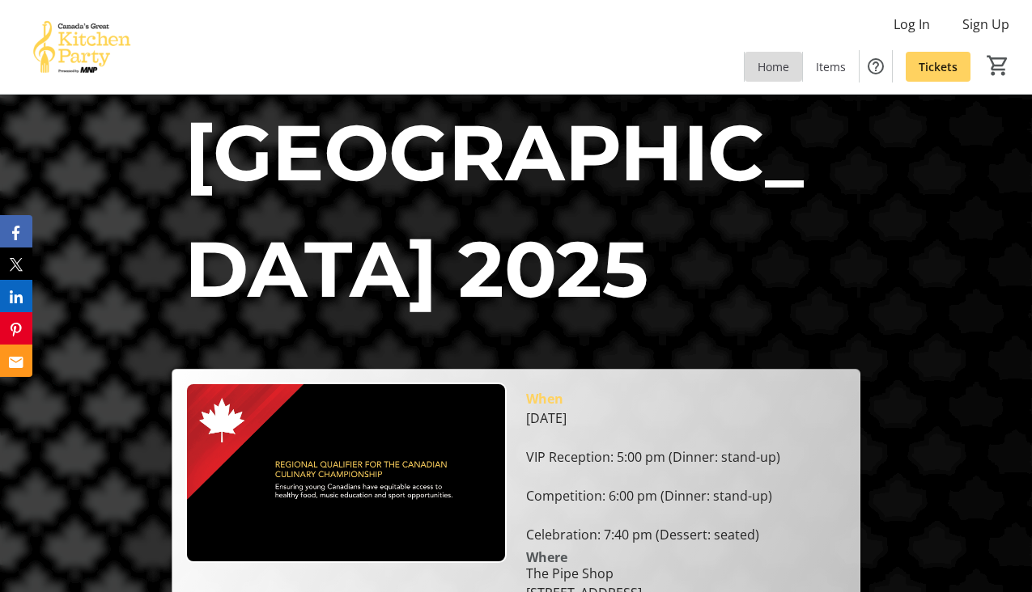
click at [771, 70] on span "Home" at bounding box center [773, 66] width 32 height 17
click at [832, 68] on span "Items" at bounding box center [831, 66] width 30 height 17
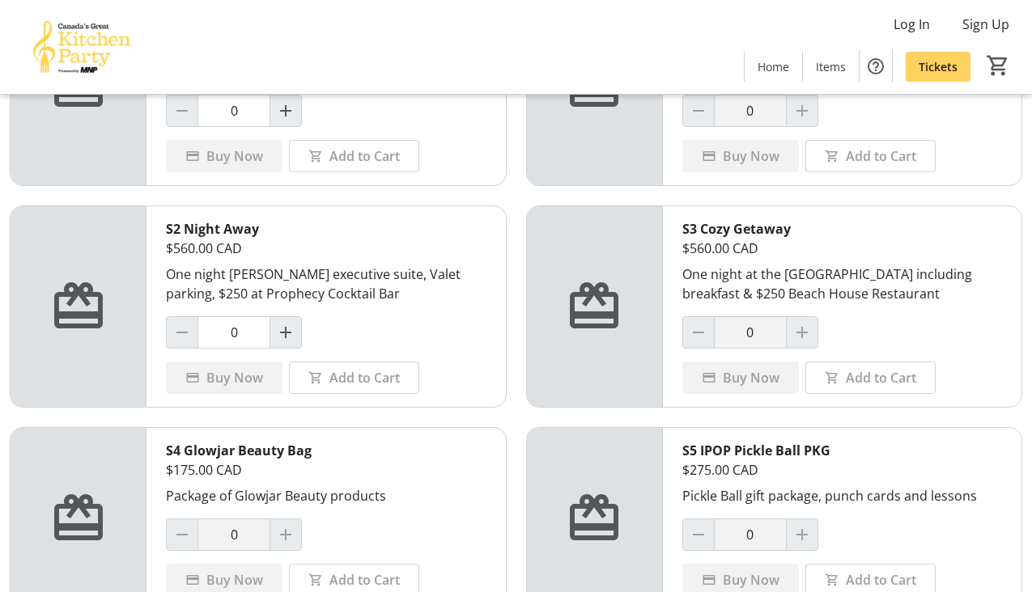
scroll to position [265, 0]
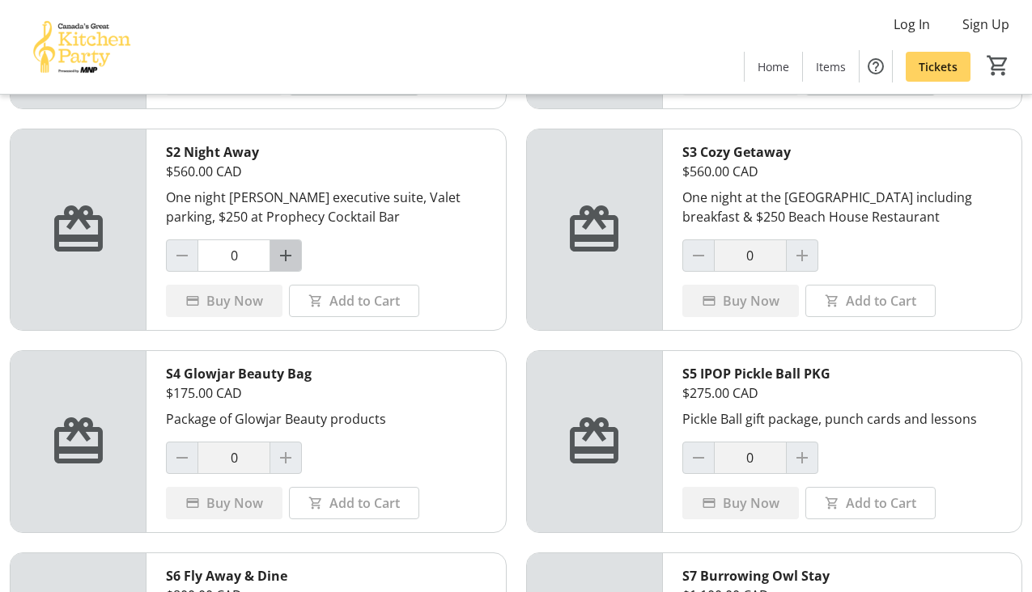
click at [286, 248] on mat-icon "Increment by one" at bounding box center [285, 255] width 19 height 19
type input "1"
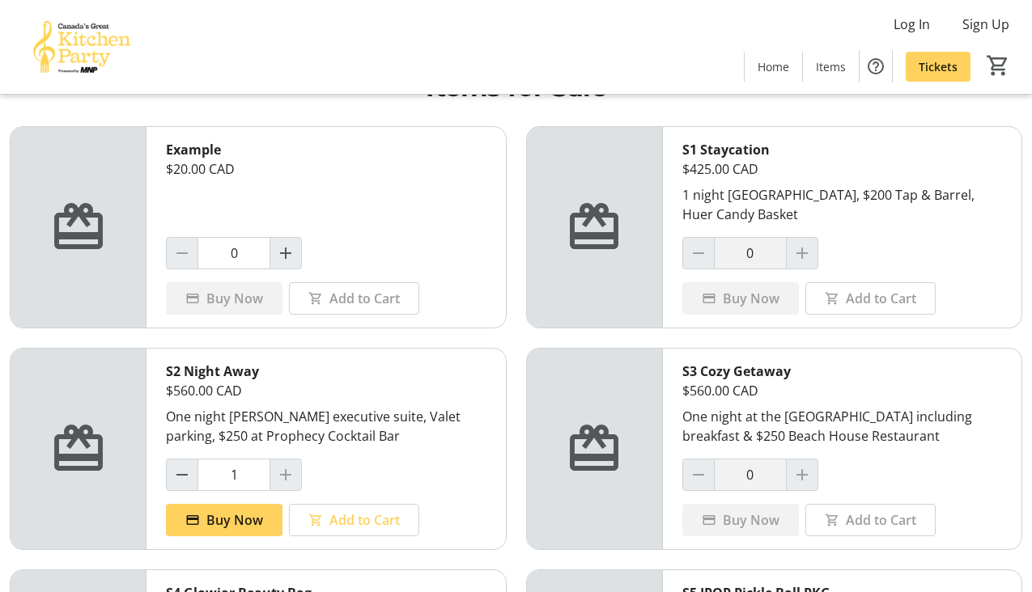
scroll to position [0, 0]
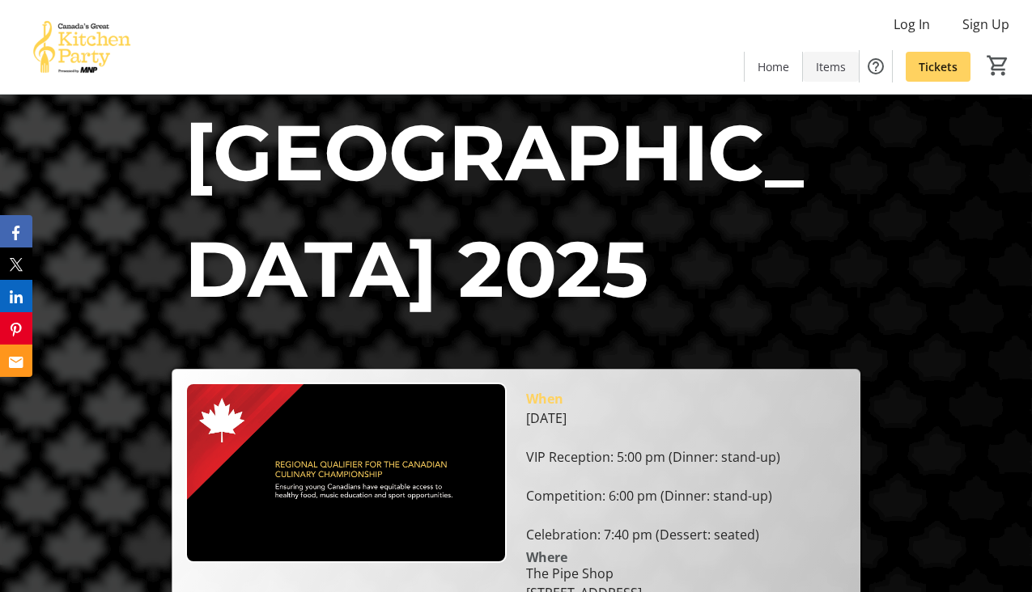
click at [829, 69] on span "Items" at bounding box center [831, 66] width 30 height 17
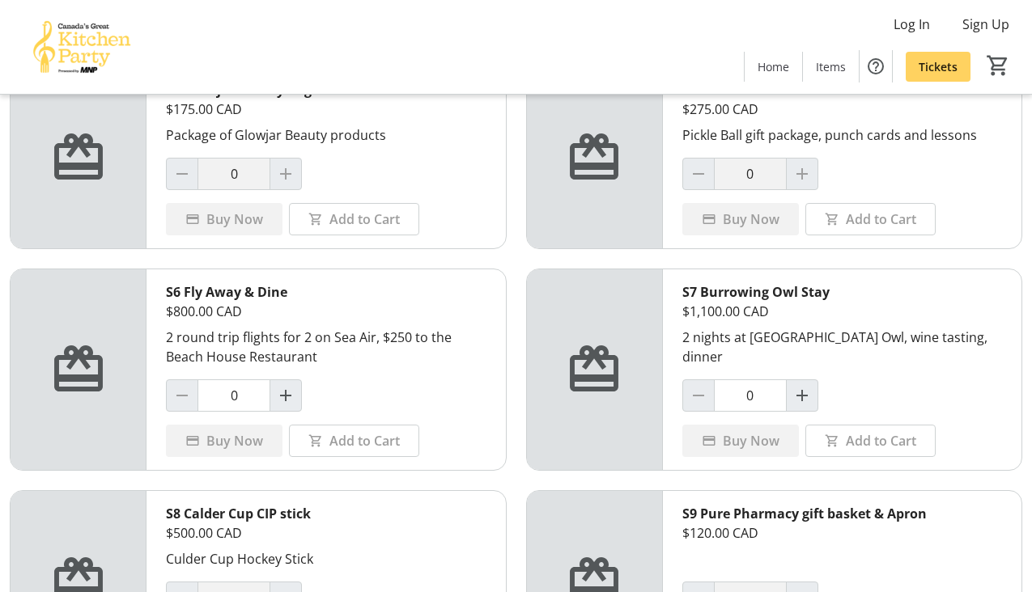
scroll to position [570, 0]
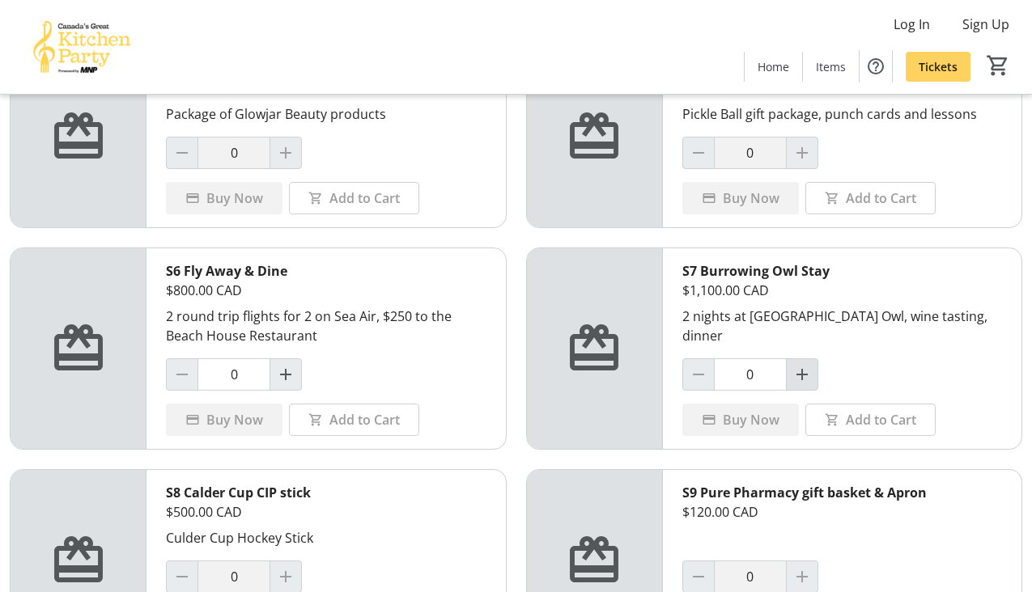
click at [808, 359] on span "Increment by one" at bounding box center [802, 374] width 31 height 31
click at [873, 420] on span "Add to Cart" at bounding box center [881, 419] width 70 height 19
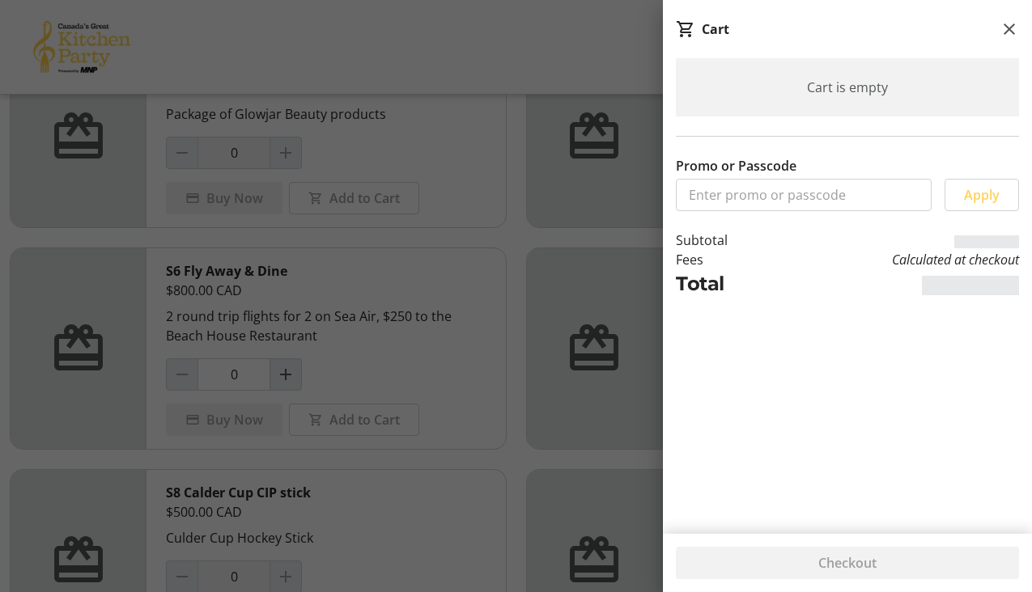
type input "0"
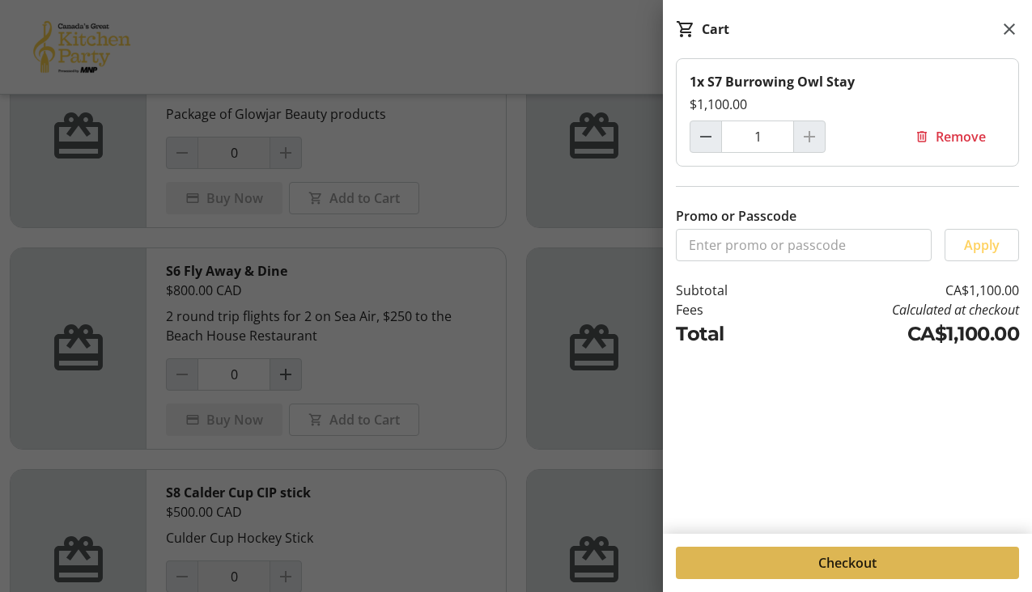
click at [821, 555] on span "Checkout" at bounding box center [847, 562] width 58 height 19
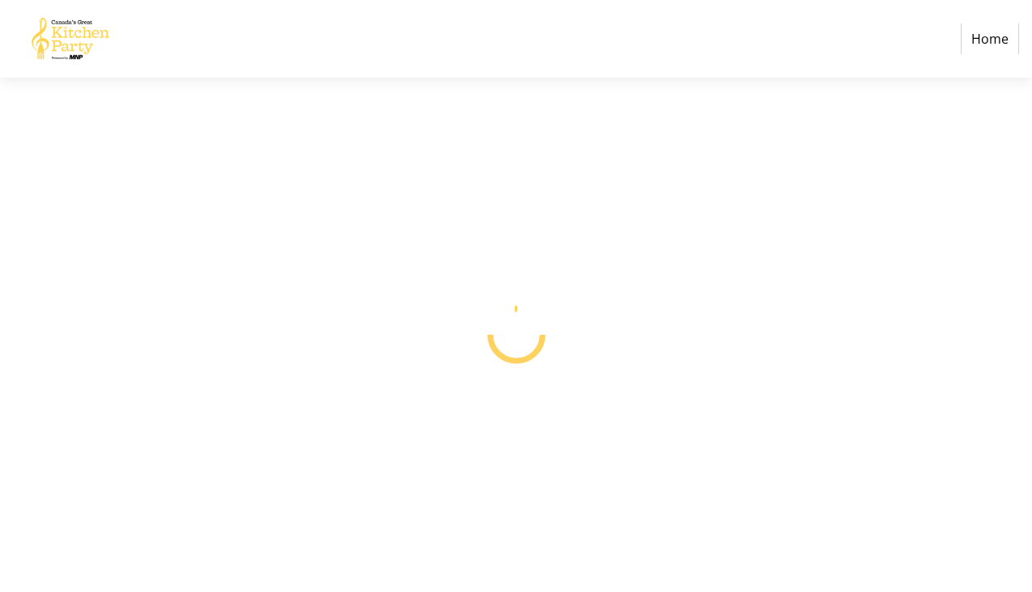
select select "CA"
